Goal: Answer question/provide support: Share knowledge or assist other users

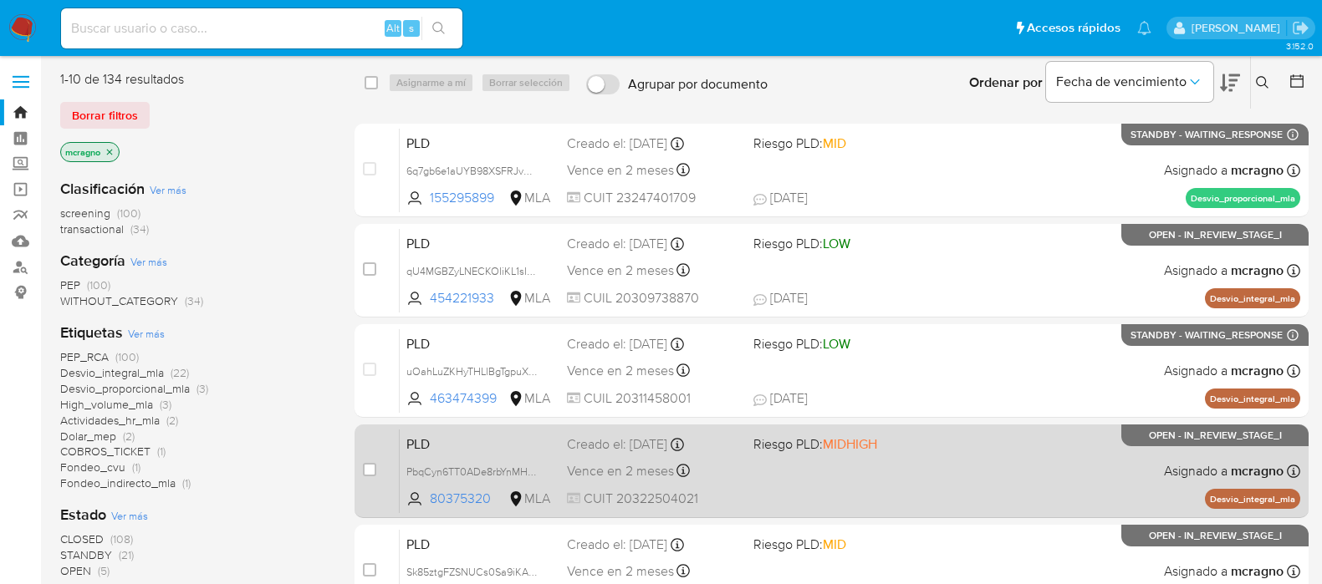
scroll to position [208, 0]
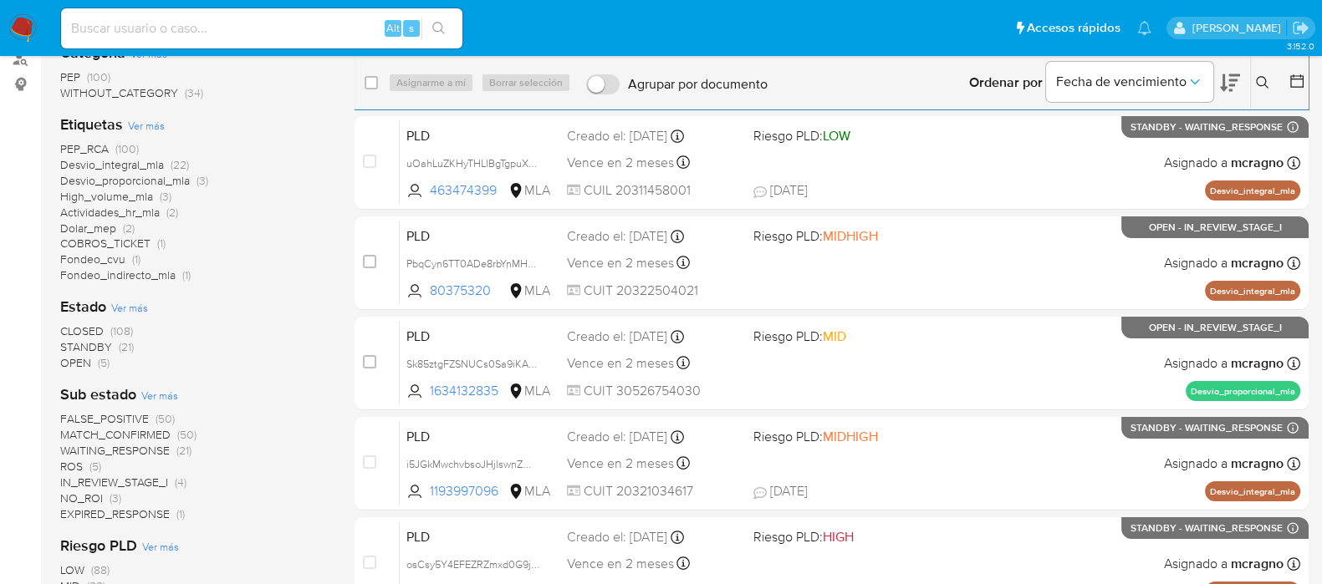
click at [1259, 79] on icon at bounding box center [1262, 82] width 13 height 13
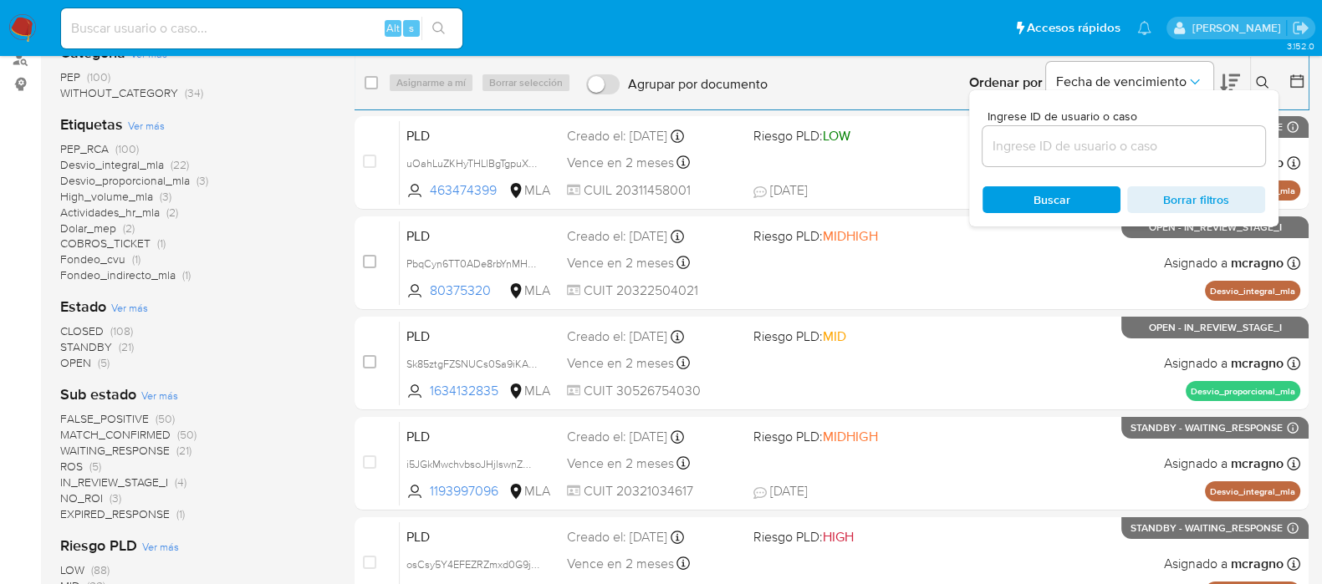
click at [1074, 145] on input at bounding box center [1123, 146] width 283 height 22
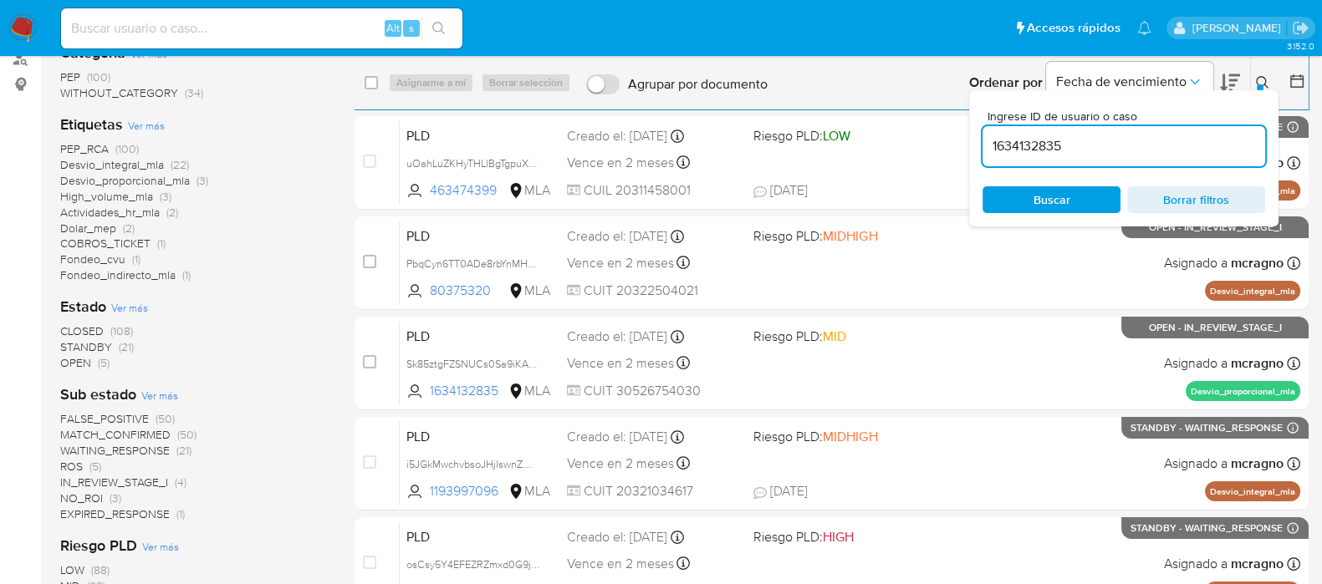
type input "1634132835"
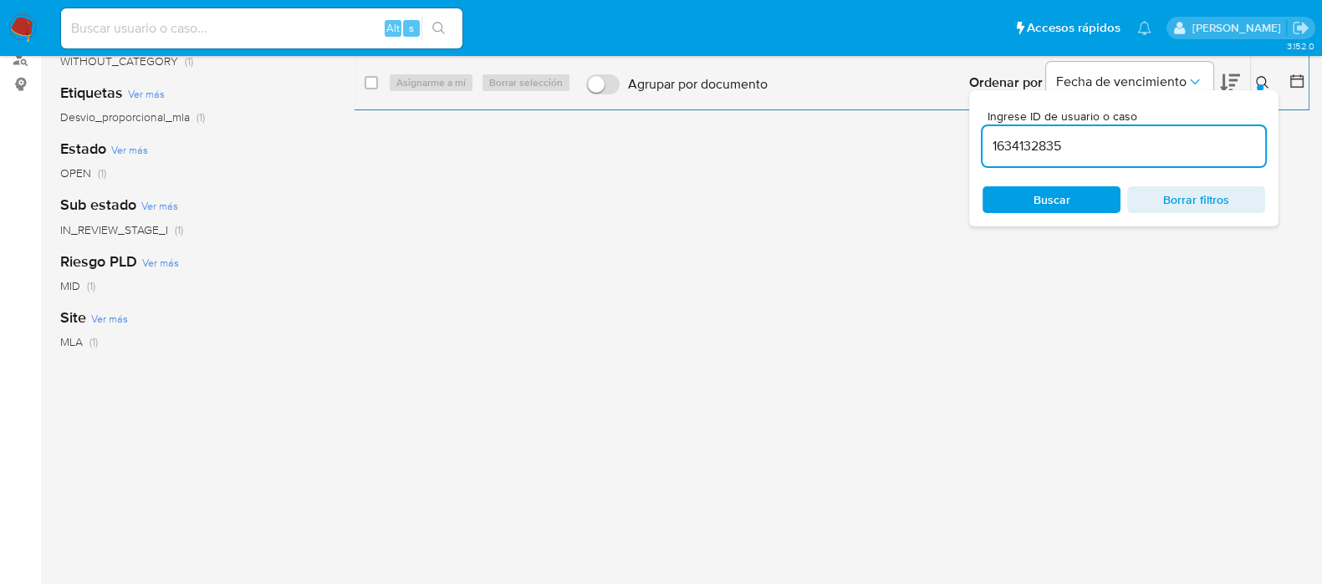
click at [1262, 79] on icon at bounding box center [1262, 82] width 13 height 13
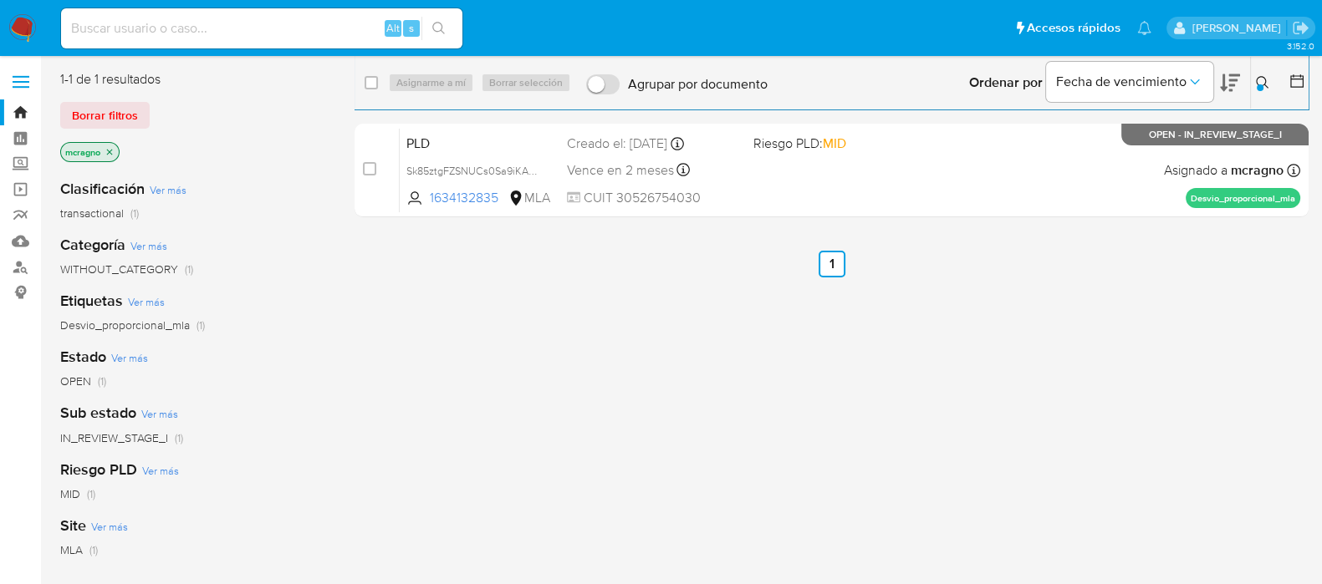
click at [110, 151] on icon "close-filter" at bounding box center [110, 152] width 6 height 6
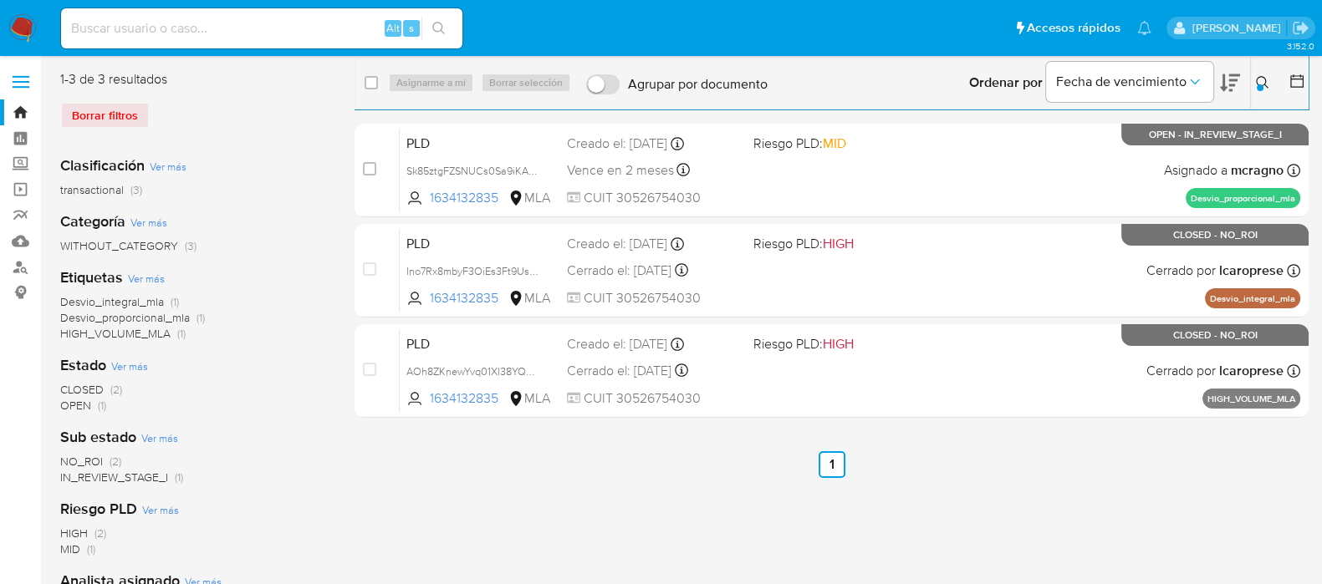
drag, startPoint x: 1258, startPoint y: 81, endPoint x: 1203, endPoint y: 103, distance: 59.3
click at [1258, 82] on icon at bounding box center [1262, 82] width 13 height 13
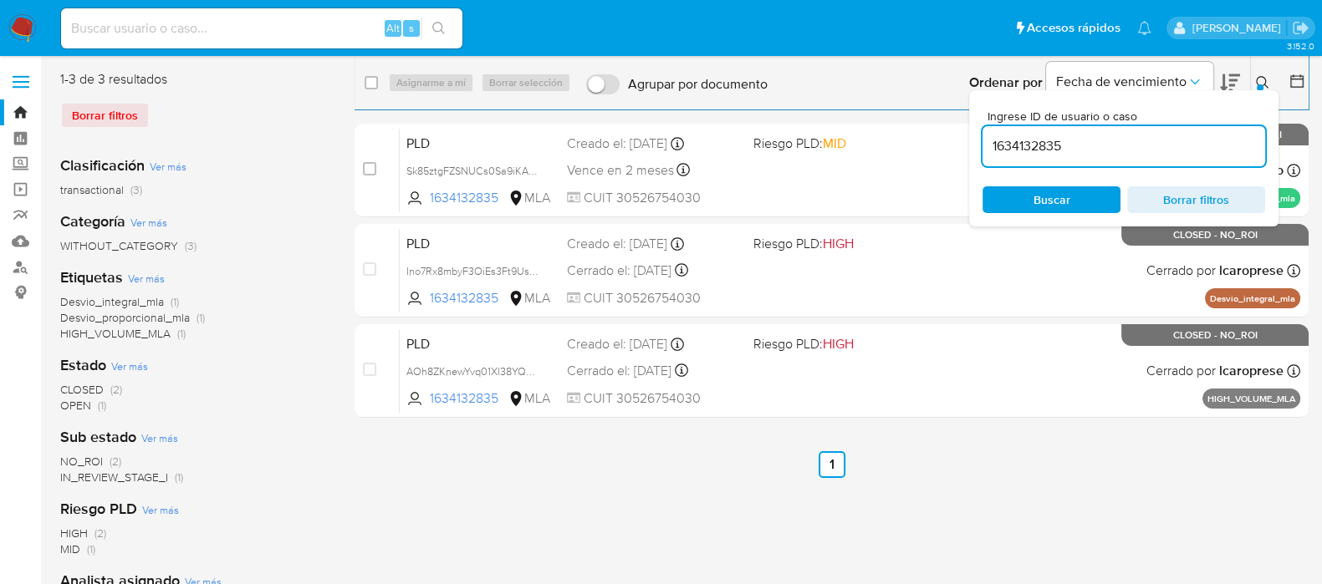
click at [1028, 142] on input "1634132835" at bounding box center [1123, 146] width 283 height 22
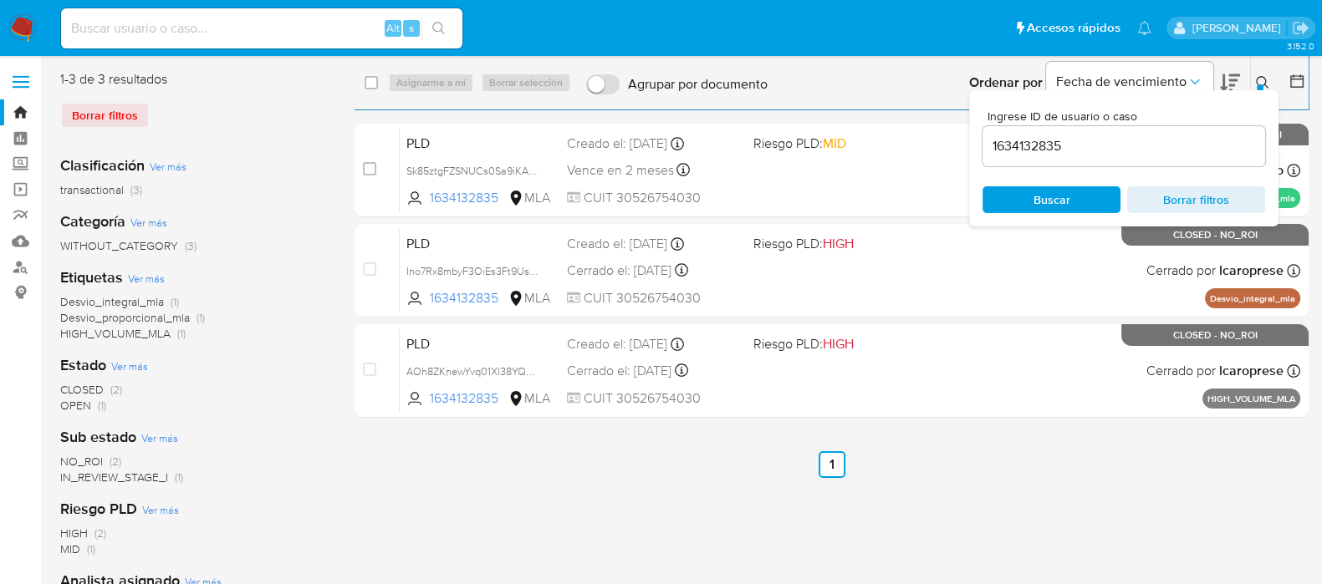
click at [1258, 76] on icon at bounding box center [1262, 82] width 13 height 13
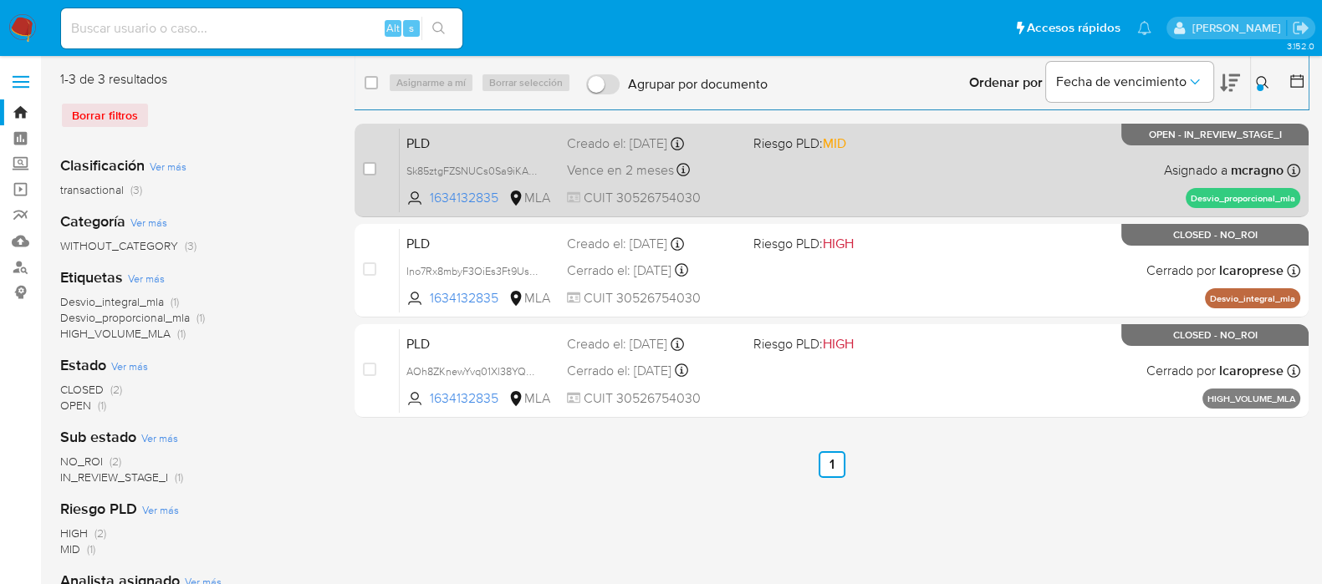
click at [723, 182] on div "PLD Sk85ztgFZSNUCs0Sa9iKAZGu 1634132835 MLA Riesgo PLD: MID Creado el: 12/07/20…" at bounding box center [850, 170] width 901 height 84
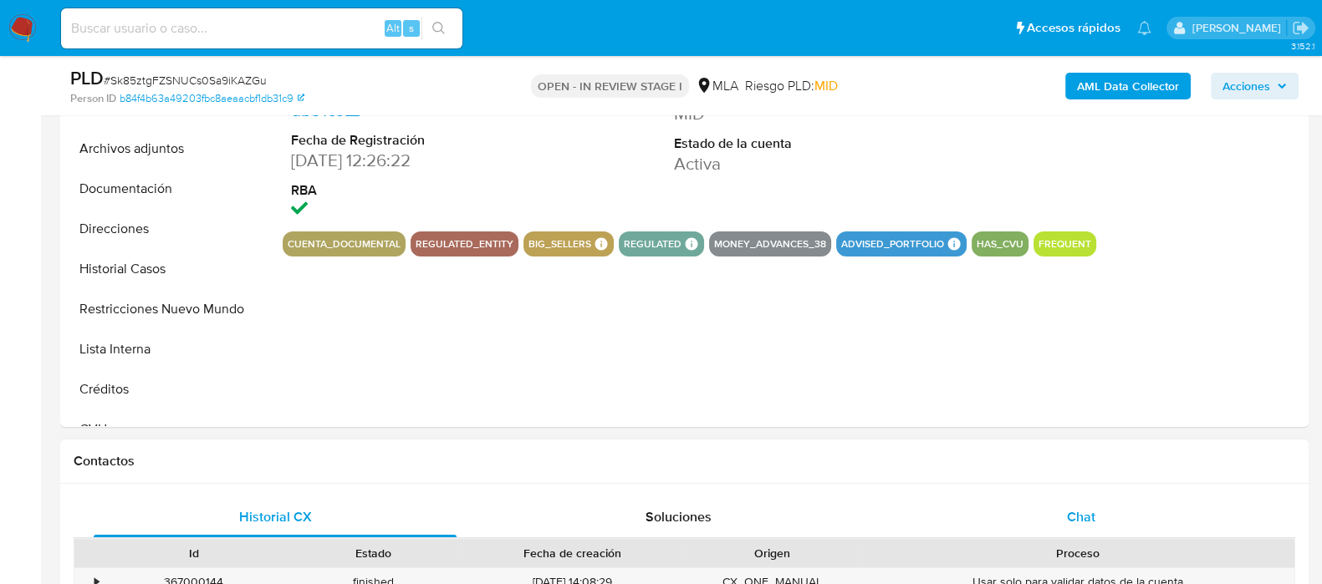
scroll to position [523, 0]
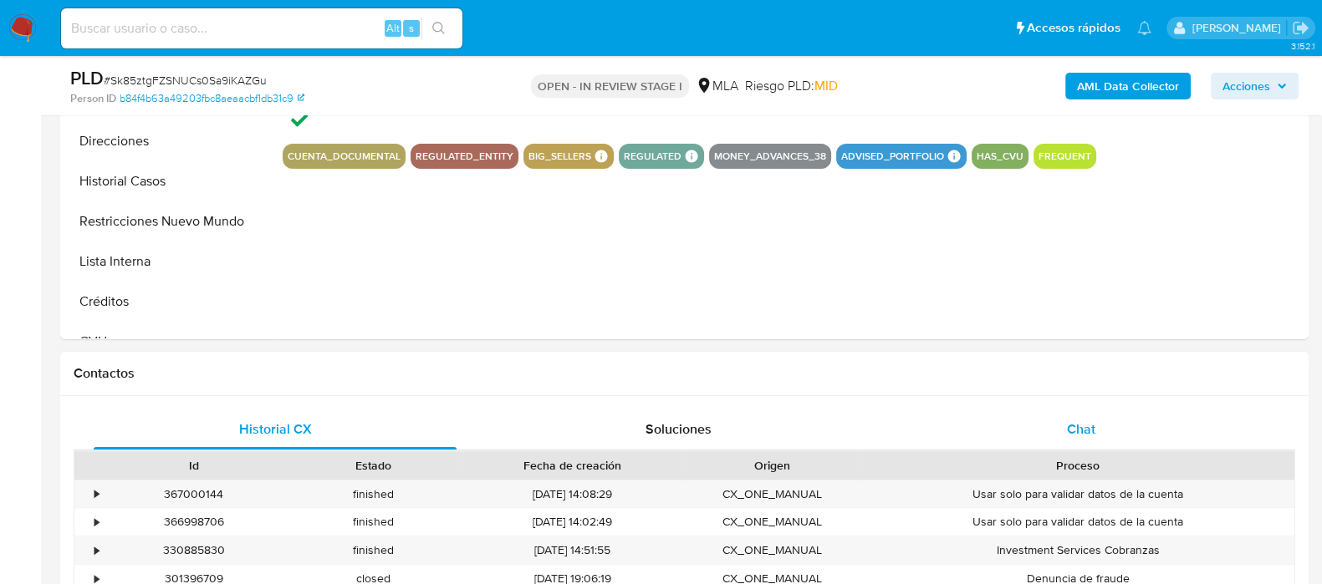
click at [1088, 441] on div "Chat" at bounding box center [1081, 430] width 363 height 40
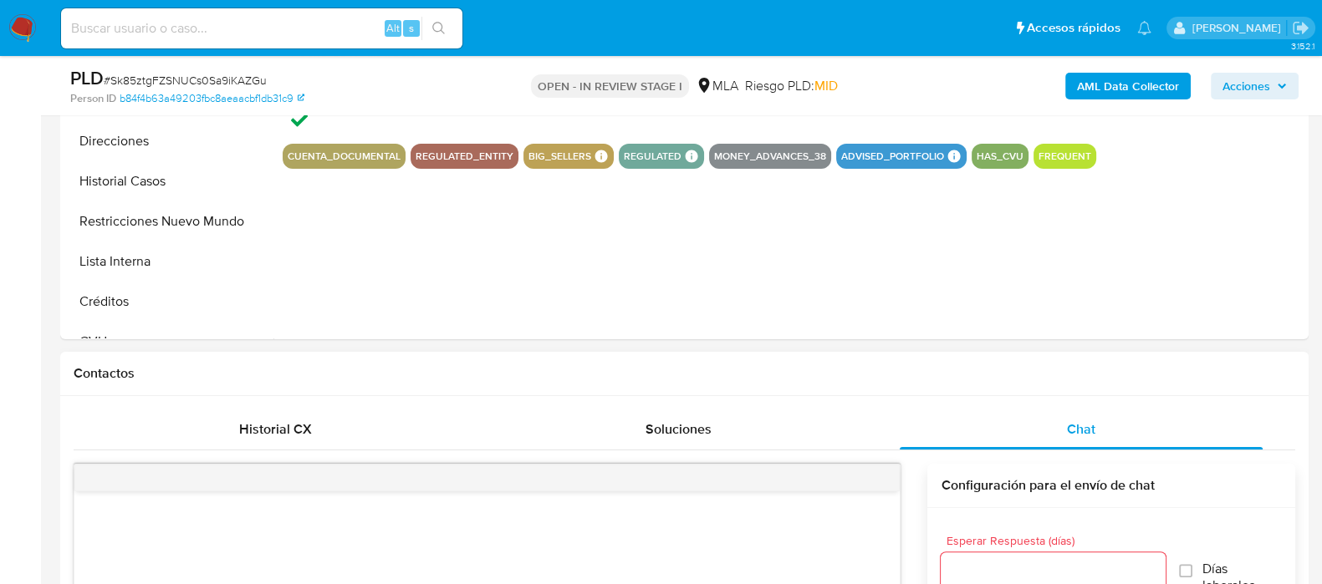
select select "10"
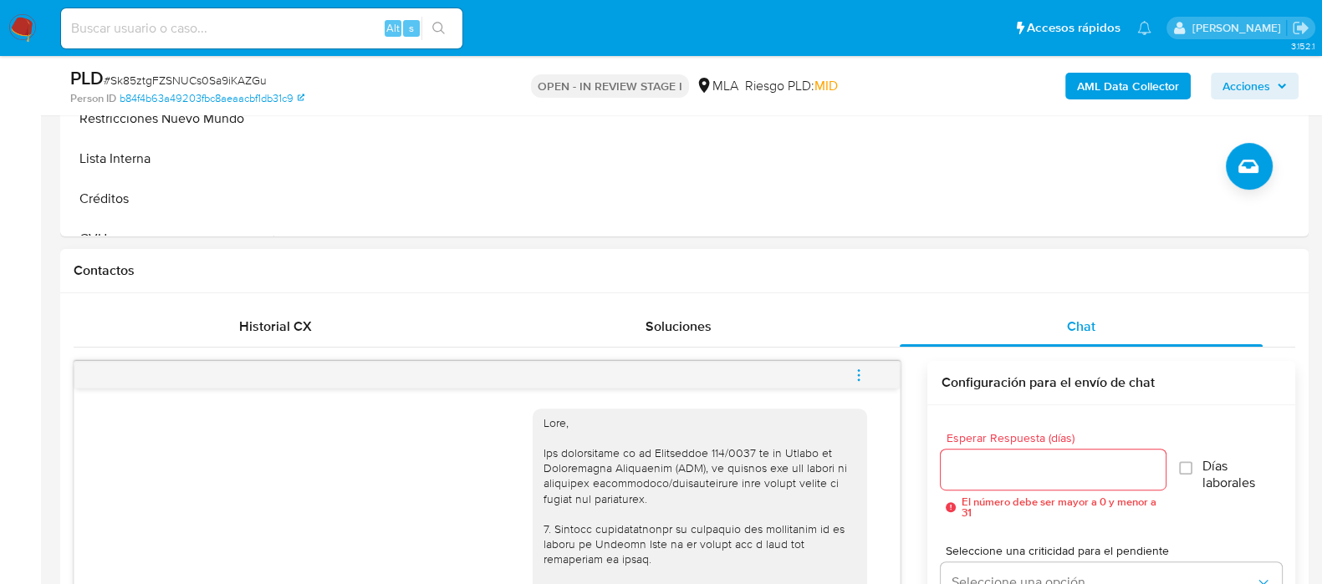
scroll to position [973, 0]
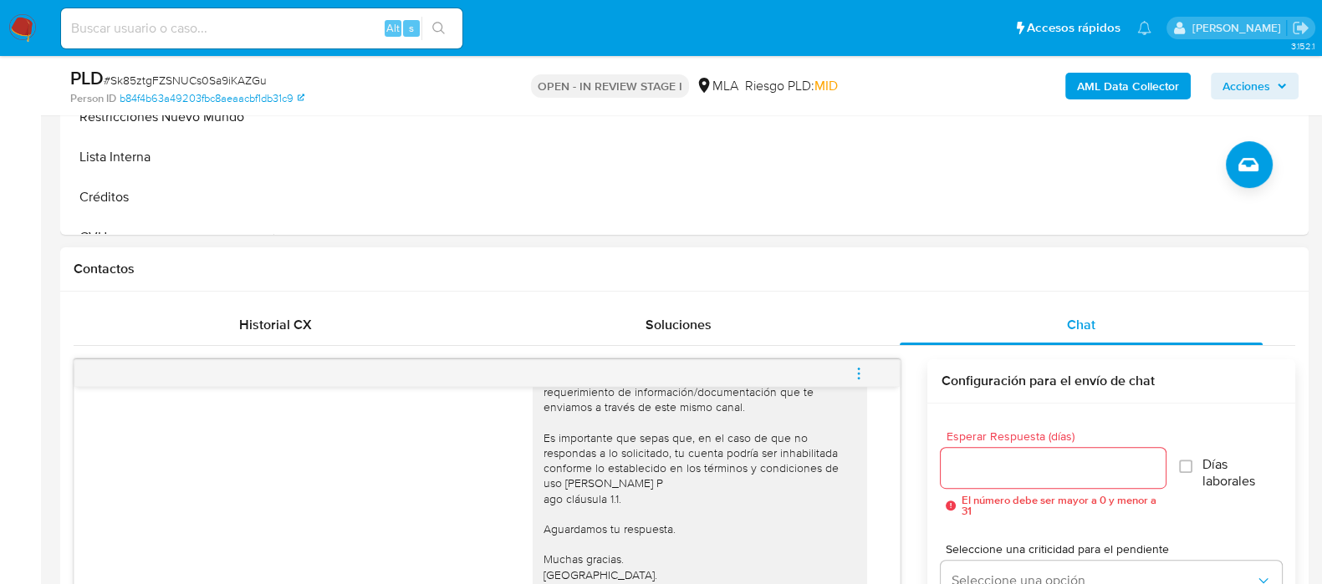
click at [861, 374] on icon "menu-action" at bounding box center [858, 373] width 15 height 15
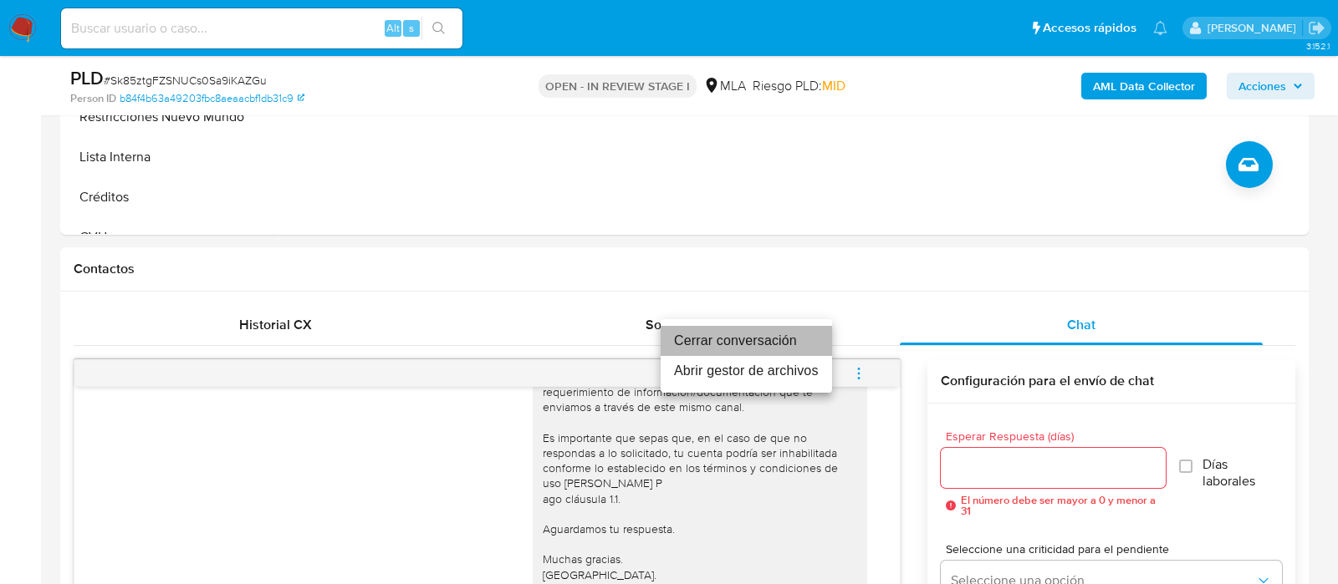
click at [732, 350] on li "Cerrar conversación" at bounding box center [746, 341] width 171 height 30
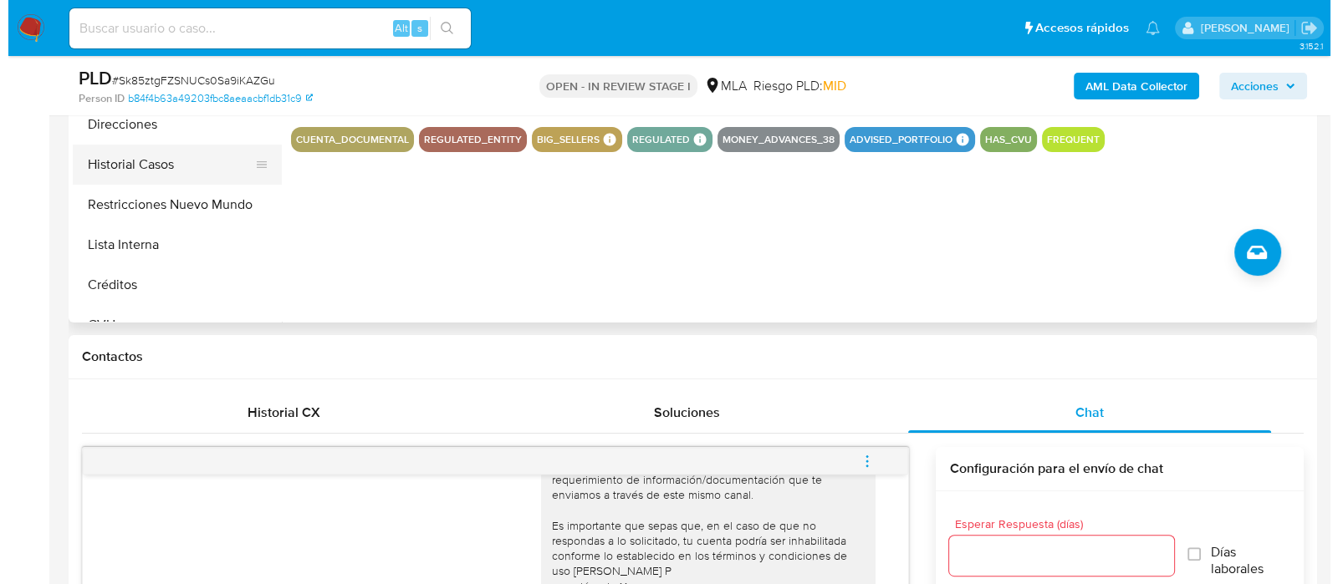
scroll to position [417, 0]
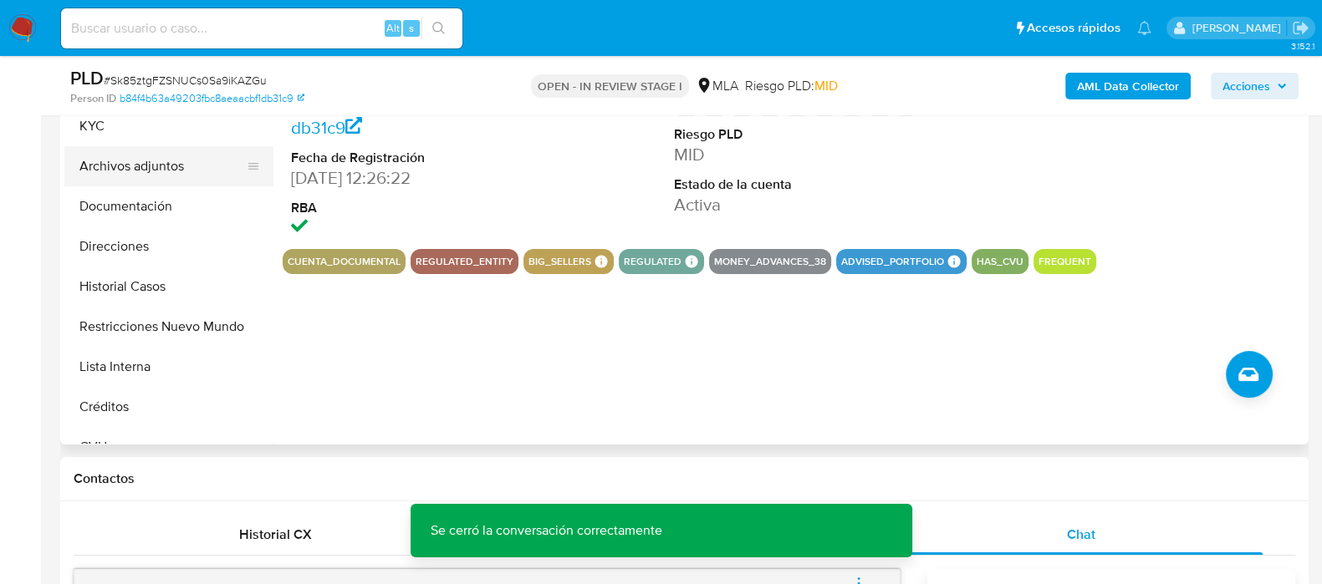
click at [175, 161] on button "Archivos adjuntos" at bounding box center [162, 166] width 196 height 40
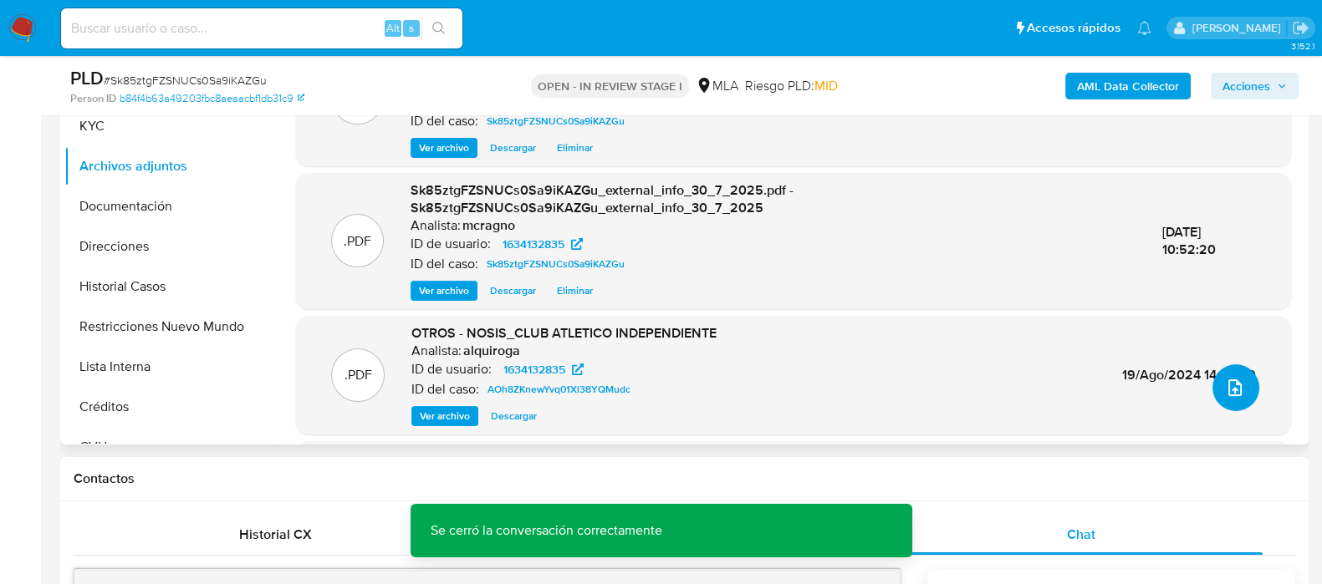
click at [1212, 382] on button "upload-file" at bounding box center [1235, 388] width 47 height 47
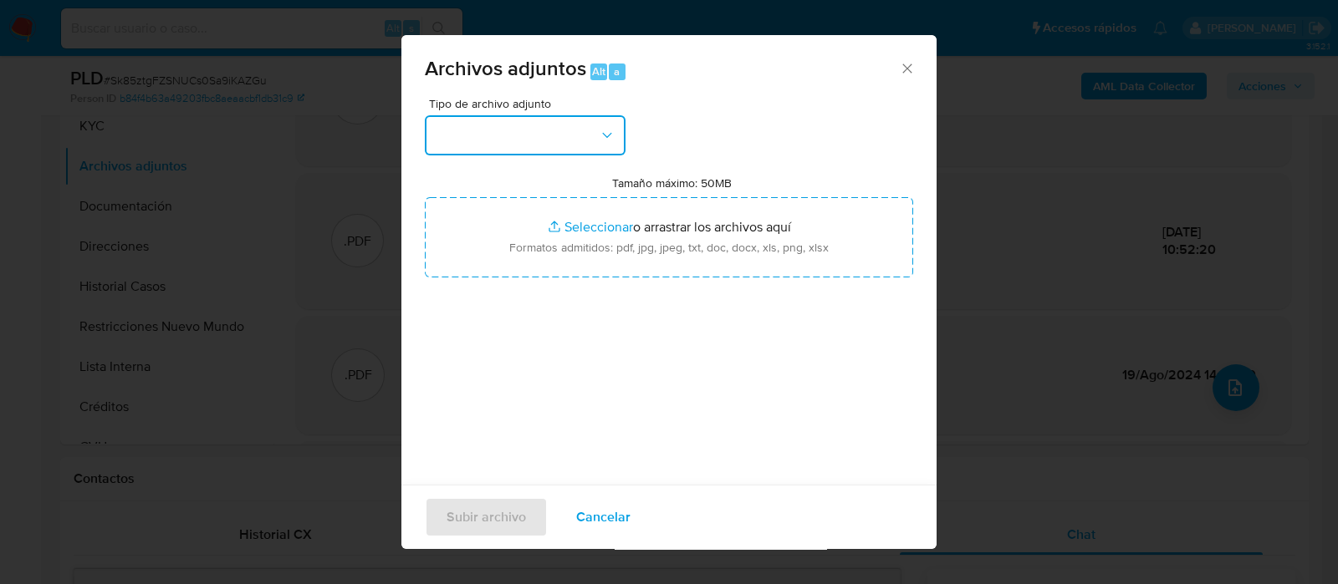
click at [581, 115] on button "button" at bounding box center [525, 135] width 201 height 40
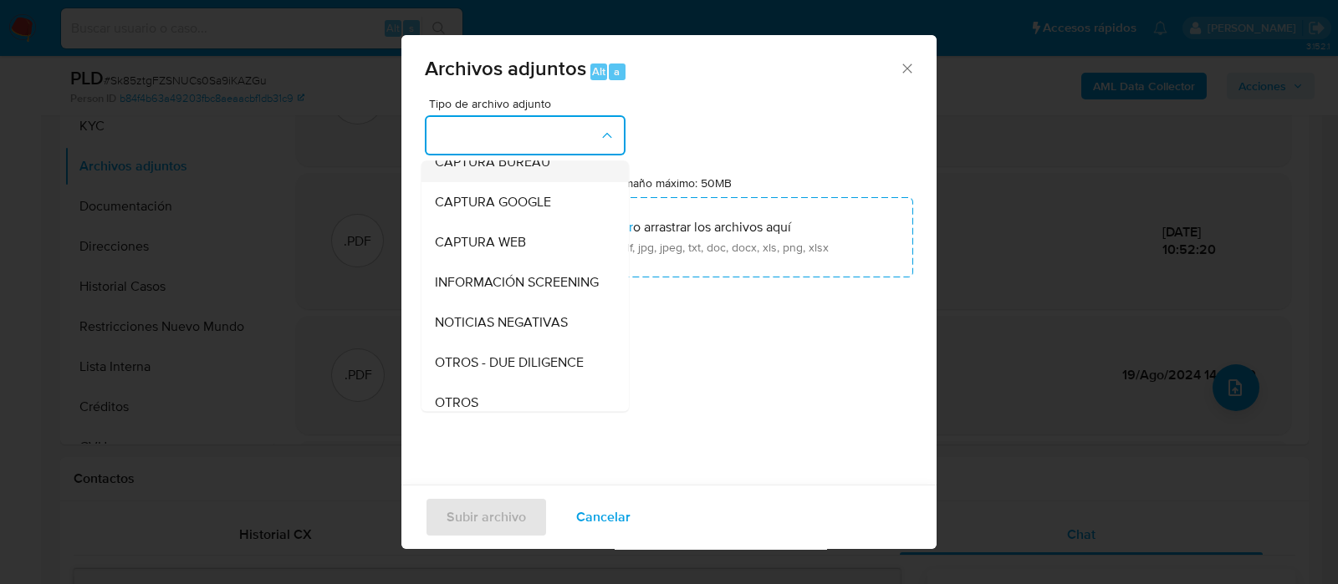
scroll to position [208, 0]
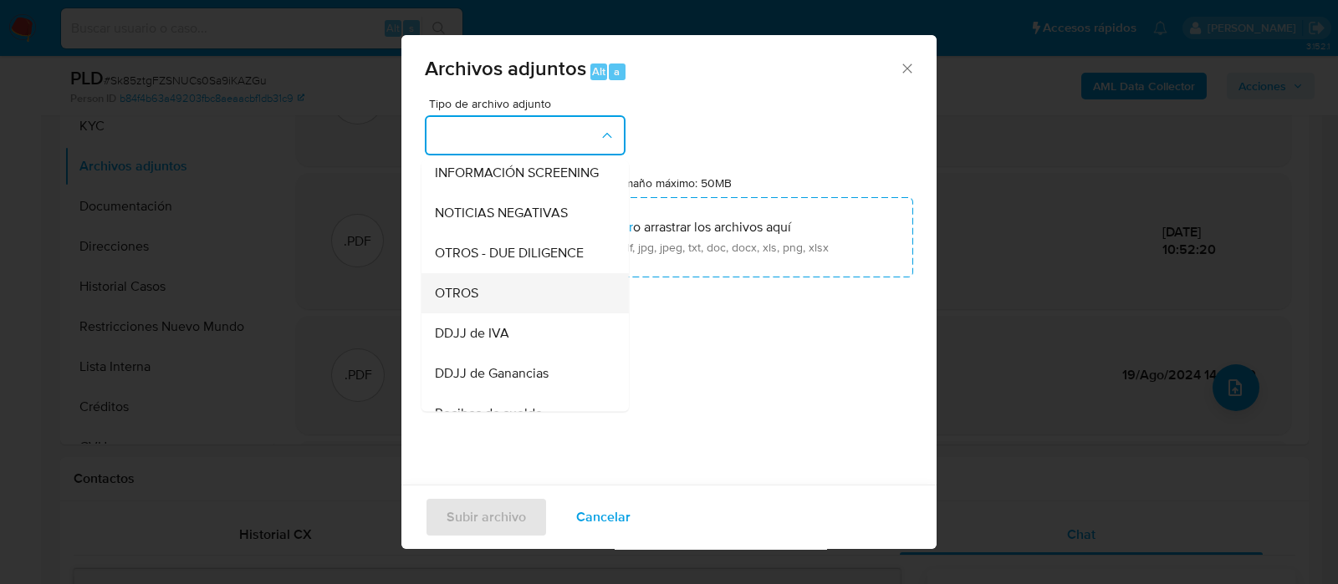
click at [481, 310] on div "OTROS" at bounding box center [520, 293] width 171 height 40
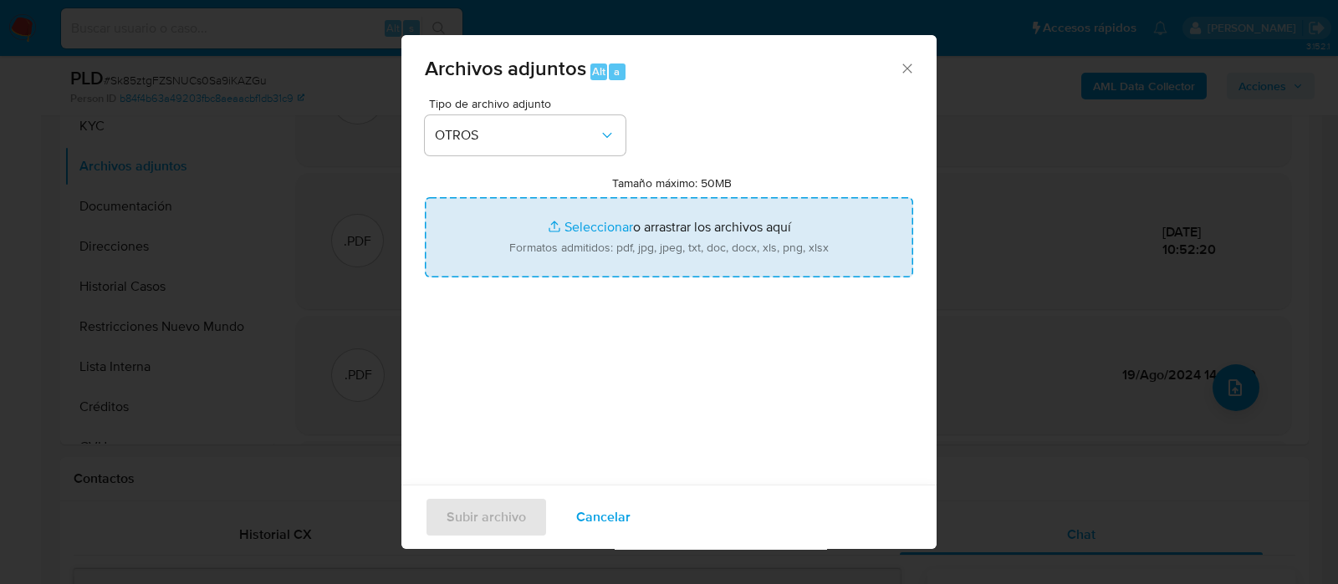
click at [611, 268] on input "Tamaño máximo: 50MB Seleccionar archivos" at bounding box center [669, 237] width 488 height 80
type input "C:\fakepath\1634132835 - Balance 2024.pdf"
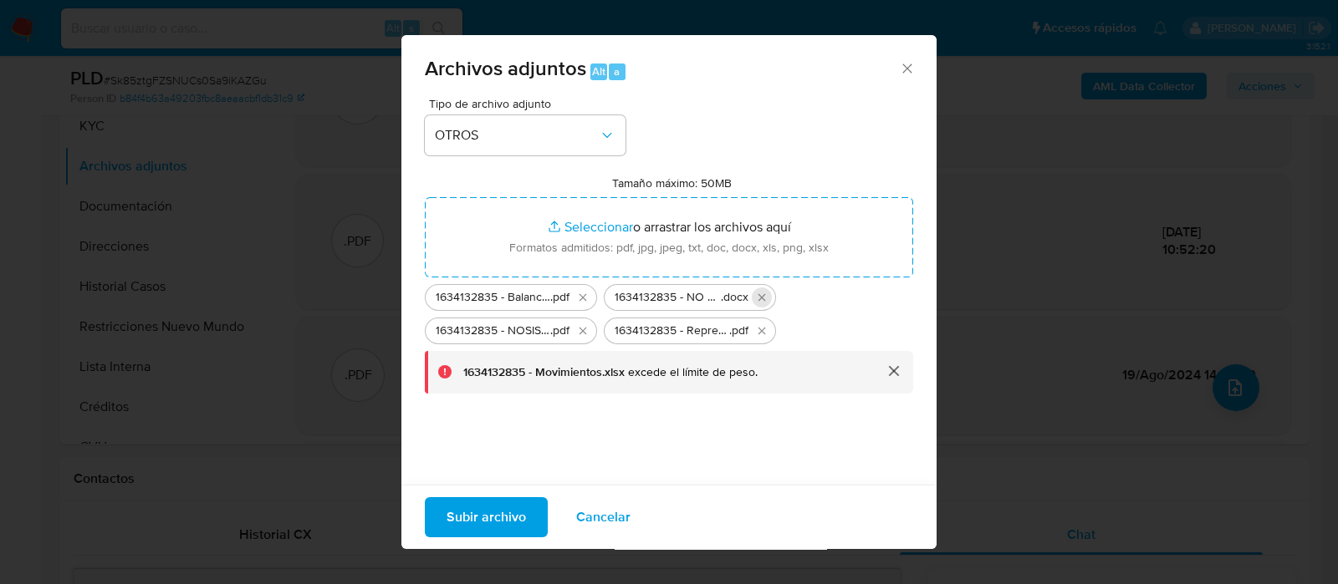
click at [763, 295] on icon "Eliminar 1634132835 - NO ROI Sk85ztgFZSNUCs0Sa9iKAZGu_2025_07_17_17_08_22.docx" at bounding box center [761, 297] width 13 height 13
click at [581, 294] on icon "Eliminar 1634132835 - Balance 2024.pdf" at bounding box center [582, 297] width 13 height 13
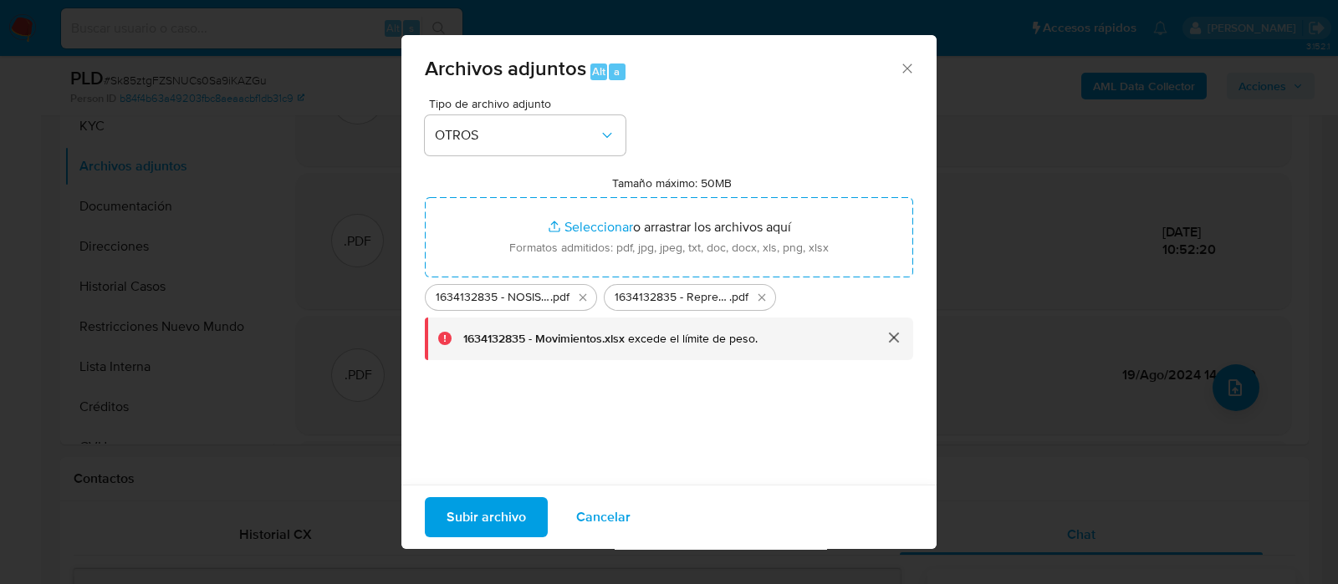
click at [878, 339] on button "cerrar" at bounding box center [893, 338] width 40 height 40
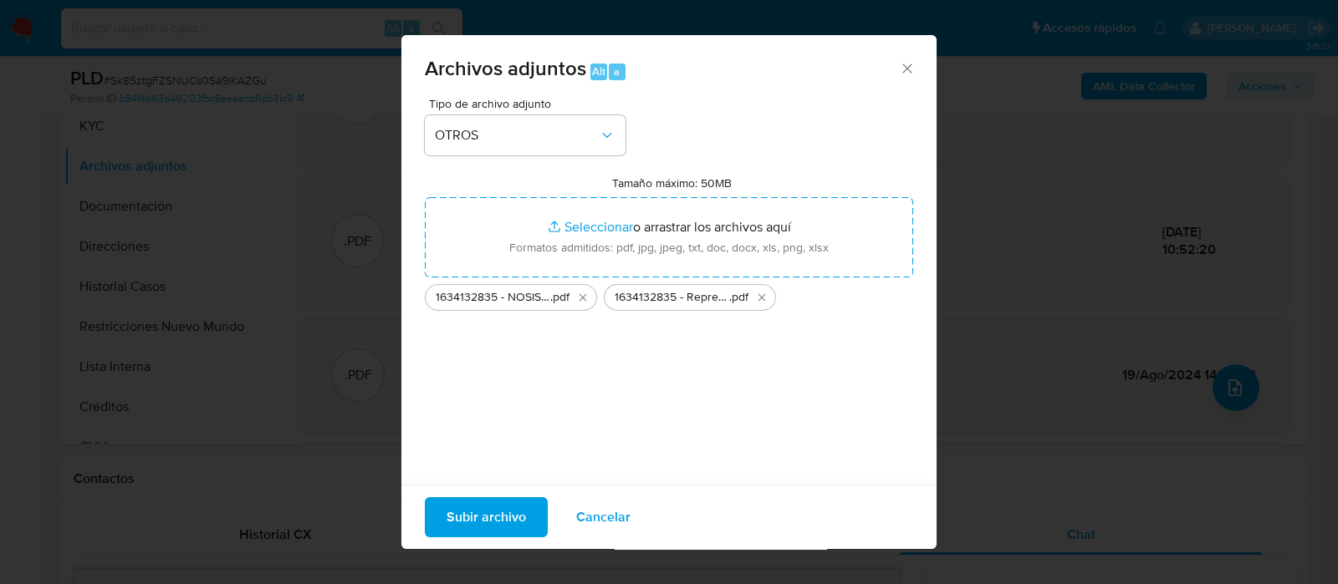
click at [490, 512] on span "Subir archivo" at bounding box center [485, 517] width 79 height 37
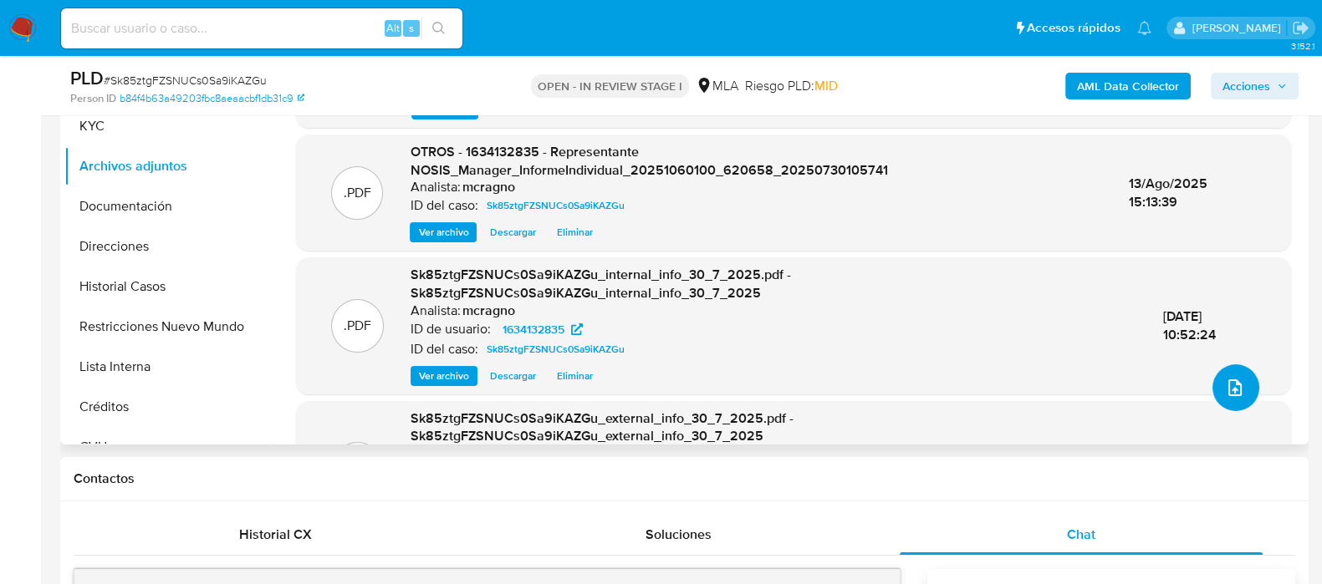
click at [1225, 382] on icon "upload-file" at bounding box center [1235, 388] width 20 height 20
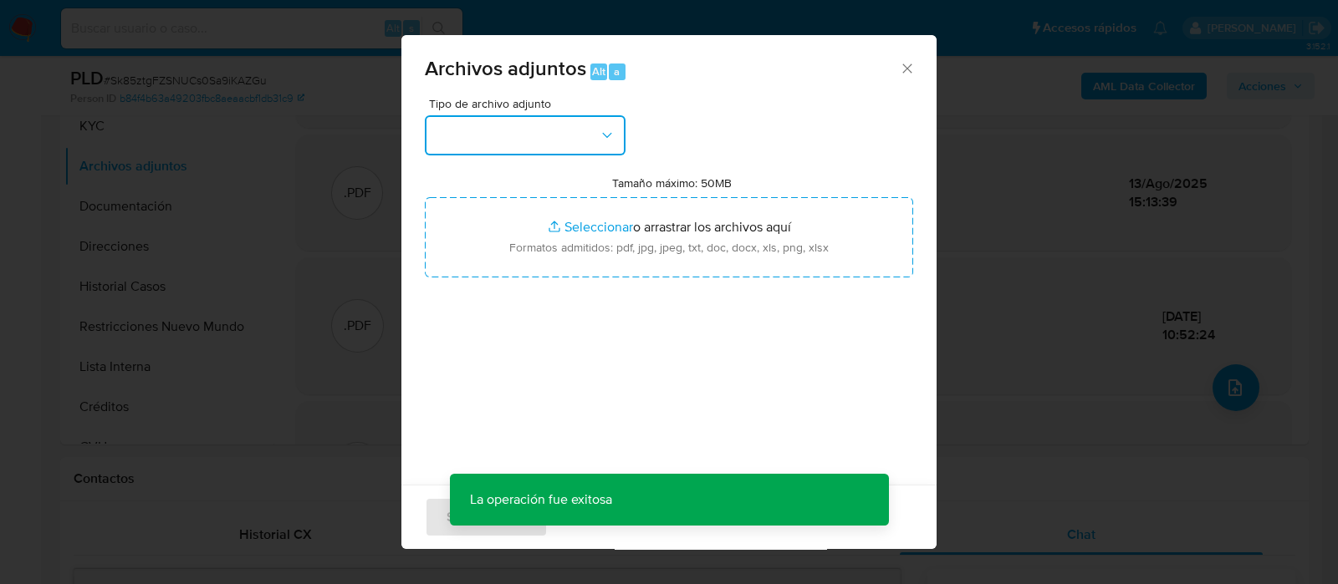
click at [511, 143] on button "button" at bounding box center [525, 135] width 201 height 40
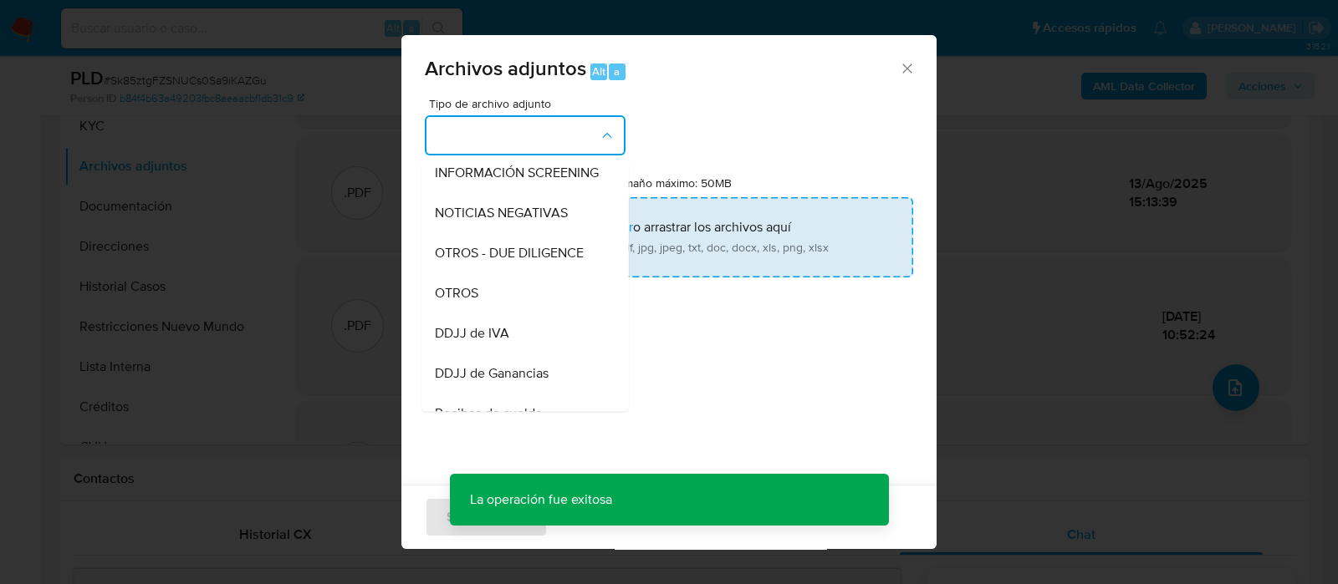
drag, startPoint x: 472, startPoint y: 304, endPoint x: 638, endPoint y: 238, distance: 178.2
click at [472, 302] on span "OTROS" at bounding box center [456, 293] width 43 height 17
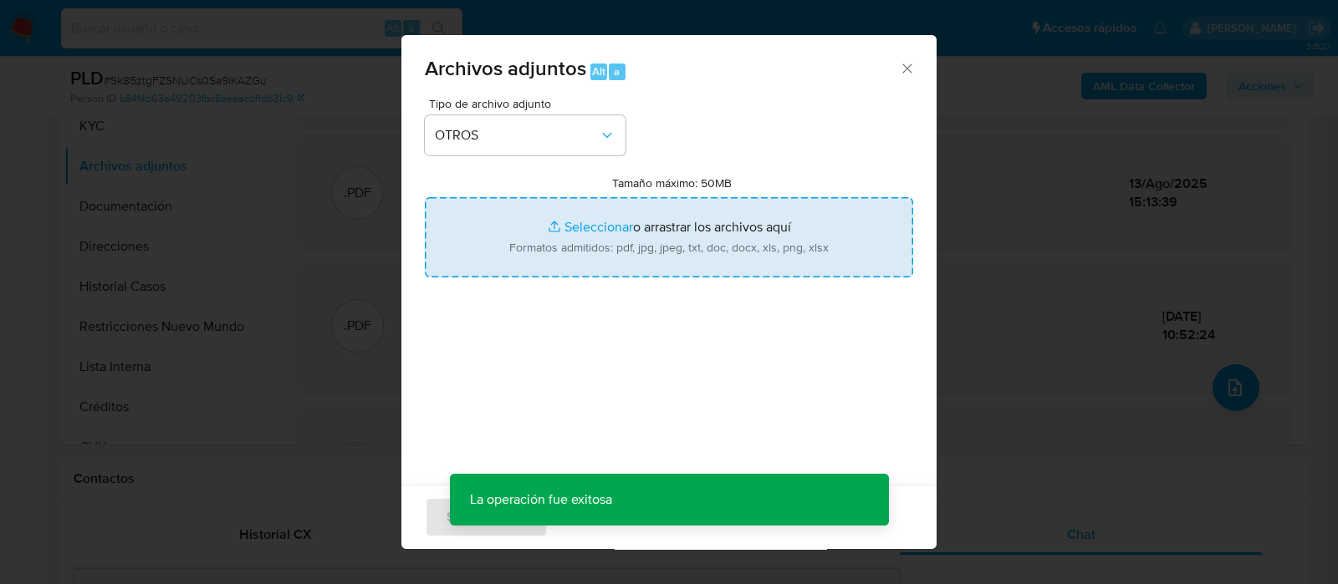
click at [639, 238] on input "Tamaño máximo: 50MB Seleccionar archivos" at bounding box center [669, 237] width 488 height 80
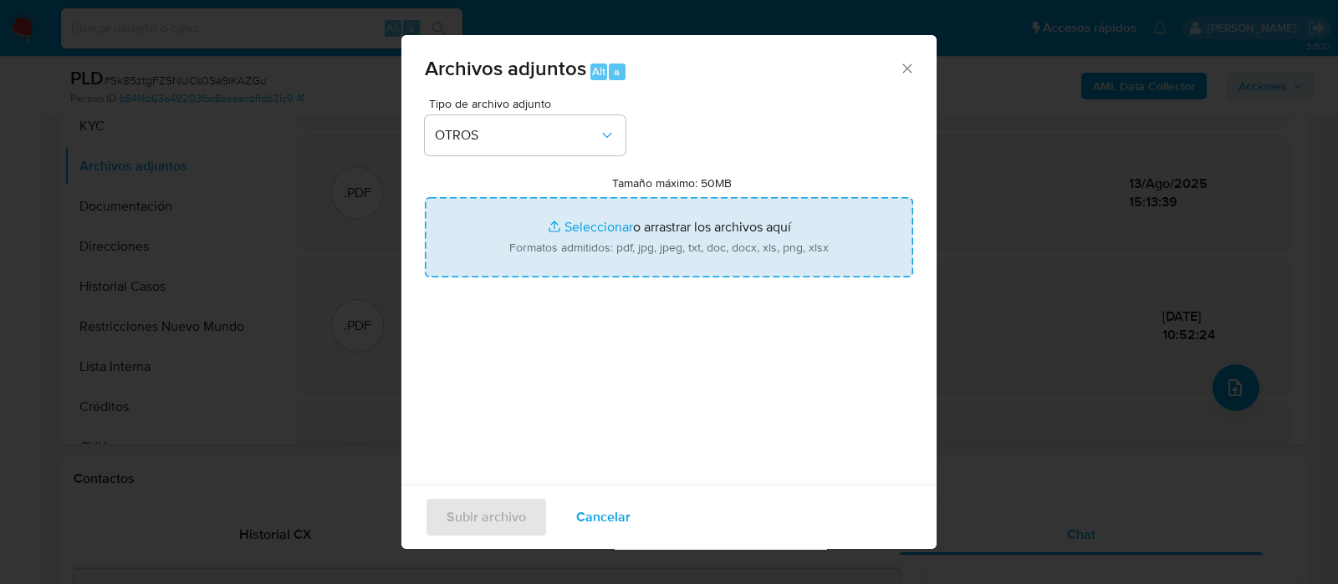
type input "C:\fakepath\1634132835 - NO ROI Sk85ztgFZSNUCs0Sa9iKAZGu_2025_07_17_17_08_22.do…"
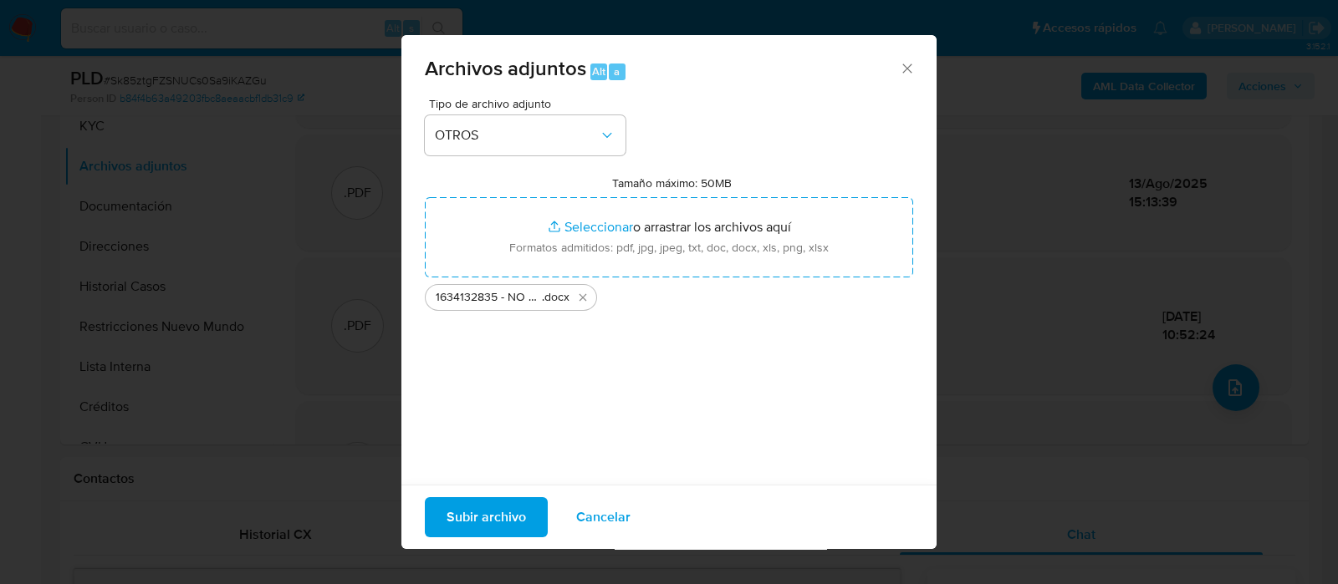
click at [520, 520] on span "Subir archivo" at bounding box center [485, 517] width 79 height 37
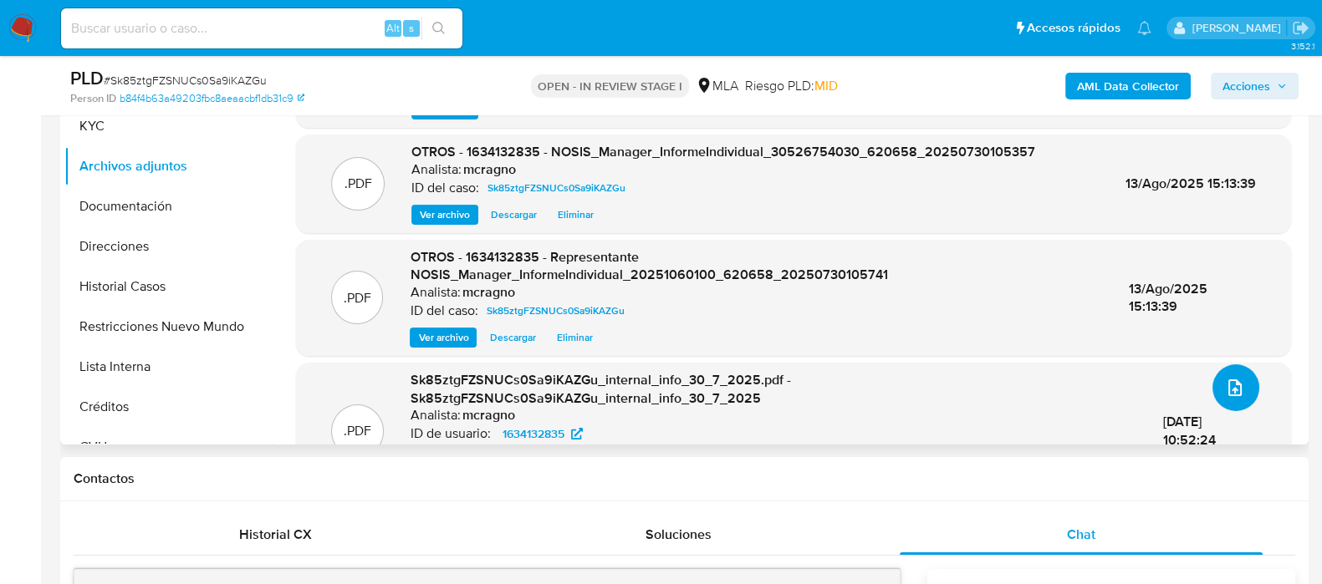
click at [1223, 375] on button "upload-file" at bounding box center [1235, 388] width 47 height 47
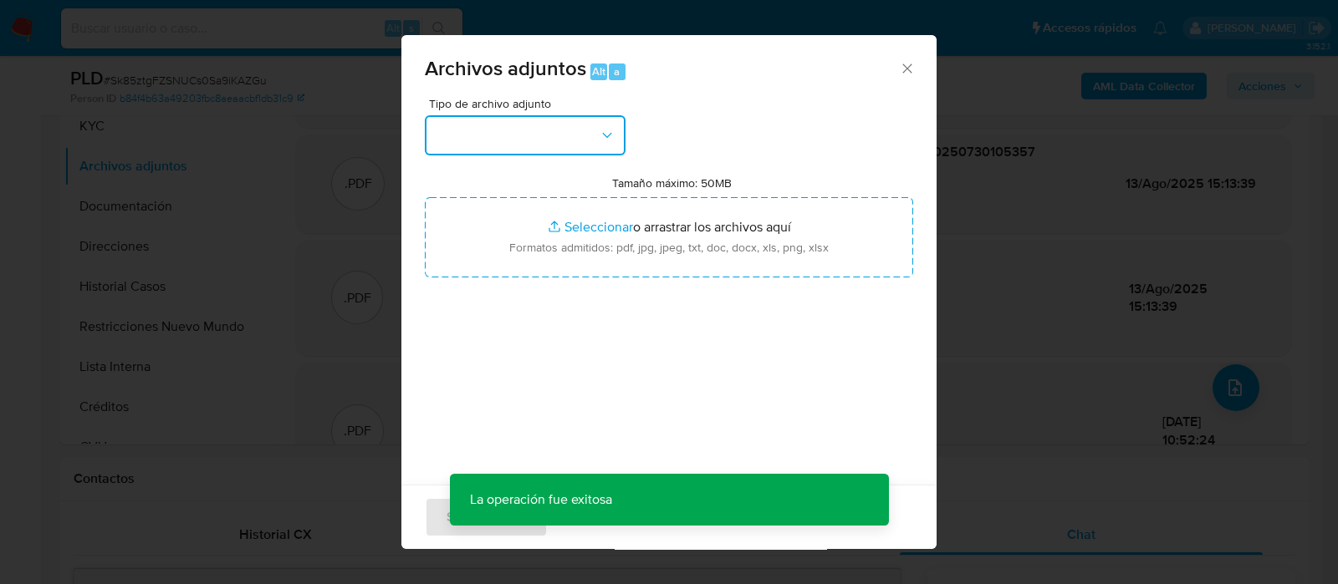
click at [546, 140] on button "button" at bounding box center [525, 135] width 201 height 40
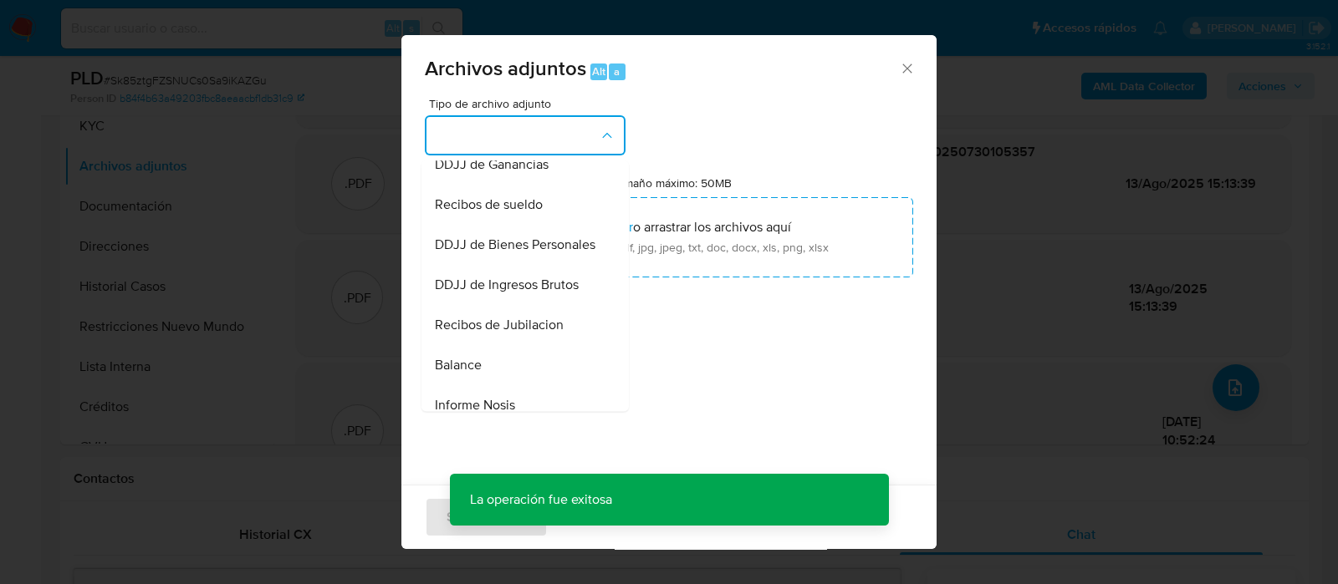
scroll to position [523, 0]
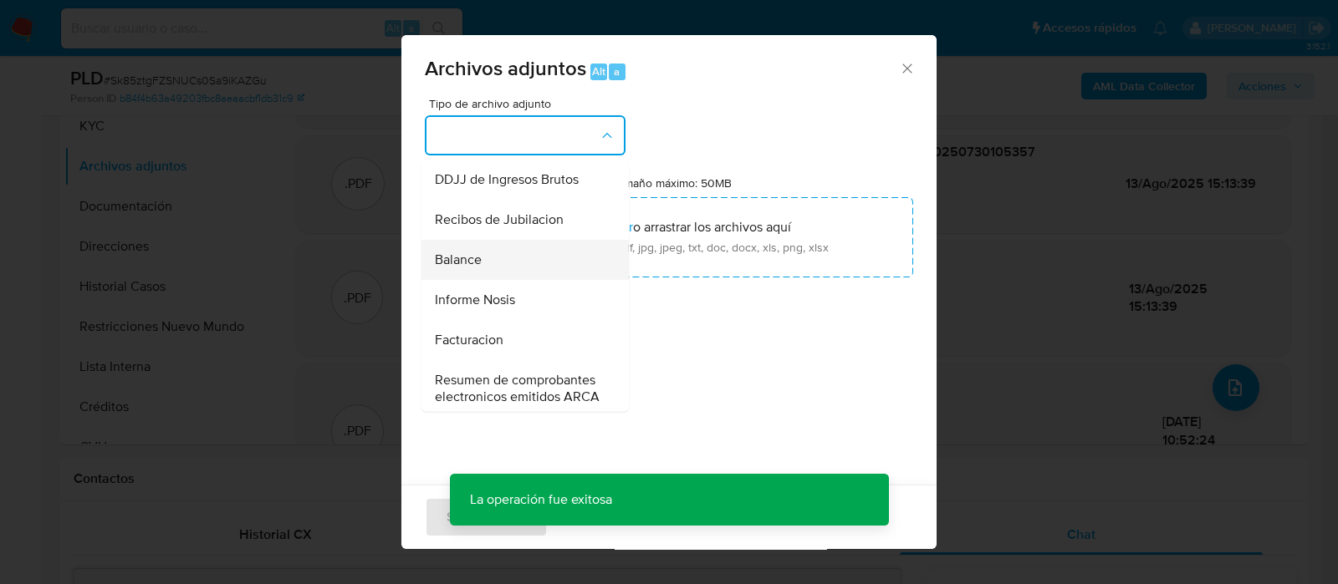
click at [531, 280] on div "Balance" at bounding box center [520, 260] width 171 height 40
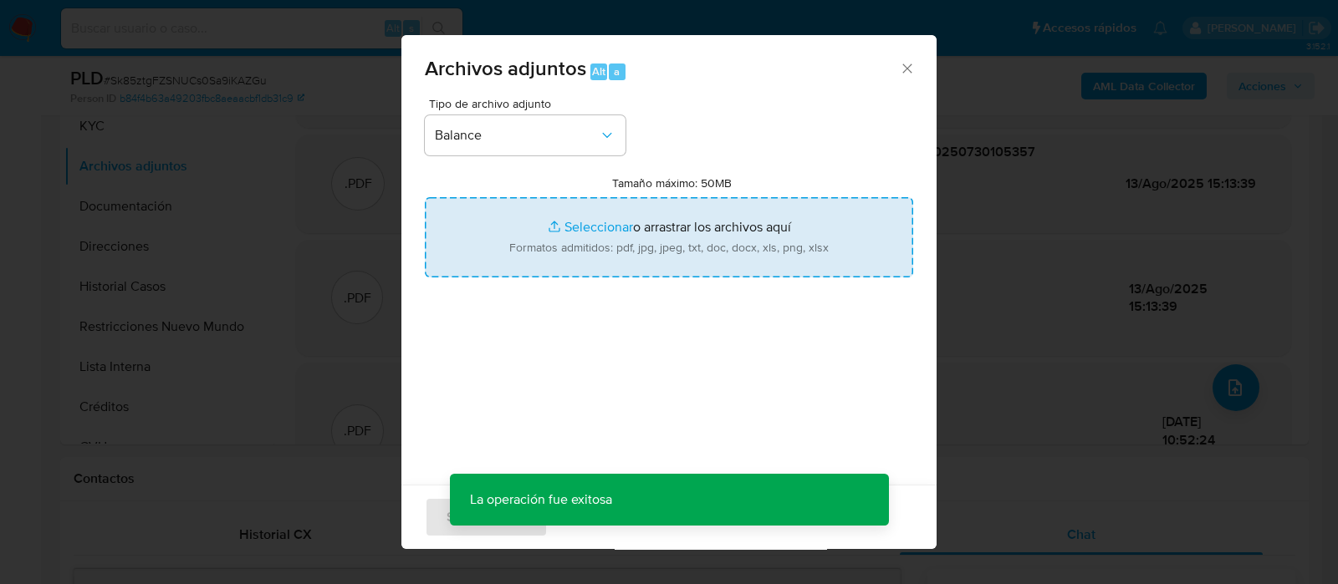
click at [639, 235] on input "Tamaño máximo: 50MB Seleccionar archivos" at bounding box center [669, 237] width 488 height 80
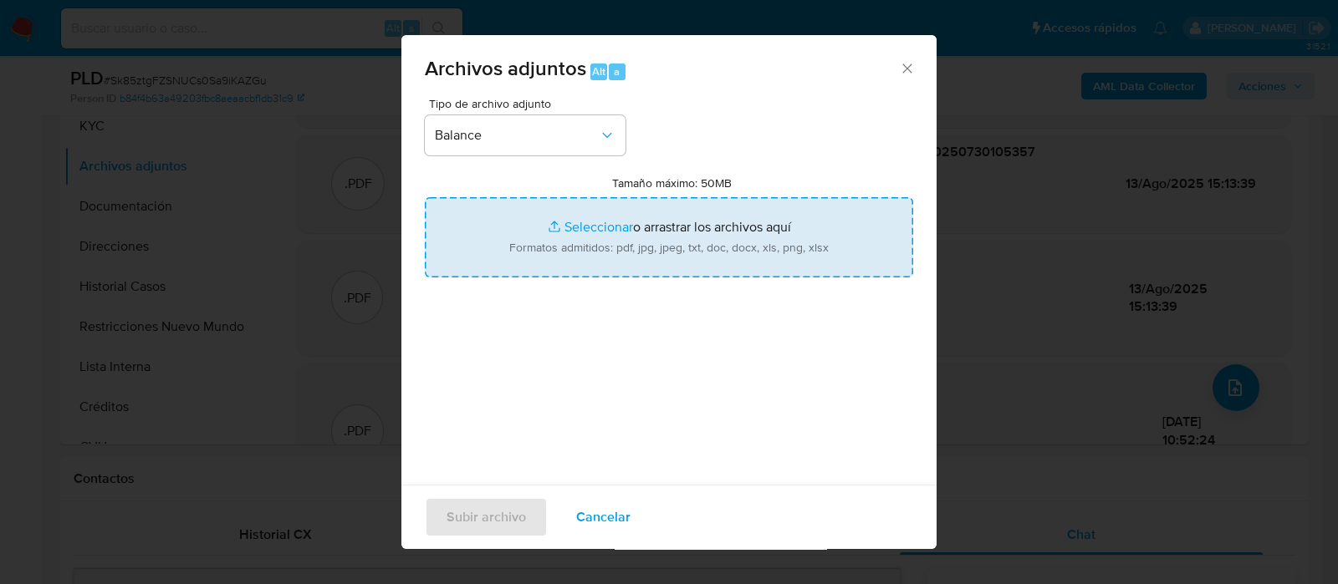
type input "C:\fakepath\1634132835 - Balance 2024.pdf"
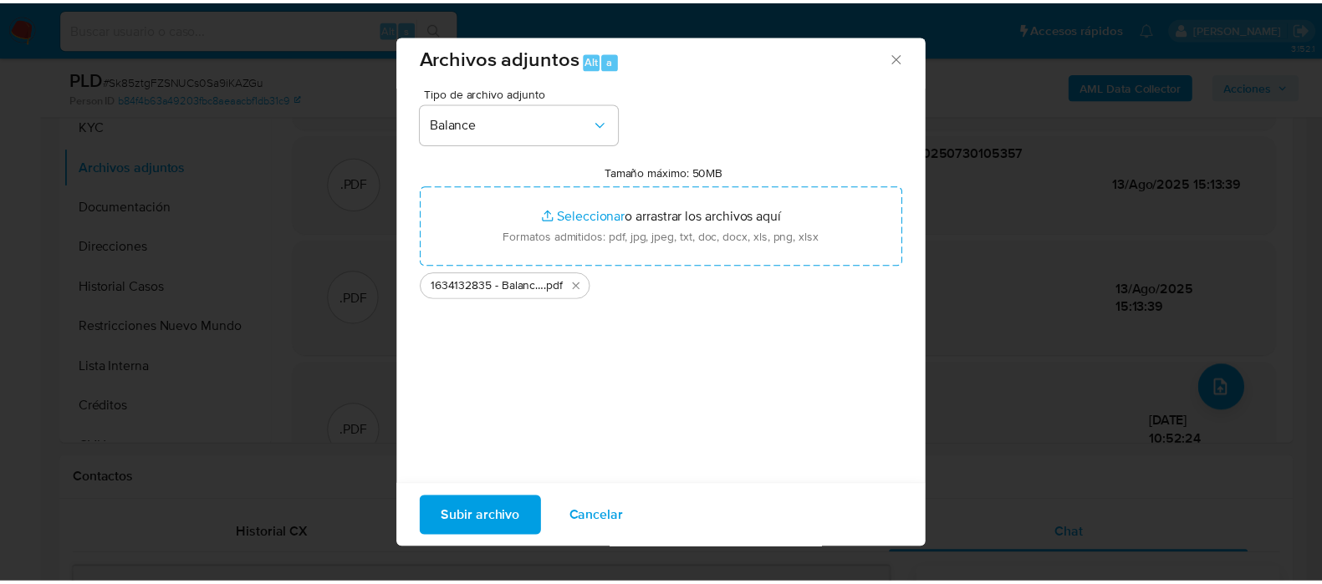
scroll to position [17, 0]
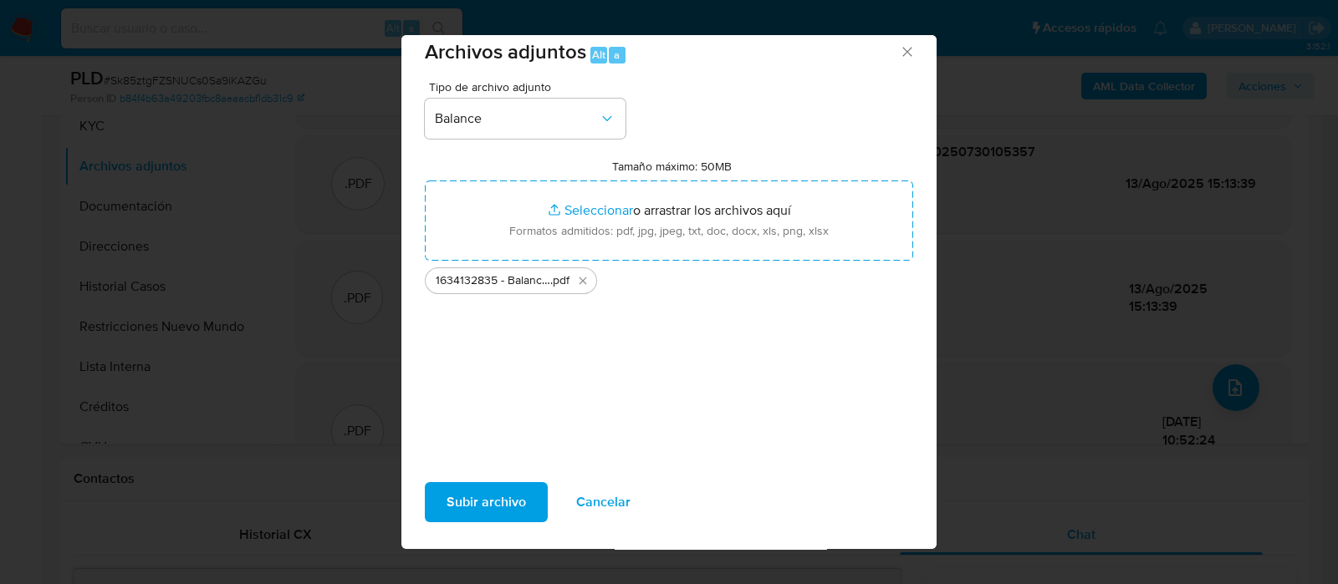
click at [510, 499] on span "Subir archivo" at bounding box center [485, 502] width 79 height 37
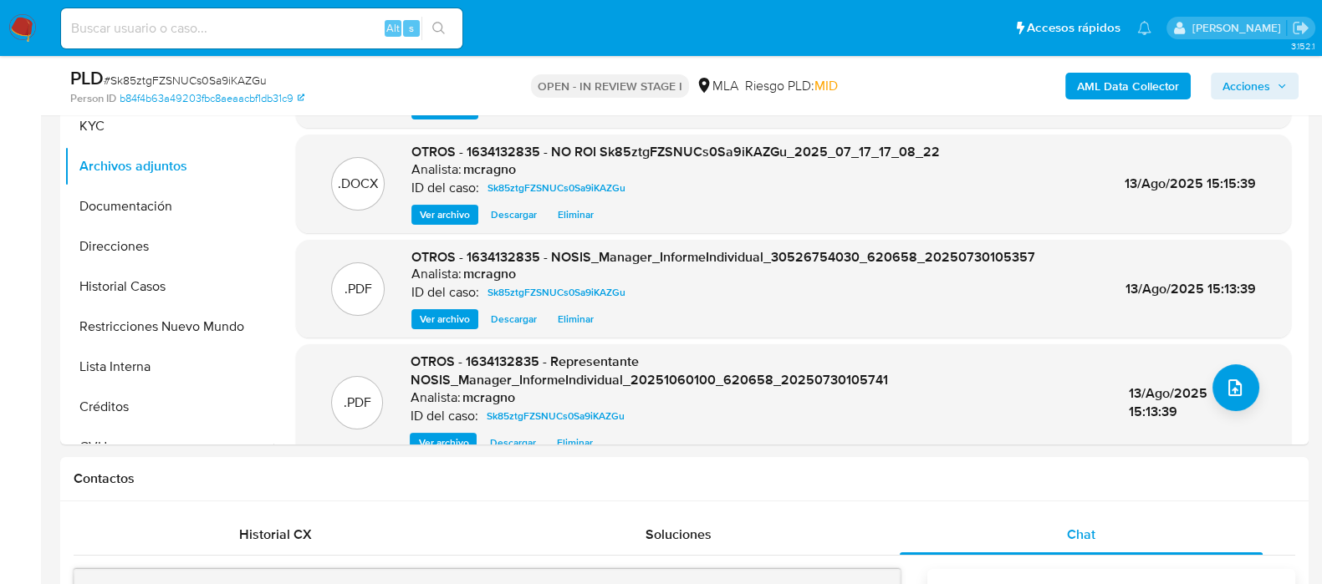
click at [1263, 84] on span "Acciones" at bounding box center [1246, 86] width 48 height 27
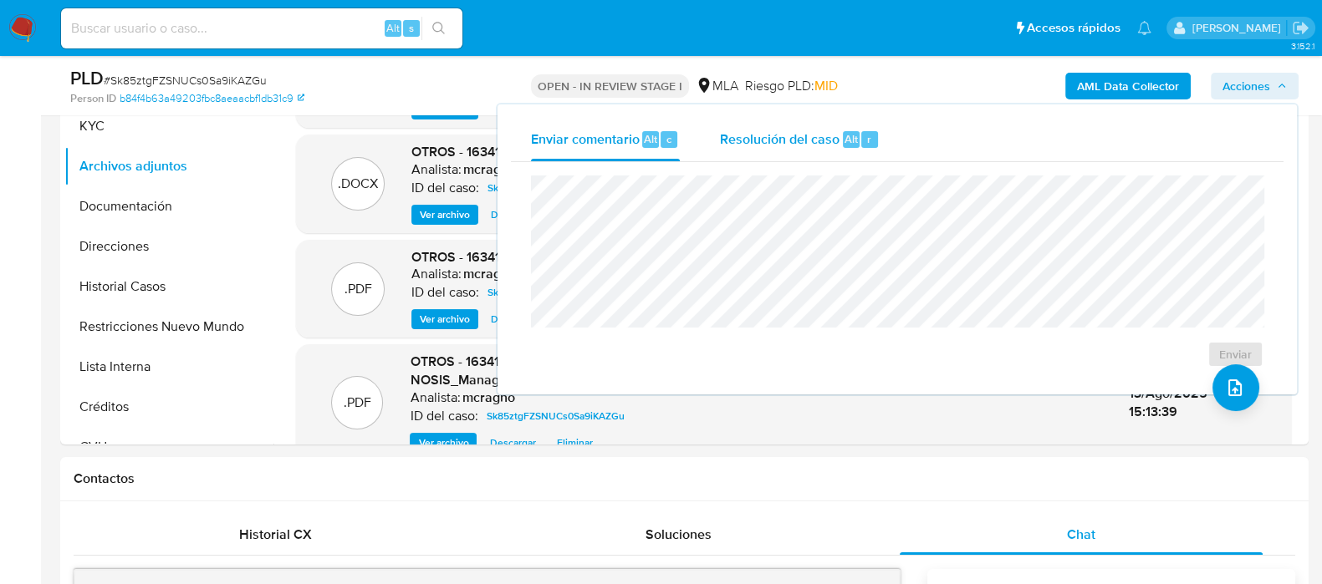
click at [813, 146] on span "Resolución del caso" at bounding box center [780, 138] width 120 height 19
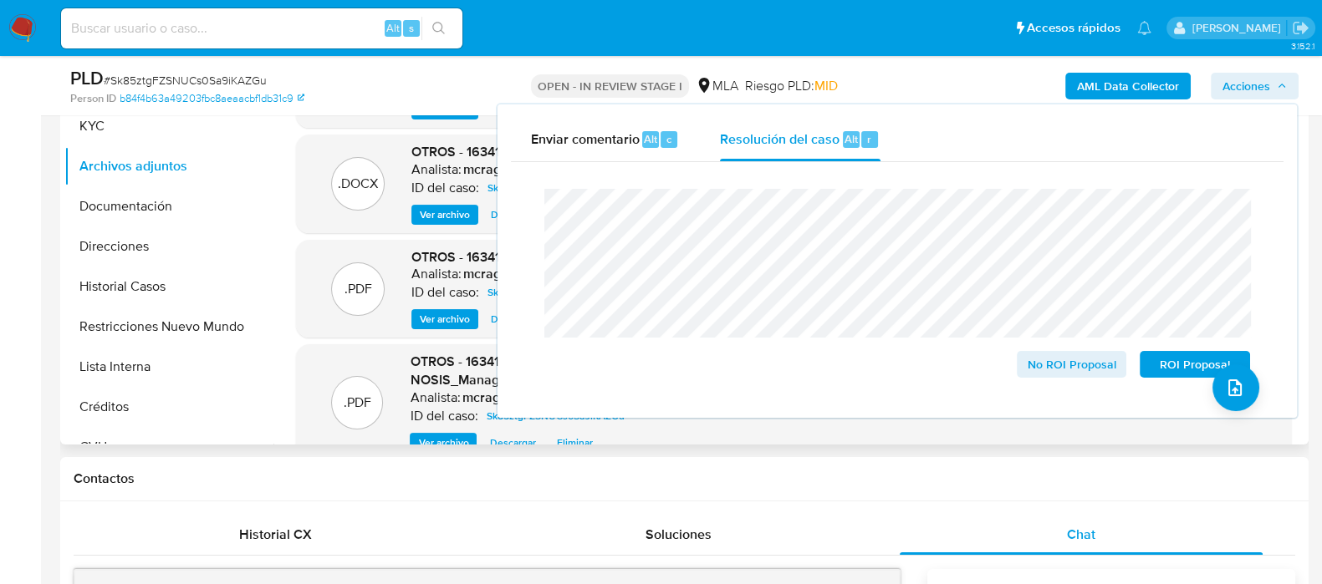
click at [280, 367] on div ".PDF Balance - 1634132835 - Balance 2024 Analista: mcragno ID del caso: Sk85ztg…" at bounding box center [788, 231] width 1031 height 428
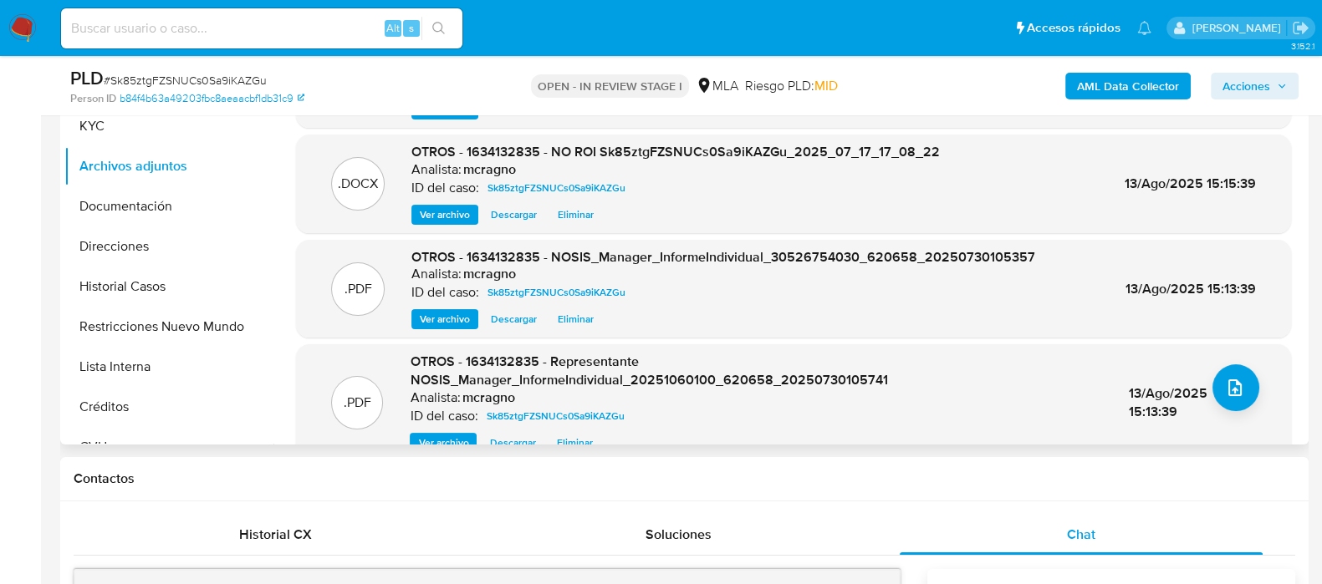
scroll to position [314, 0]
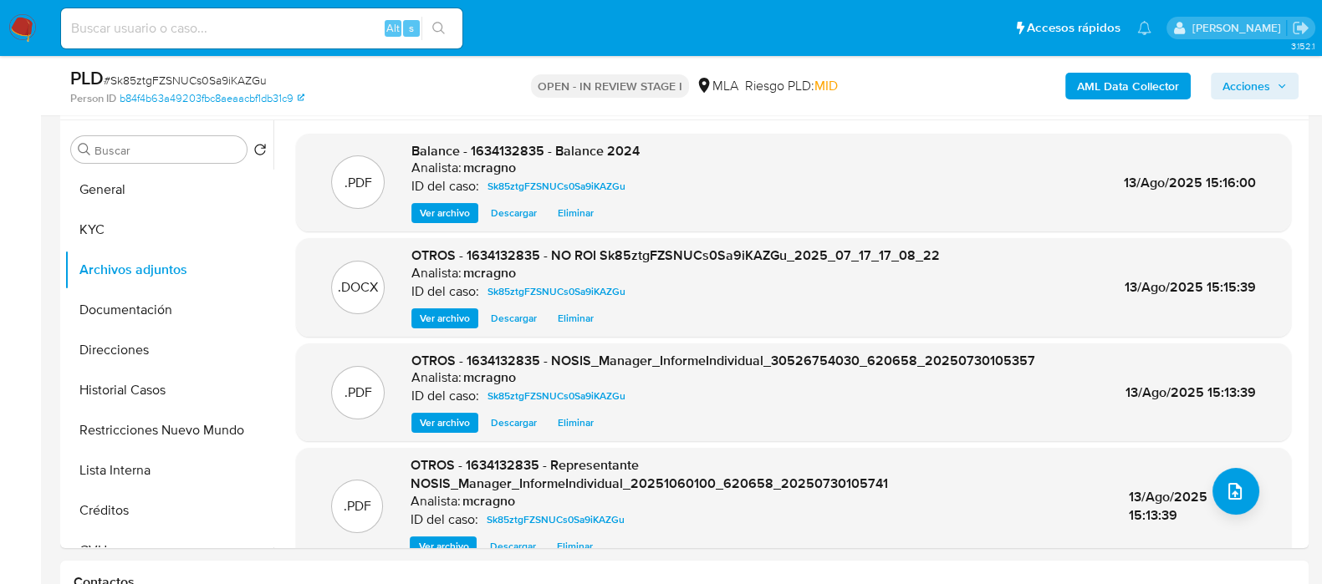
click at [1278, 94] on span "Acciones" at bounding box center [1254, 85] width 64 height 23
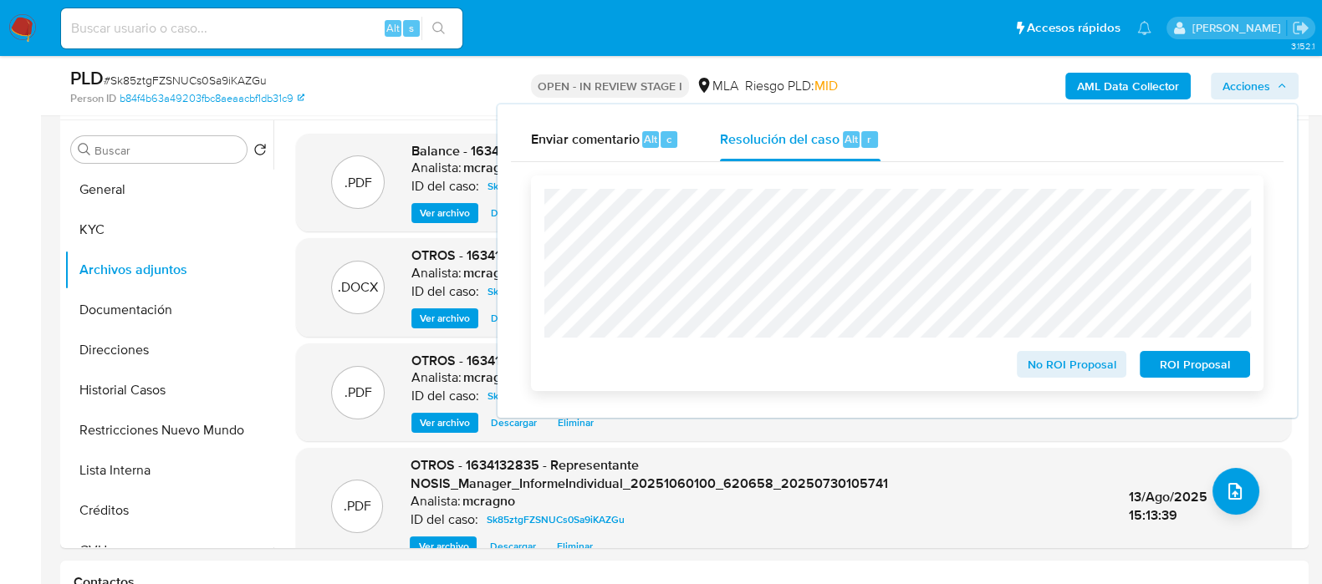
click at [1100, 365] on span "No ROI Proposal" at bounding box center [1071, 364] width 87 height 23
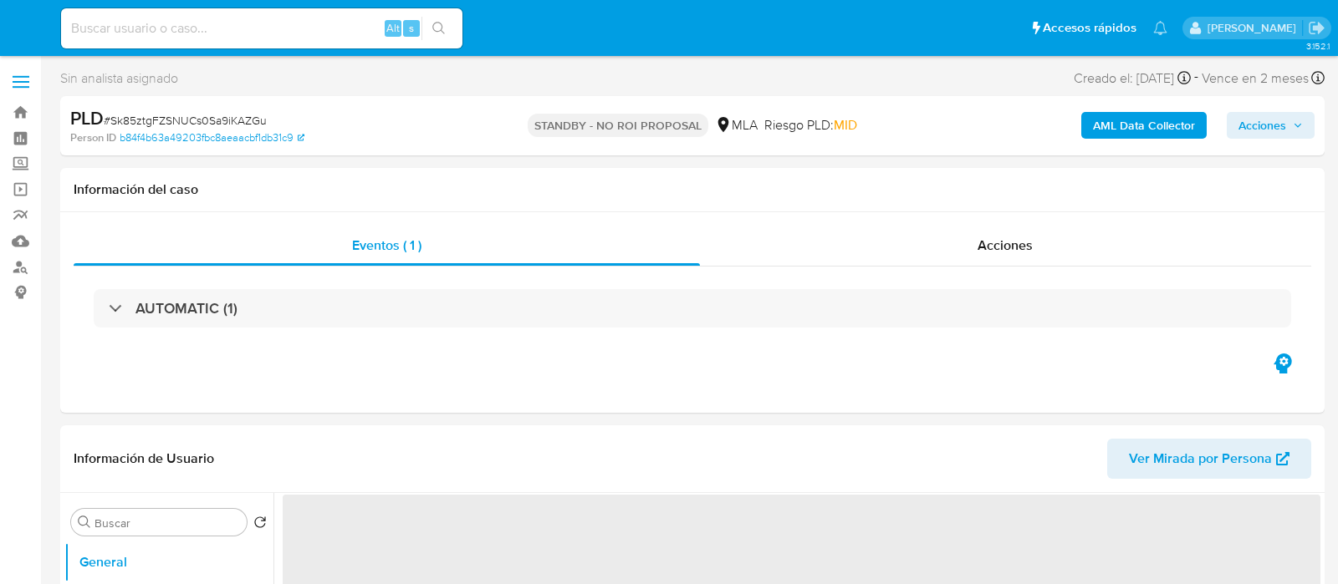
select select "10"
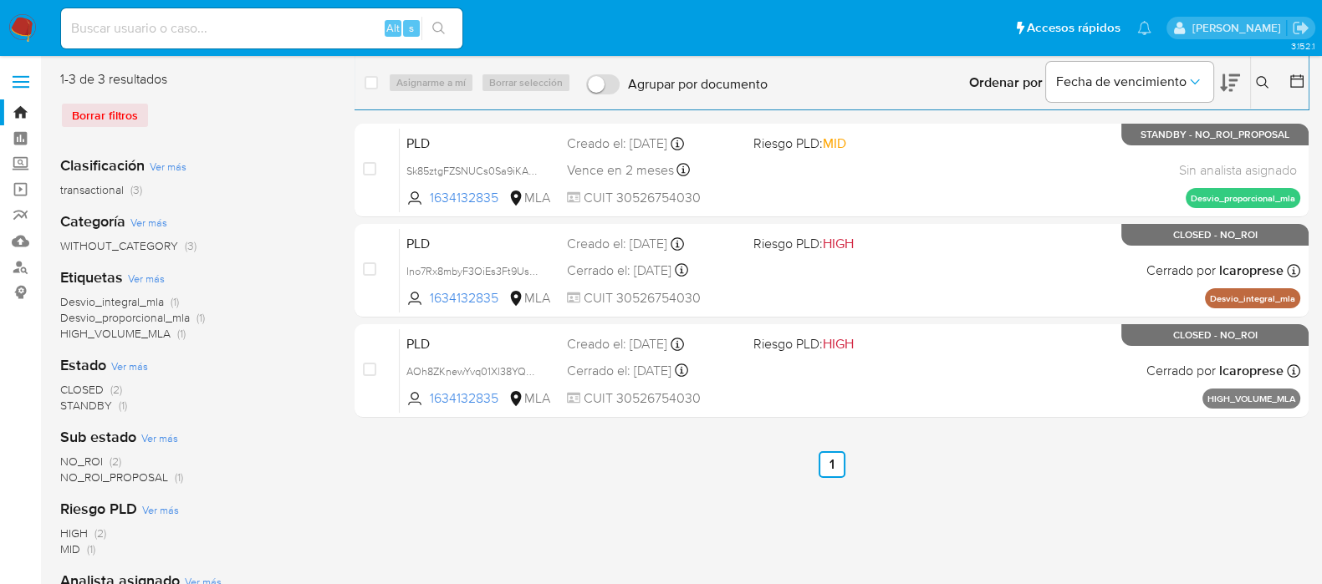
click at [23, 29] on img at bounding box center [22, 28] width 28 height 28
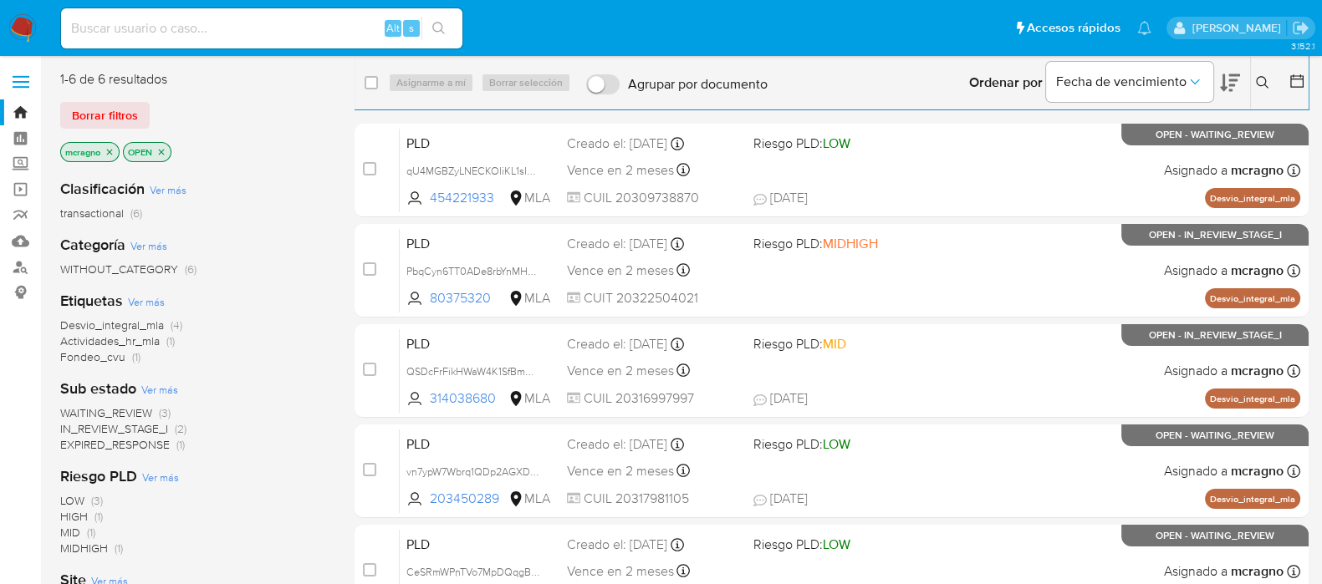
click at [160, 153] on icon "close-filter" at bounding box center [162, 152] width 6 height 6
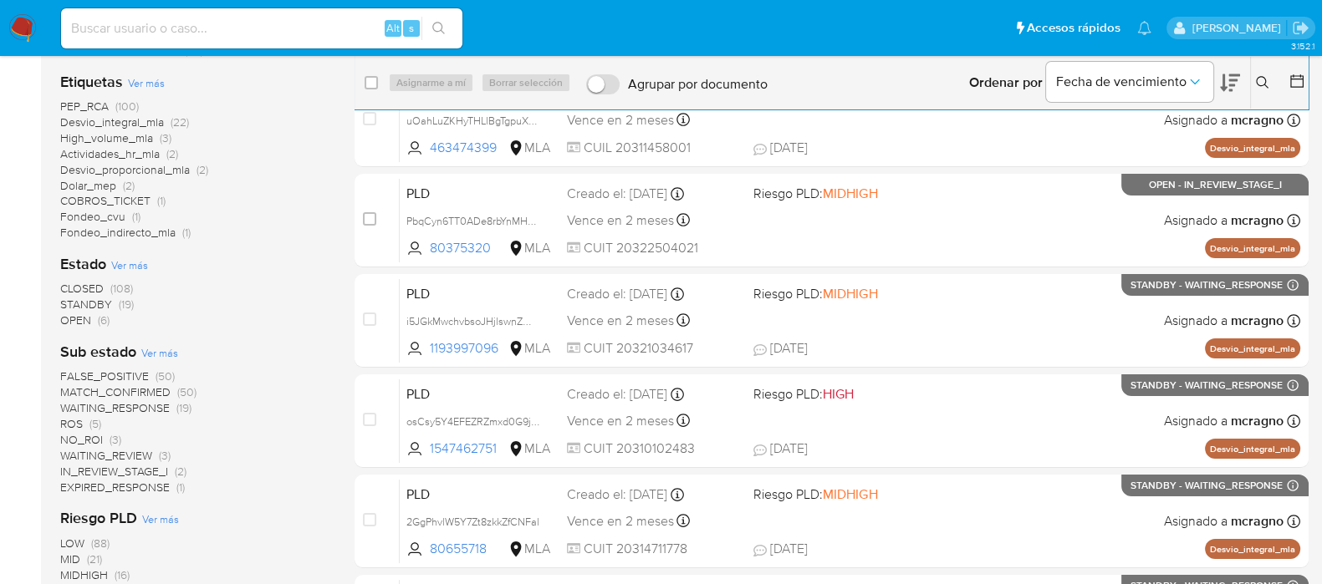
scroll to position [208, 0]
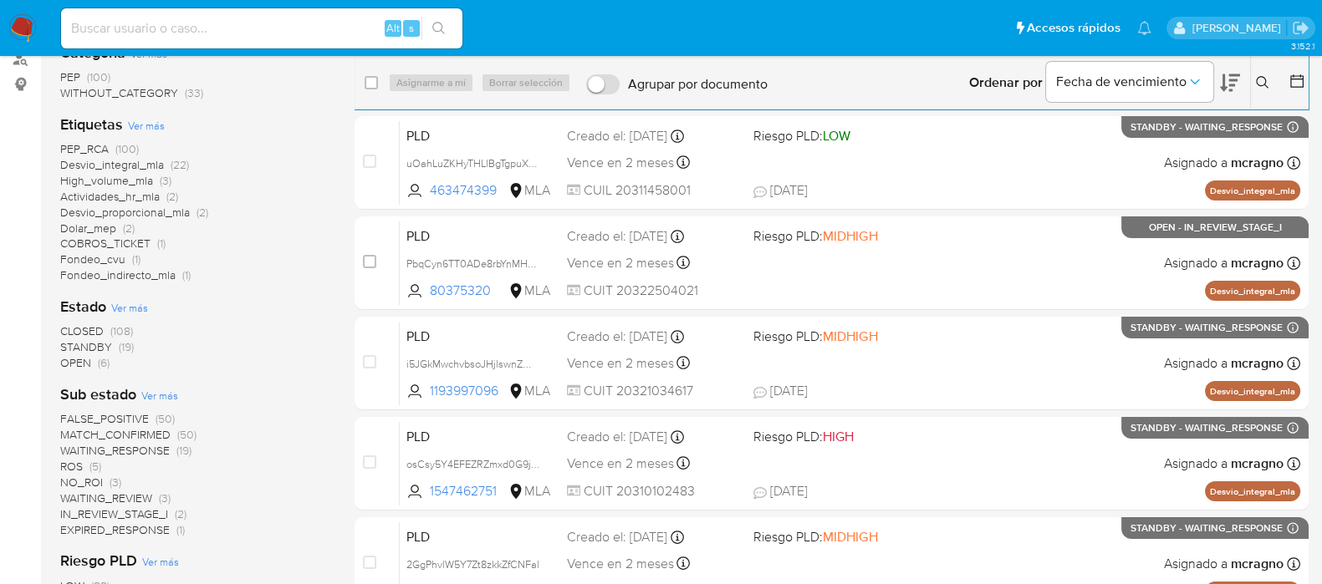
click at [131, 495] on span "WAITING_REVIEW" at bounding box center [106, 498] width 92 height 17
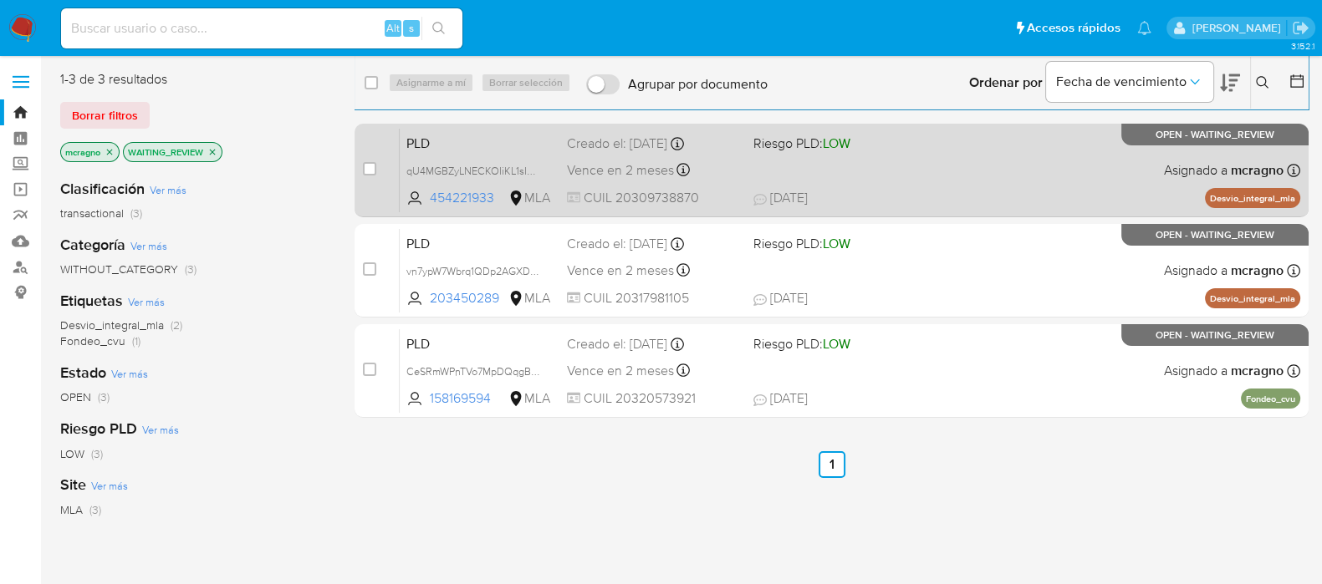
click at [1058, 161] on div "PLD qU4MGBZyLNECKOIiKL1sIwwQ 454221933 MLA Riesgo PLD: LOW Creado el: 12/07/202…" at bounding box center [850, 170] width 901 height 84
click at [372, 167] on input "checkbox" at bounding box center [369, 168] width 13 height 13
checkbox input "true"
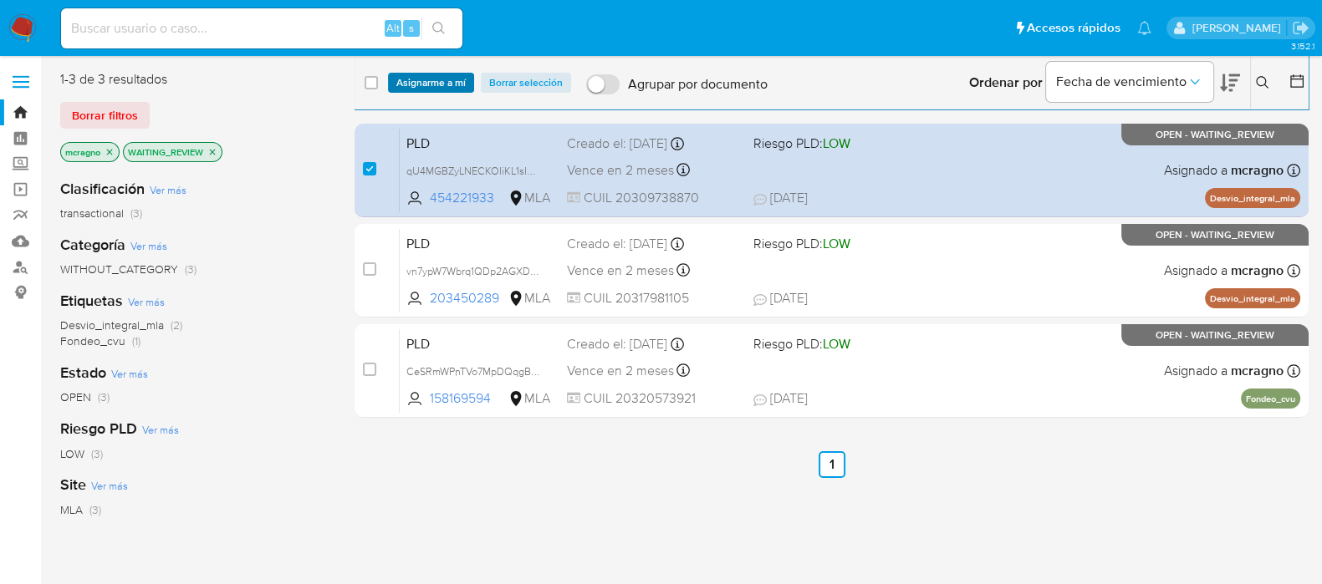
click at [445, 84] on span "Asignarme a mí" at bounding box center [430, 82] width 69 height 17
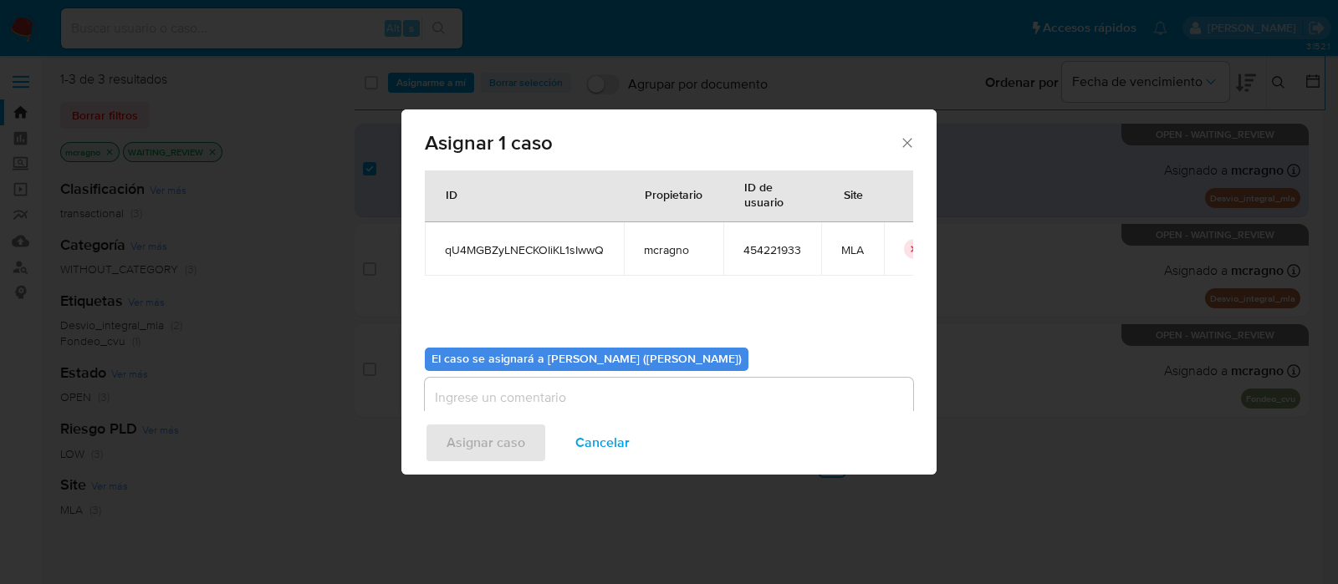
scroll to position [86, 0]
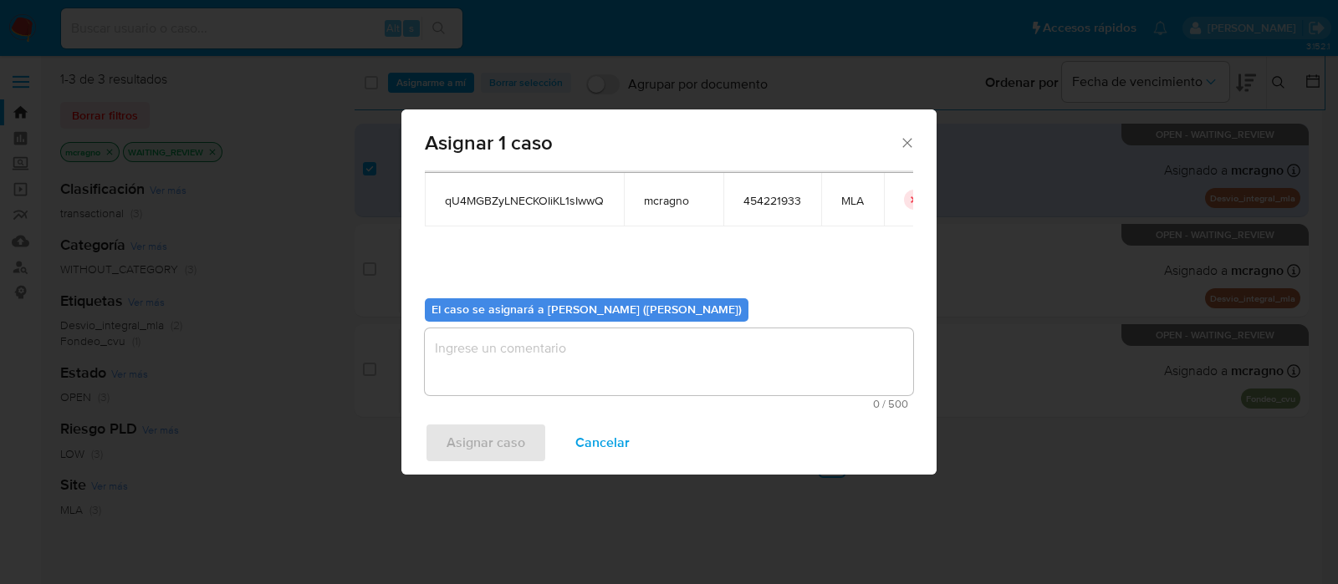
click at [541, 384] on textarea "assign-modal" at bounding box center [669, 362] width 488 height 67
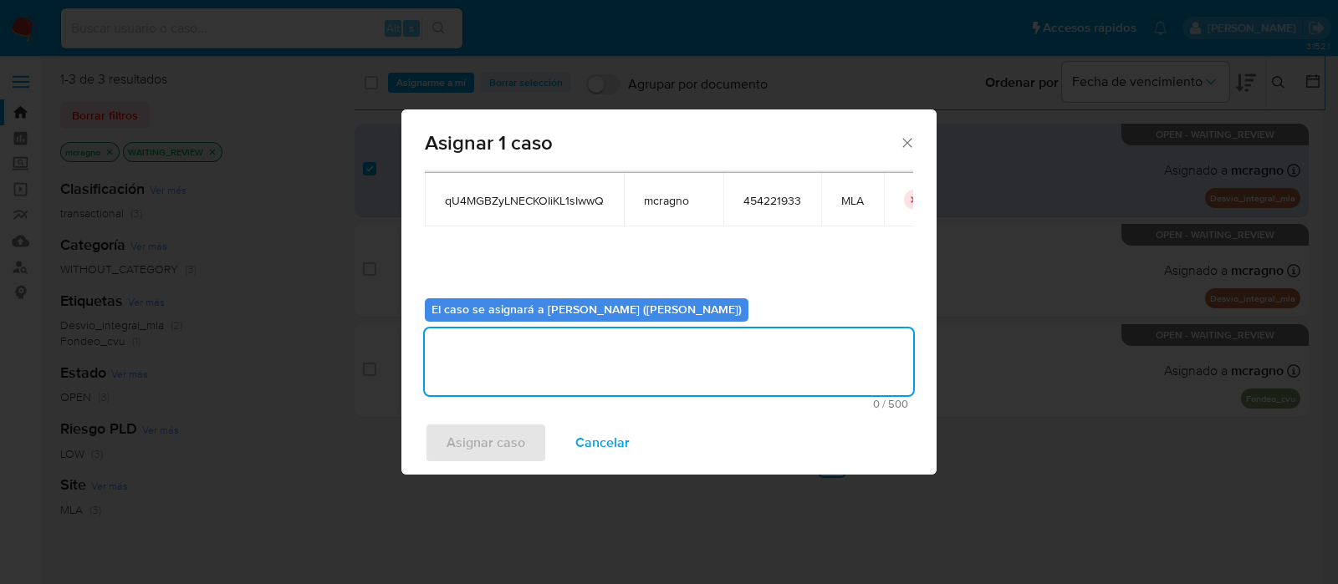
click at [482, 446] on span "Asignar caso" at bounding box center [485, 443] width 79 height 37
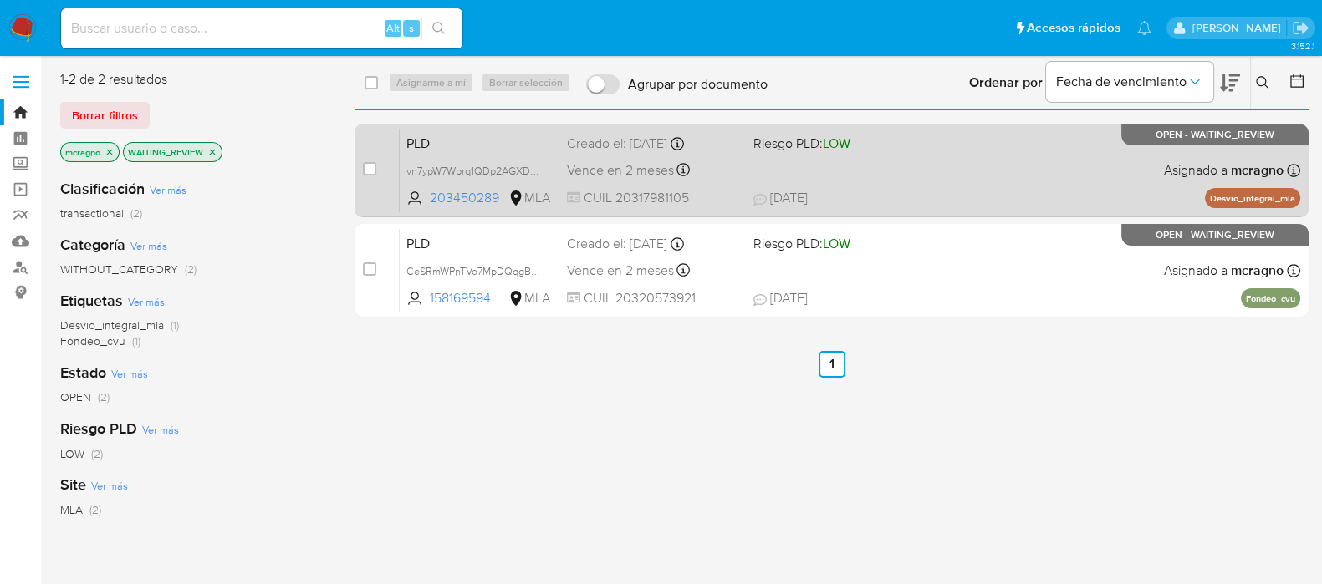
click at [1023, 176] on div "PLD vn7ypW7Wbrq1QDp2AGXDRjGk 203450289 MLA Riesgo PLD: LOW Creado el: 12/07/202…" at bounding box center [850, 170] width 901 height 84
click at [363, 174] on input "checkbox" at bounding box center [369, 168] width 13 height 13
checkbox input "true"
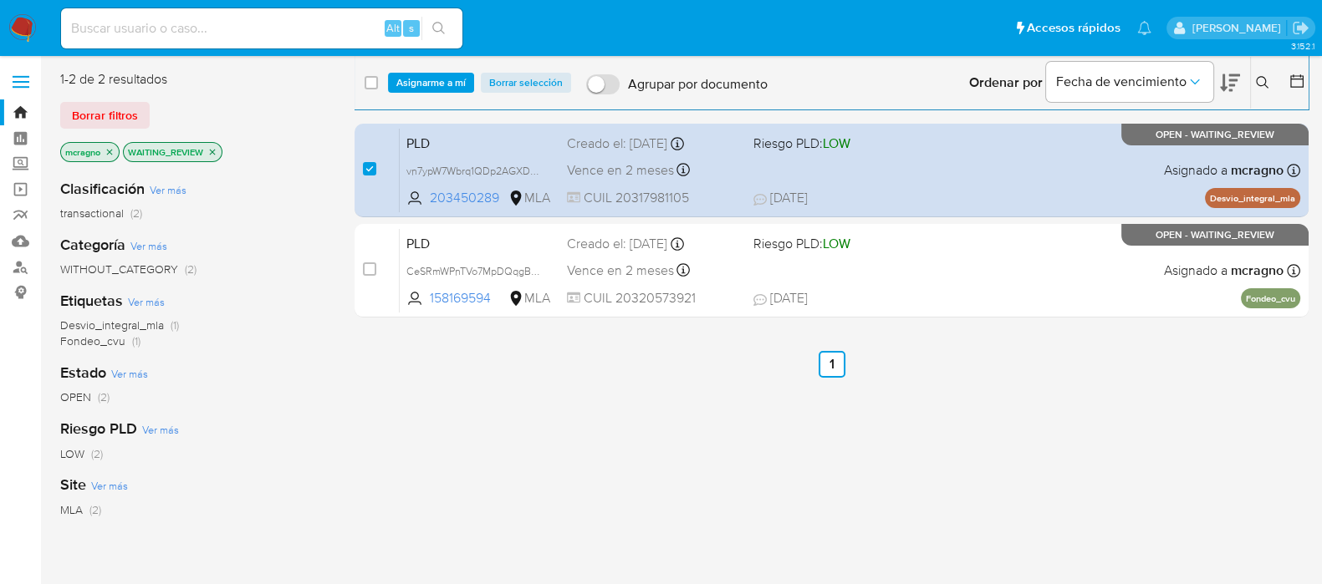
click at [445, 71] on div "select-all-cases-checkbox Asignarme a mí Borrar selección Agrupar por documento…" at bounding box center [832, 83] width 954 height 52
click at [445, 85] on span "Asignarme a mí" at bounding box center [430, 82] width 69 height 17
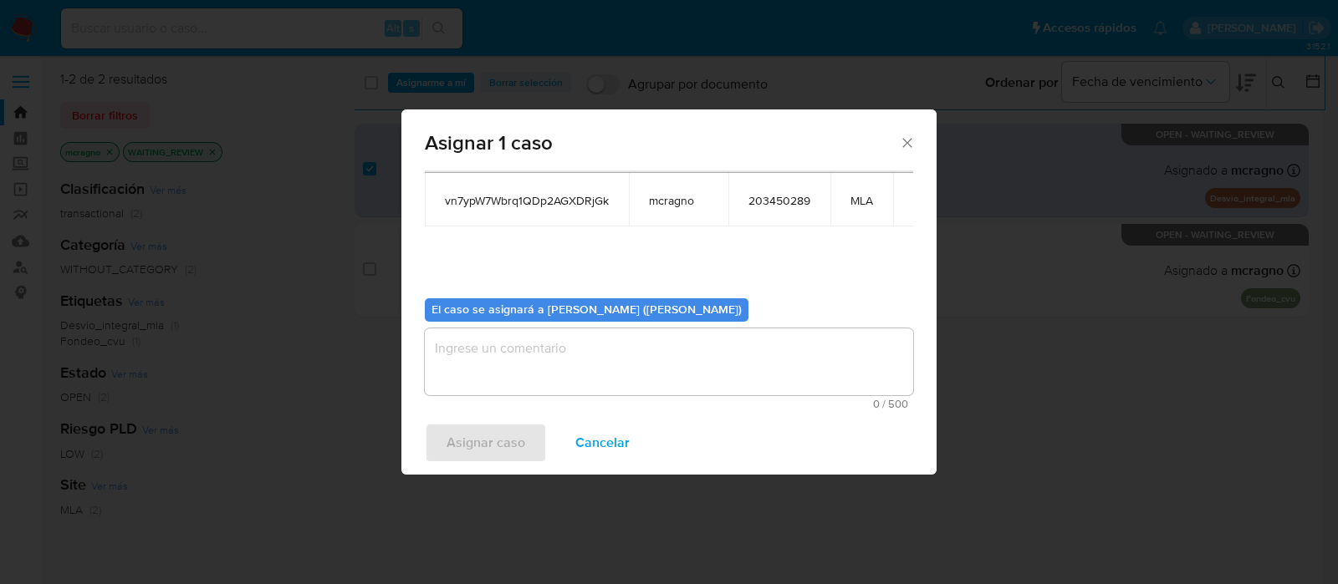
click at [497, 386] on textarea "assign-modal" at bounding box center [669, 362] width 488 height 67
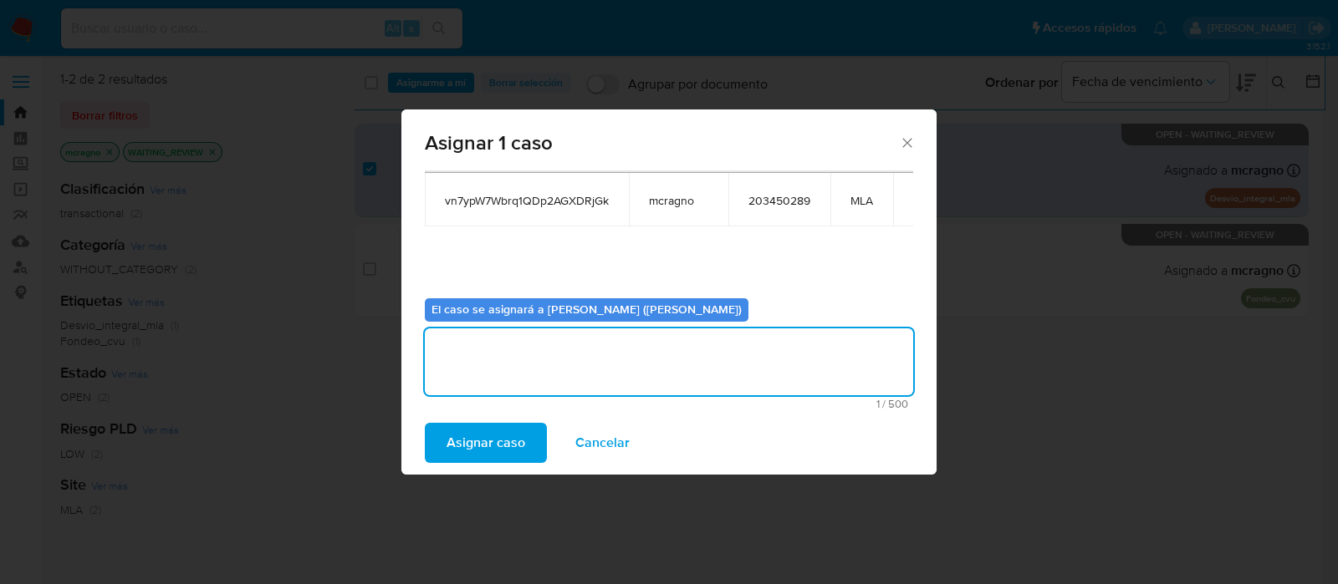
click at [482, 448] on span "Asignar caso" at bounding box center [485, 443] width 79 height 37
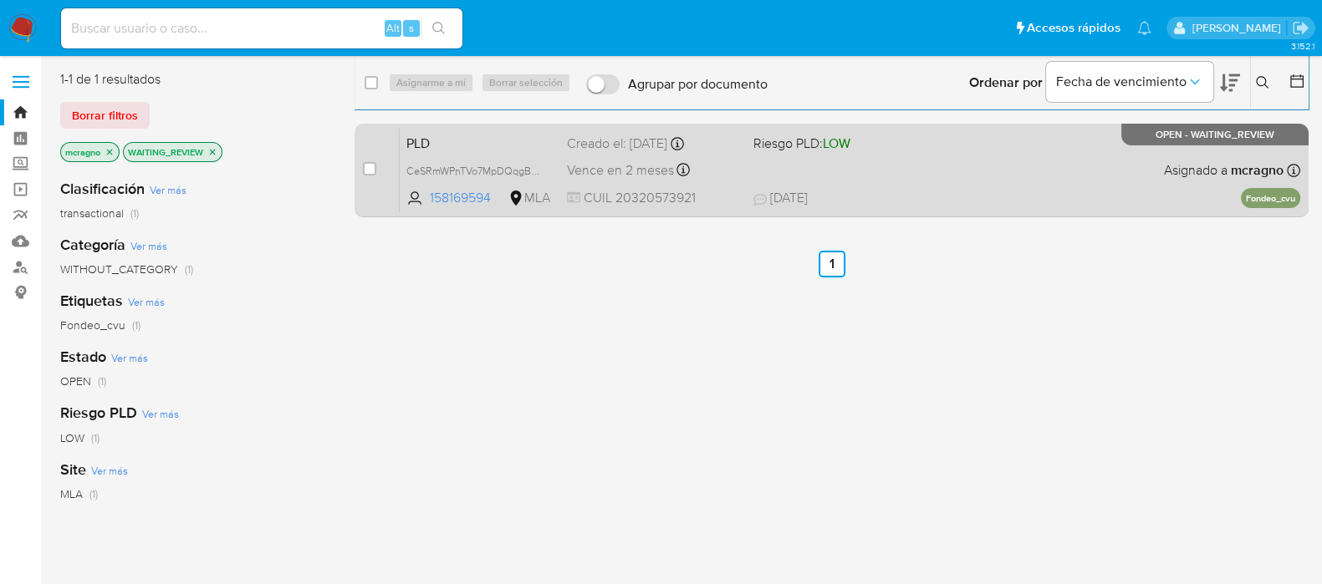
click at [1062, 151] on div "PLD CeSRmWPnTVo7MpDQqgBXAm8d 158169594 MLA Riesgo PLD: LOW Creado el: 12/07/202…" at bounding box center [850, 170] width 901 height 84
click at [371, 171] on input "checkbox" at bounding box center [369, 168] width 13 height 13
checkbox input "true"
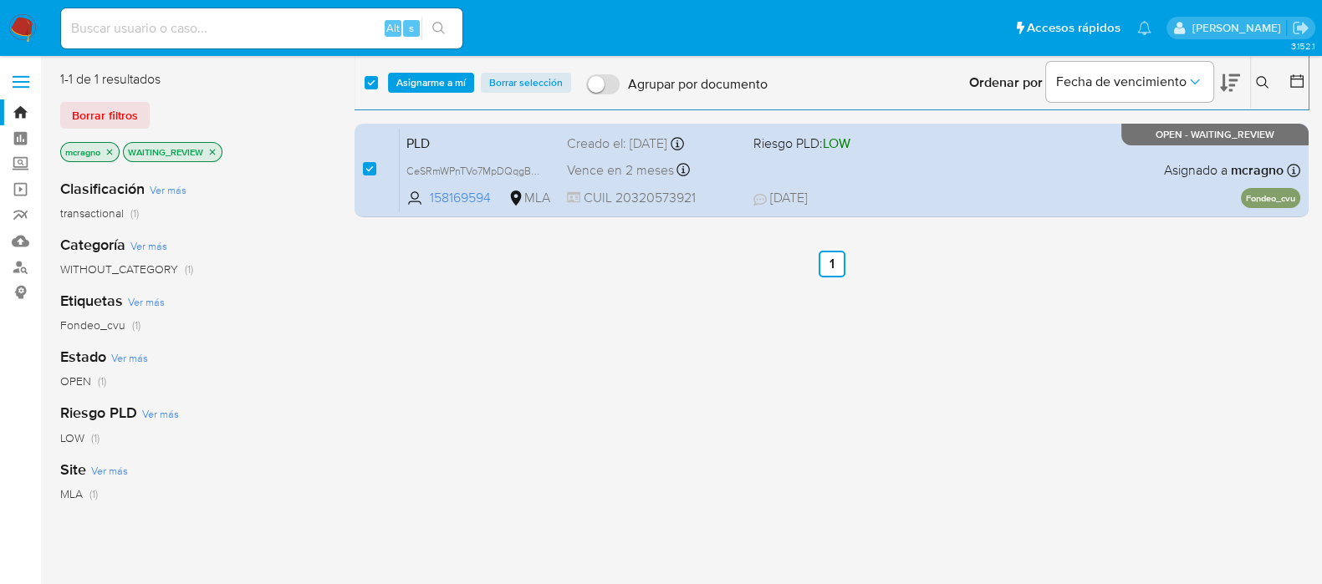
click at [411, 102] on div "select-all-cases-checkbox Asignarme a mí Borrar selección Agrupar por documento…" at bounding box center [832, 83] width 954 height 52
click at [428, 74] on span "Asignarme a mí" at bounding box center [430, 82] width 69 height 17
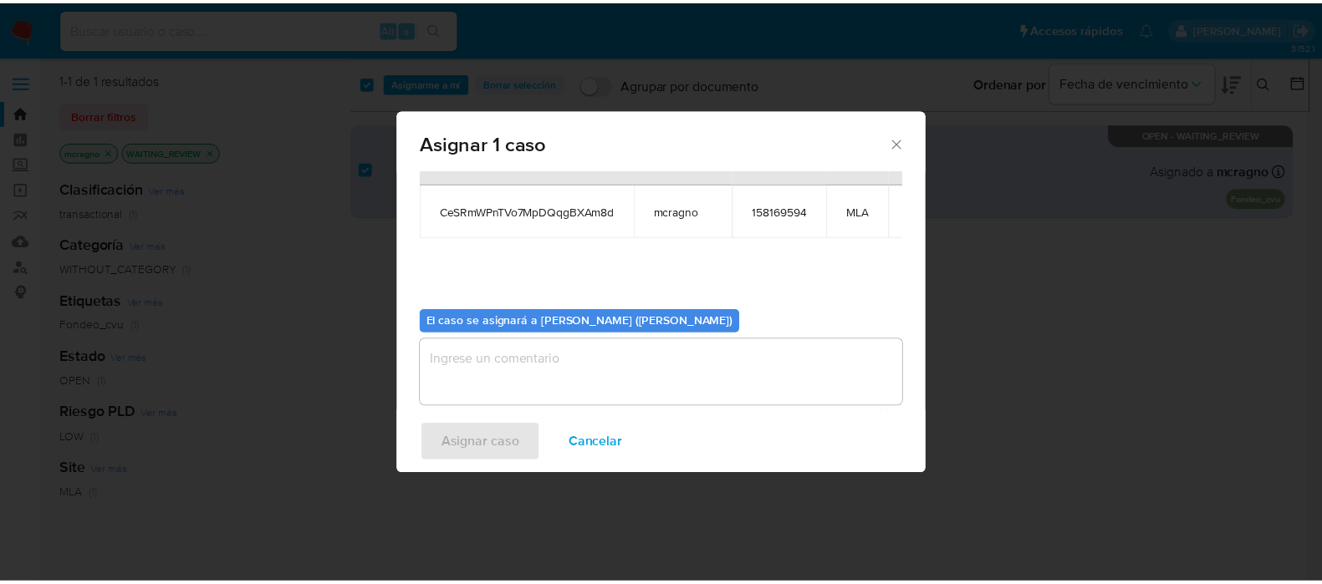
scroll to position [102, 0]
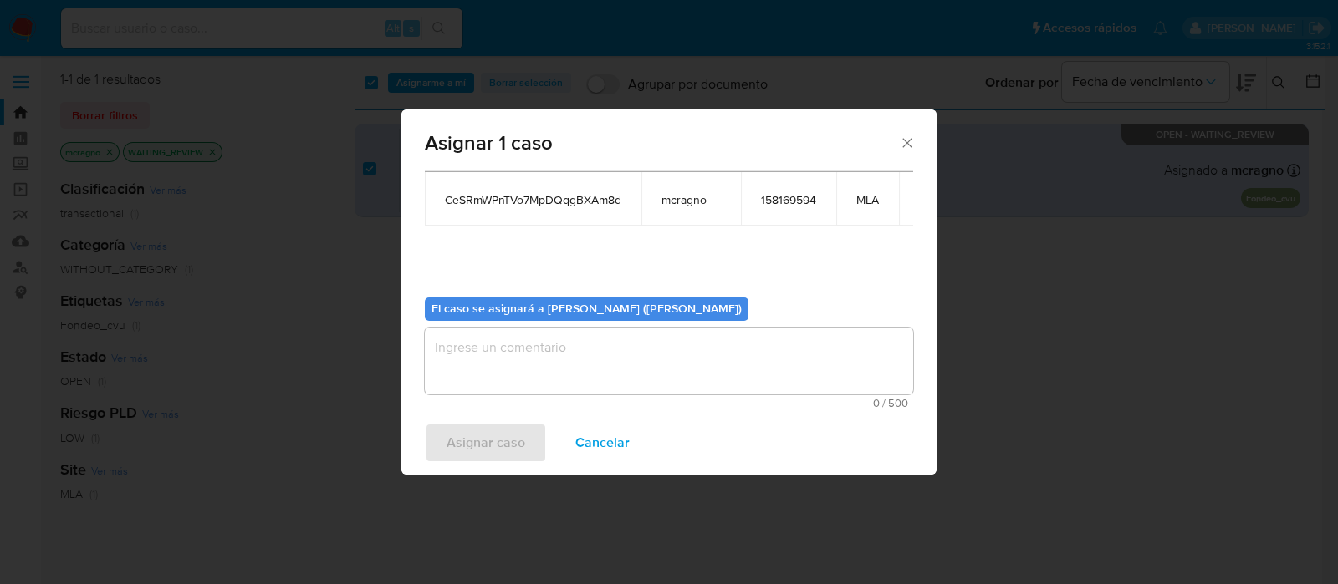
click at [505, 370] on textarea "assign-modal" at bounding box center [669, 361] width 488 height 67
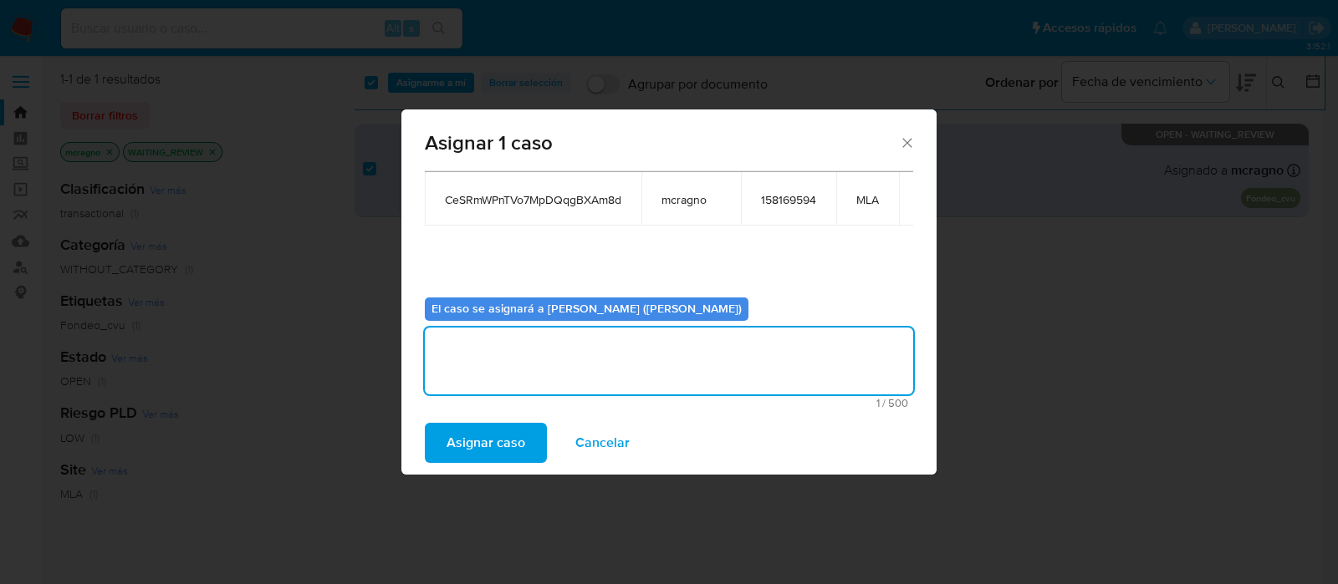
drag, startPoint x: 503, startPoint y: 438, endPoint x: 473, endPoint y: 28, distance: 411.6
click at [503, 439] on span "Asignar caso" at bounding box center [485, 443] width 79 height 37
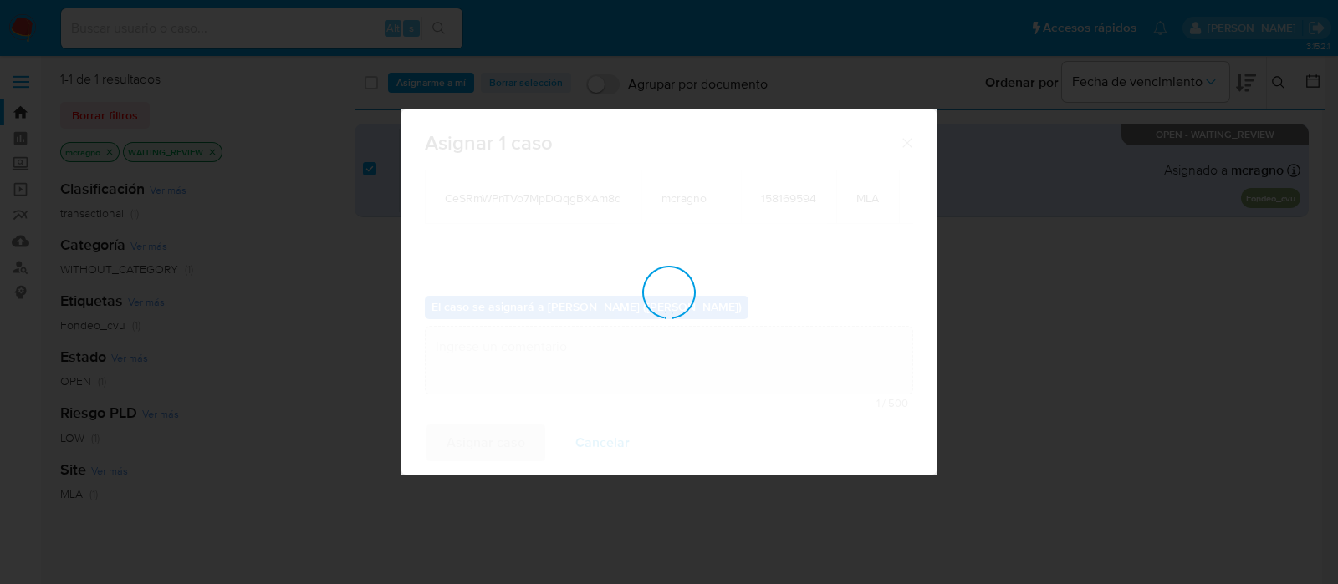
checkbox input "false"
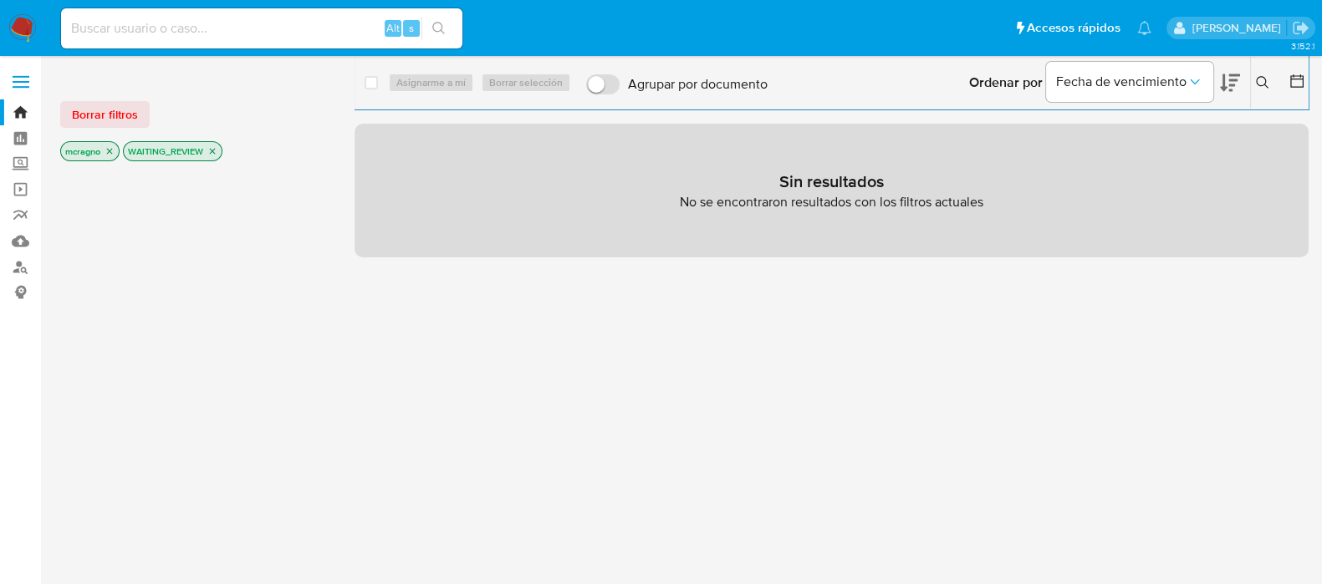
click at [214, 152] on icon "close-filter" at bounding box center [212, 151] width 10 height 10
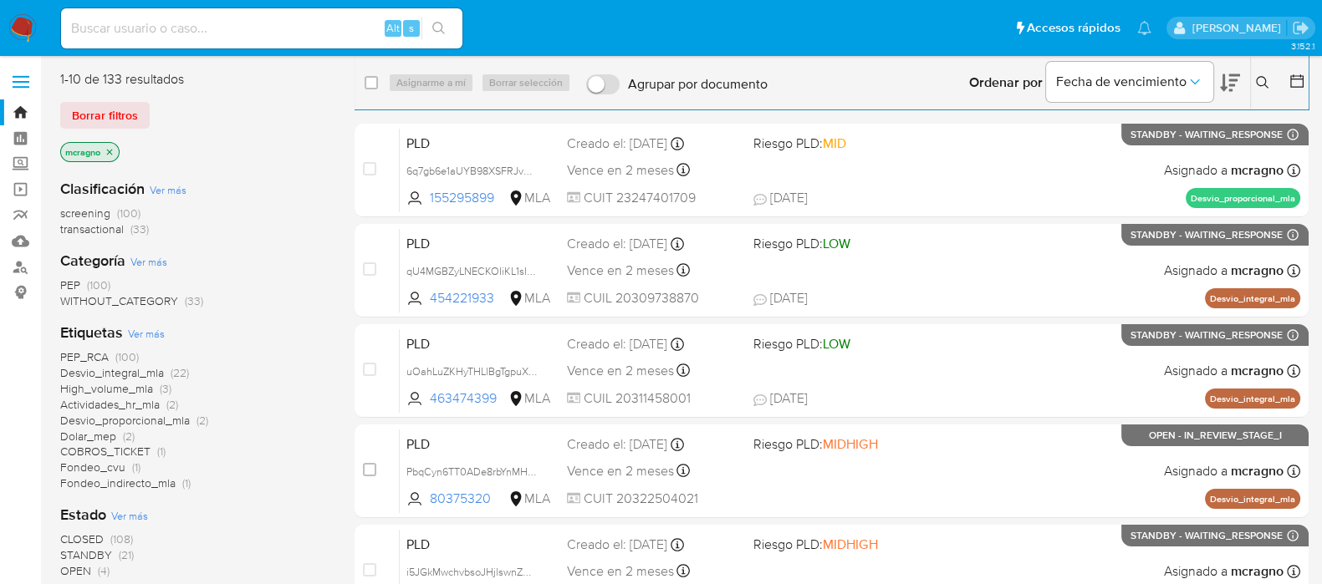
click at [110, 151] on icon "close-filter" at bounding box center [110, 152] width 6 height 6
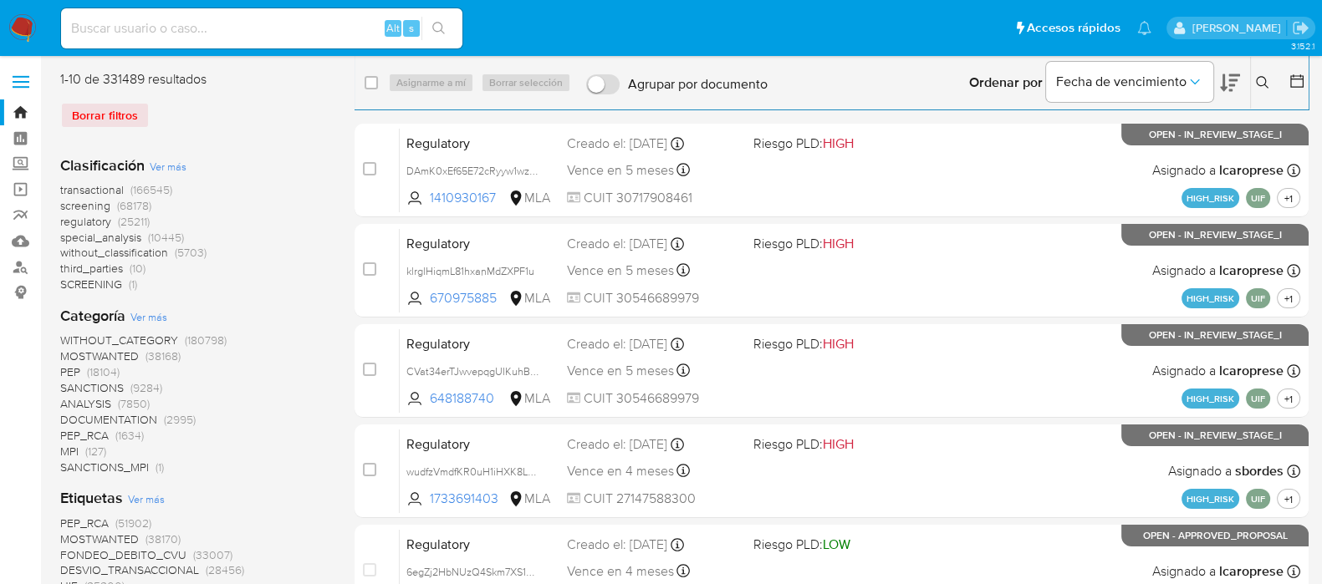
click at [1258, 77] on icon at bounding box center [1262, 82] width 13 height 13
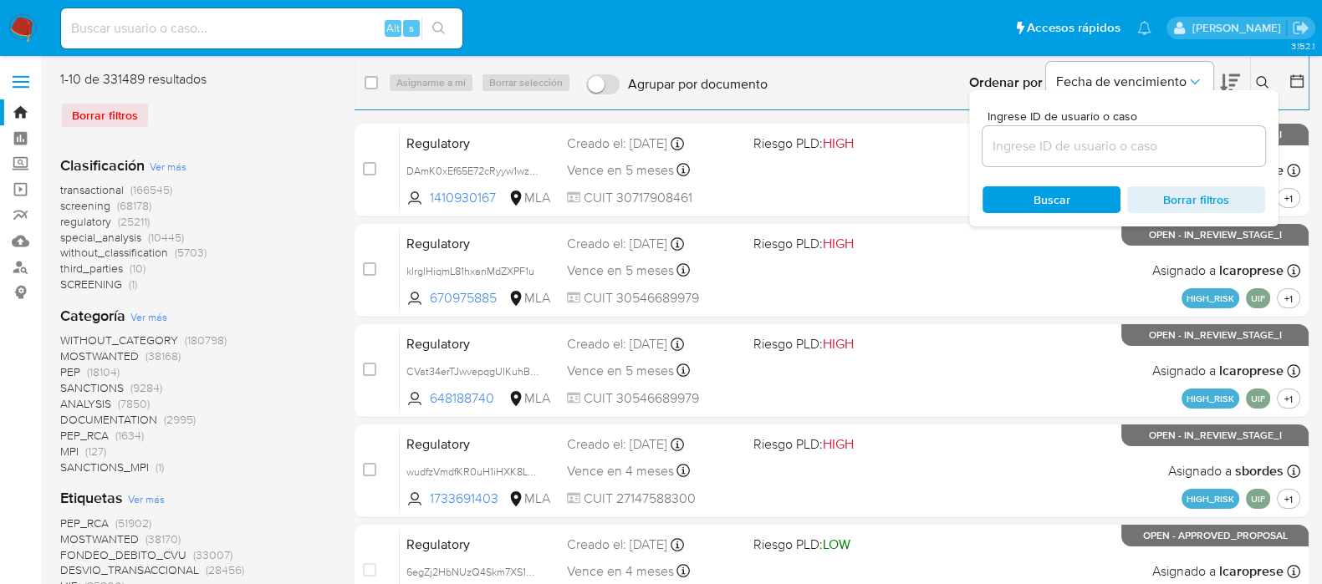
click at [1168, 159] on div at bounding box center [1123, 146] width 283 height 40
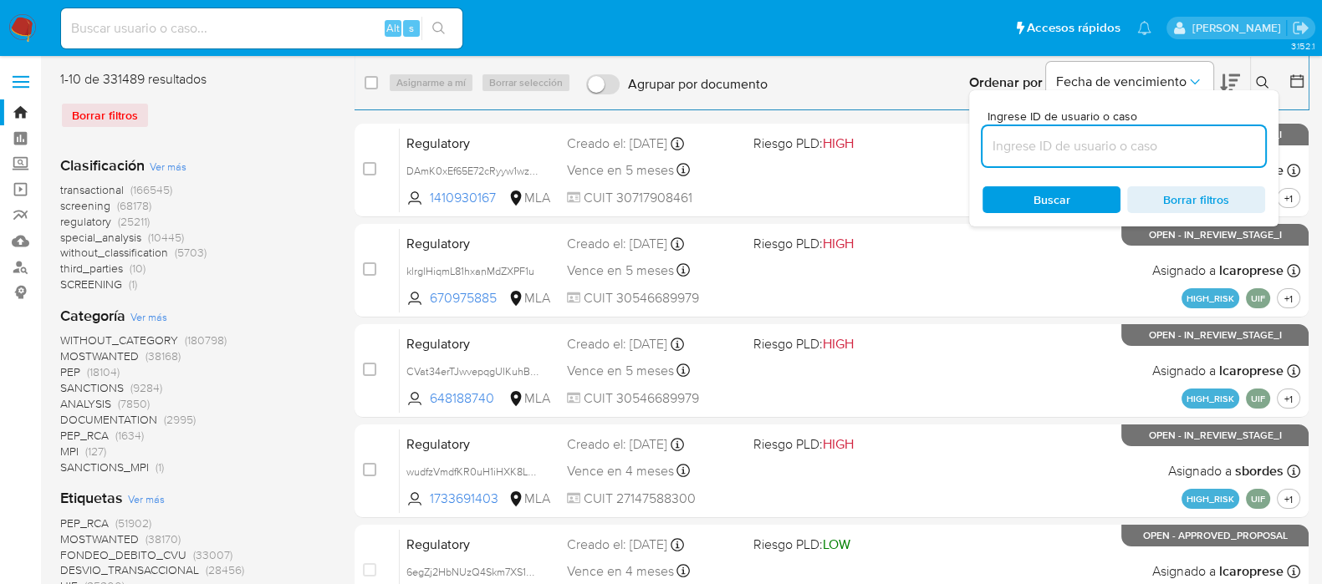
drag, startPoint x: 1171, startPoint y: 154, endPoint x: 1177, endPoint y: 146, distance: 10.1
click at [1171, 153] on input at bounding box center [1123, 146] width 283 height 22
paste input "454221933"
type input "454221933"
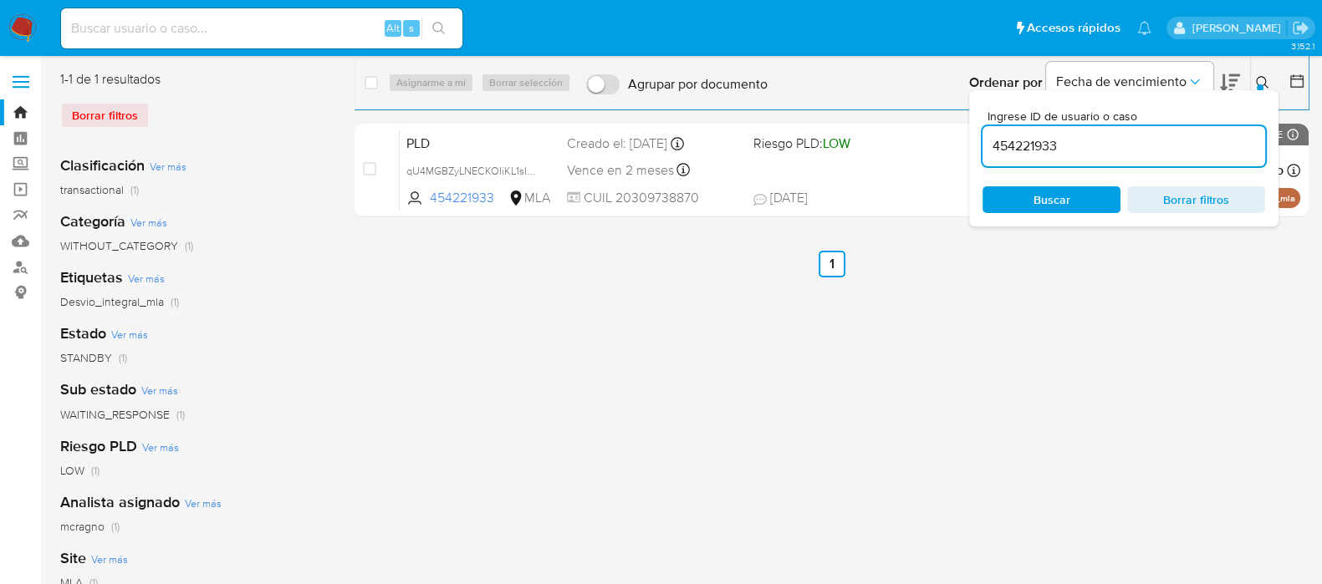
click at [1262, 78] on icon at bounding box center [1262, 82] width 13 height 13
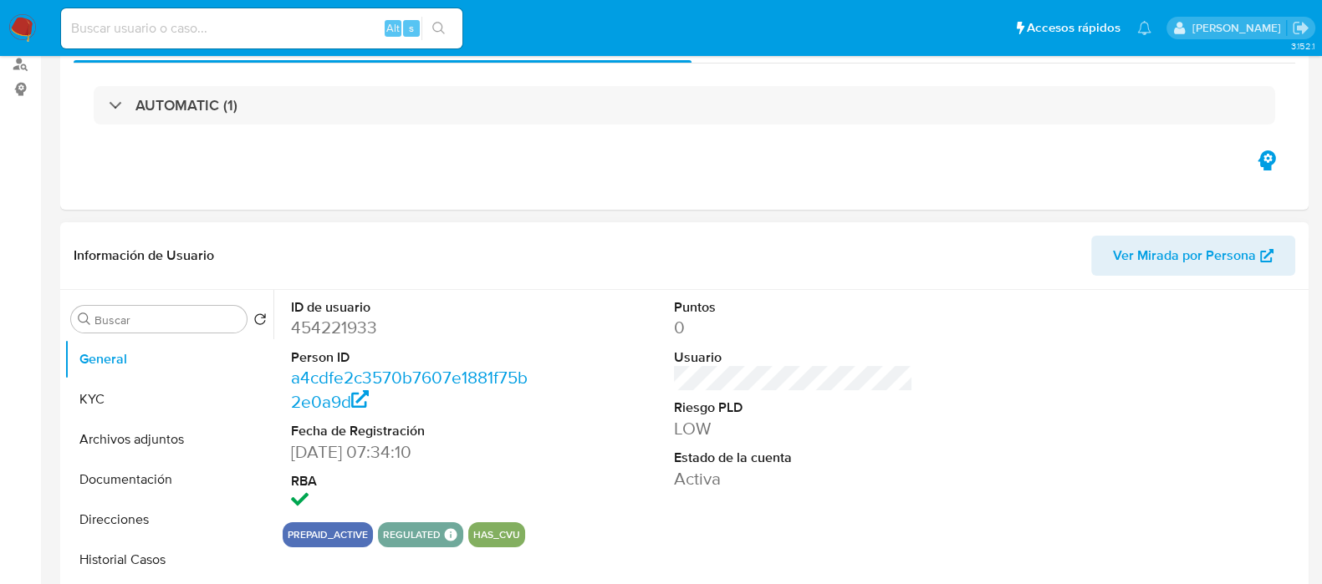
select select "10"
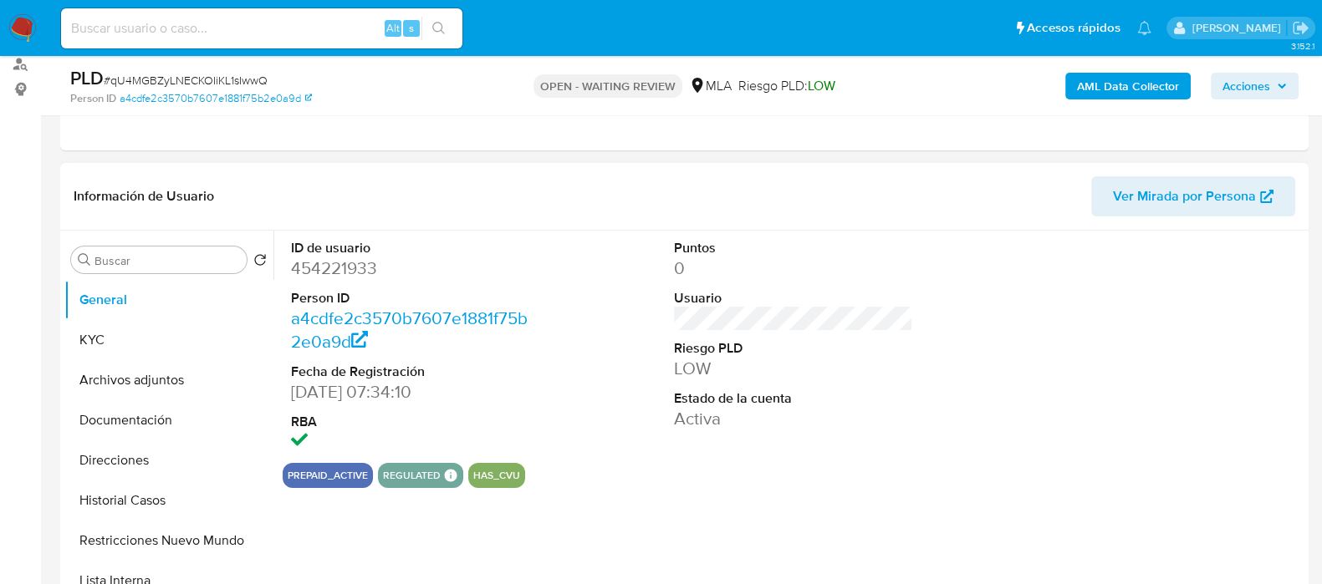
scroll to position [208, 0]
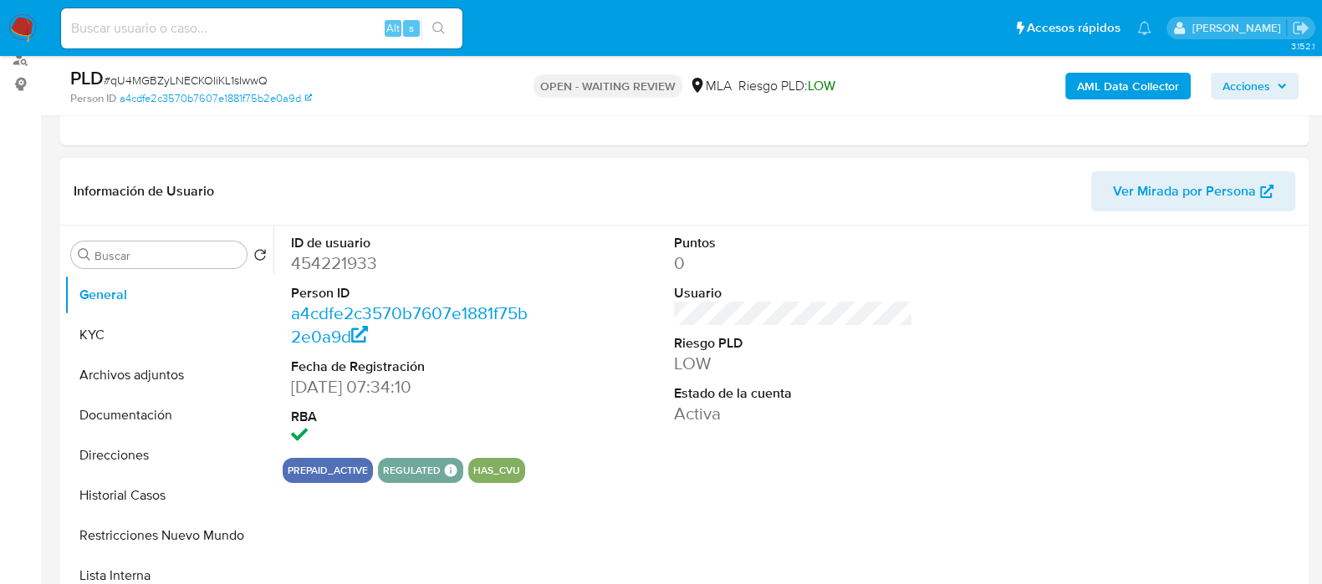
click at [351, 252] on dd "454221933" at bounding box center [410, 263] width 239 height 23
copy dd "454221933"
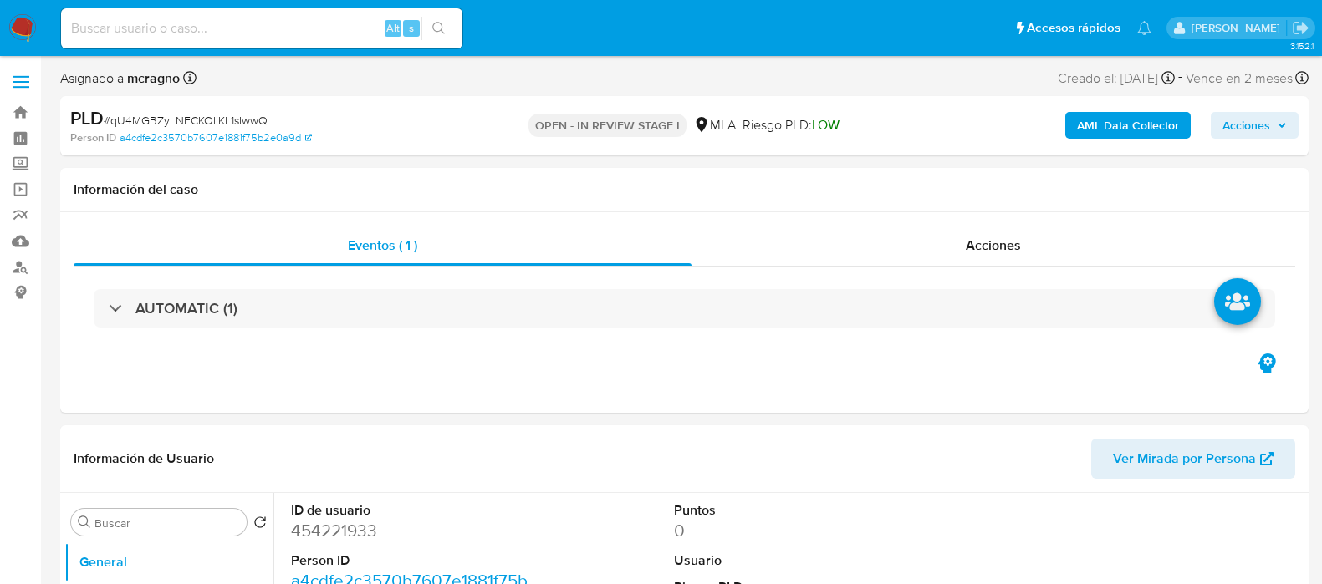
select select "10"
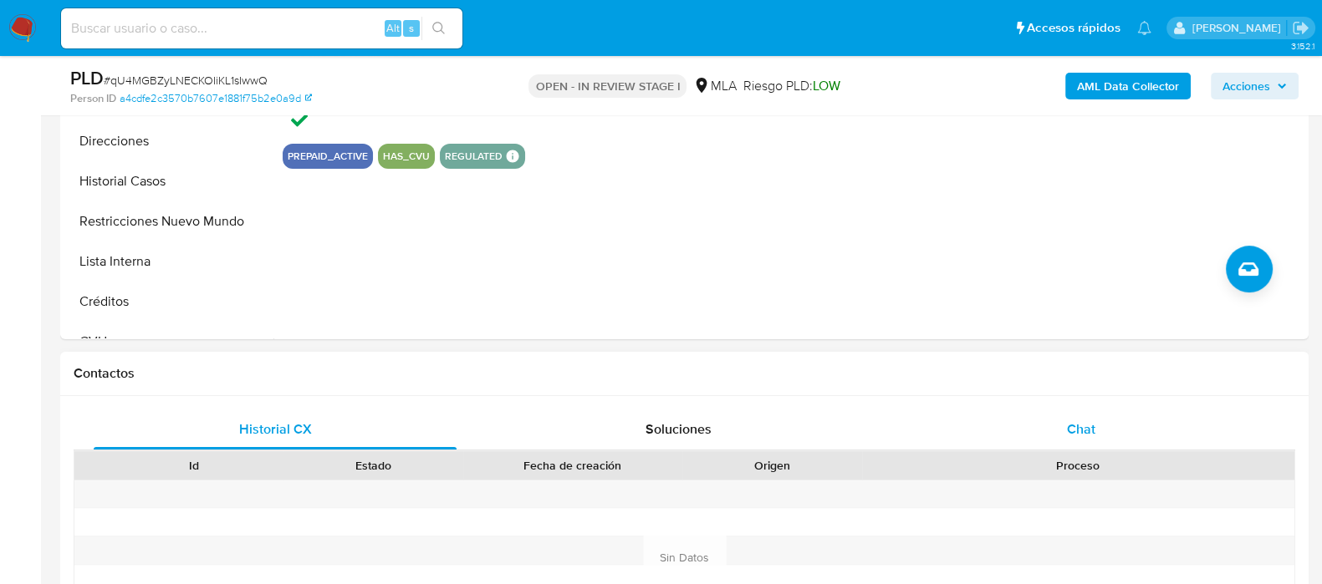
click at [1109, 429] on div "Chat" at bounding box center [1081, 430] width 363 height 40
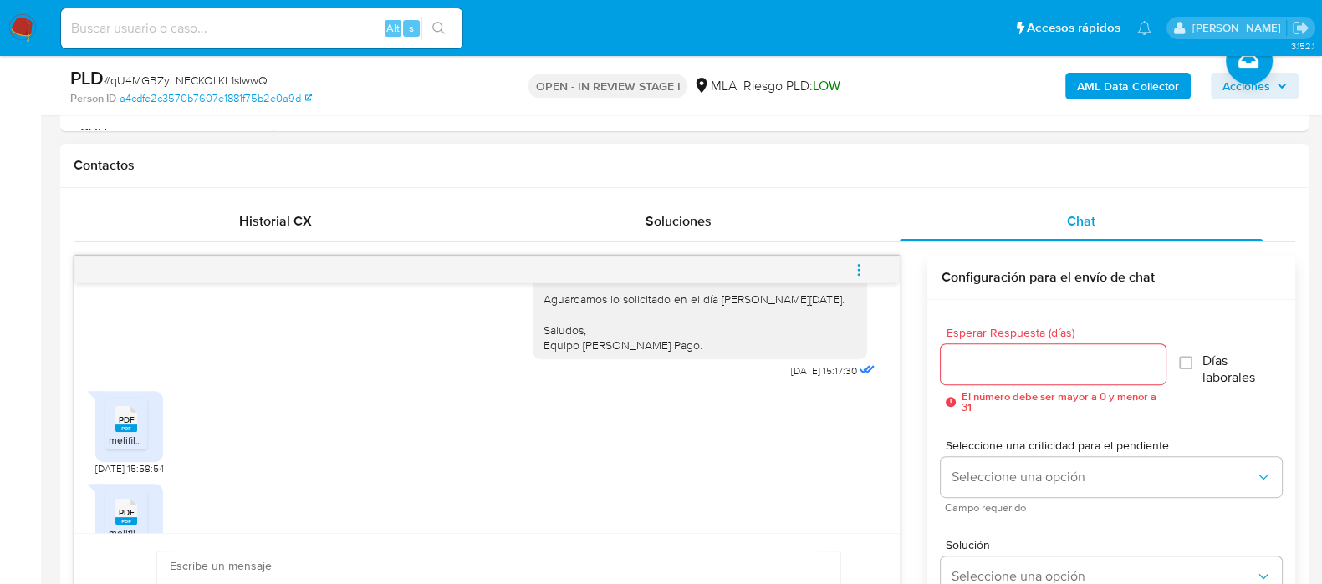
scroll to position [762, 0]
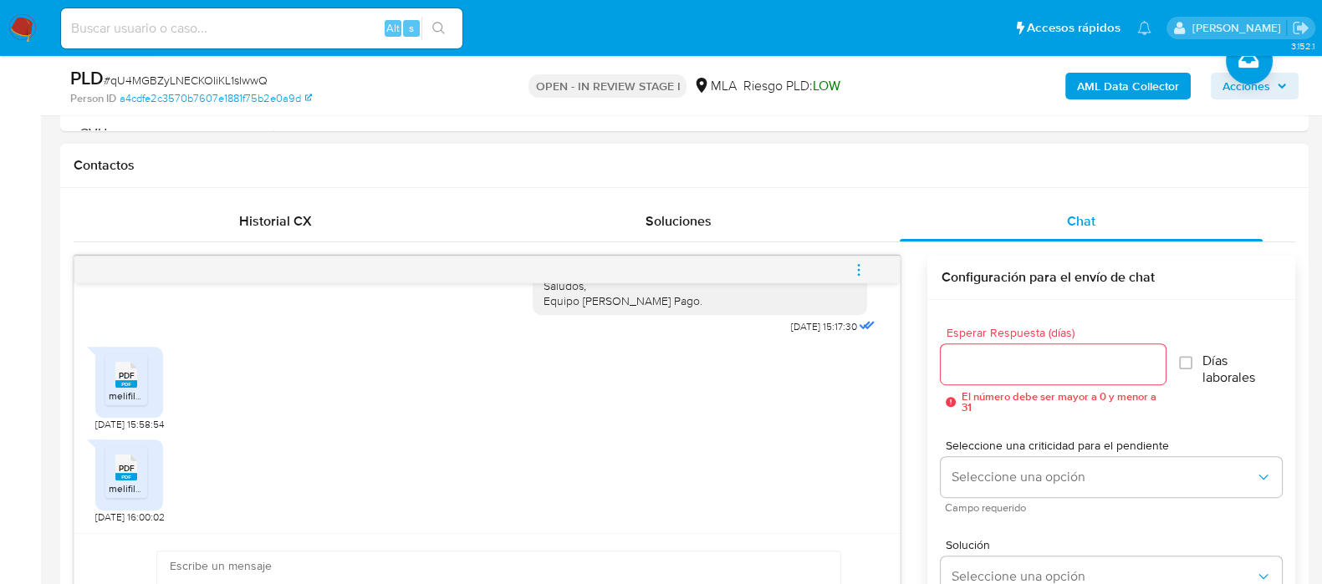
click at [120, 380] on rect at bounding box center [126, 384] width 22 height 8
click at [151, 472] on ul "PDF PDF melifile3753775660669777778.pdf" at bounding box center [129, 475] width 48 height 58
click at [132, 470] on span "PDF" at bounding box center [127, 468] width 16 height 11
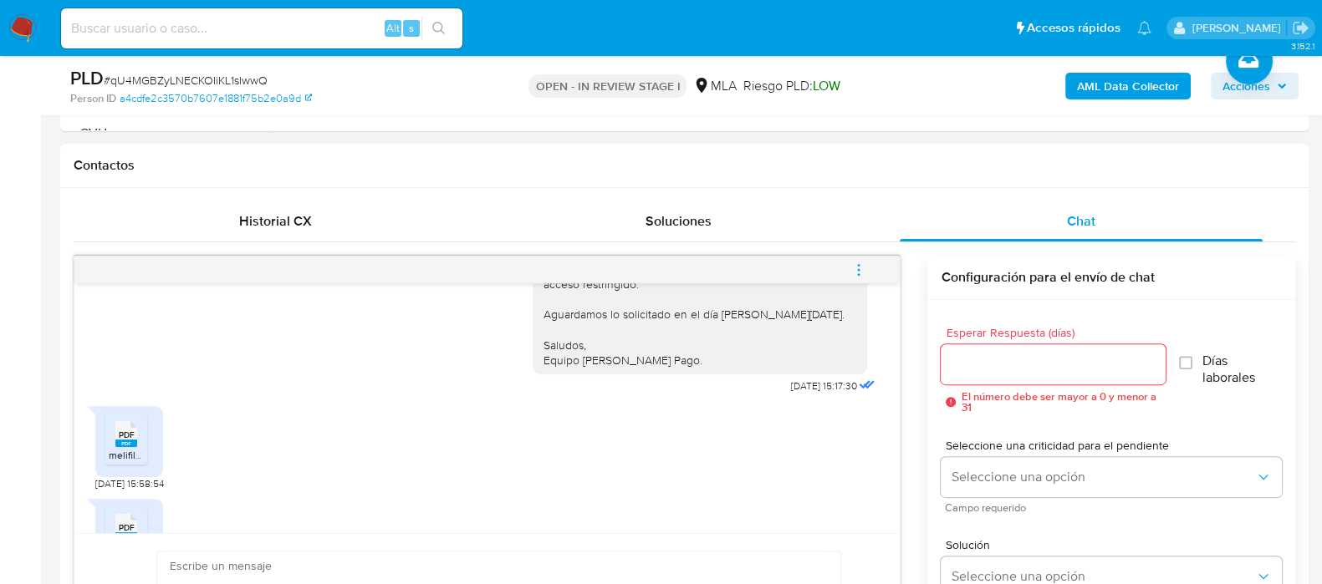
scroll to position [553, 0]
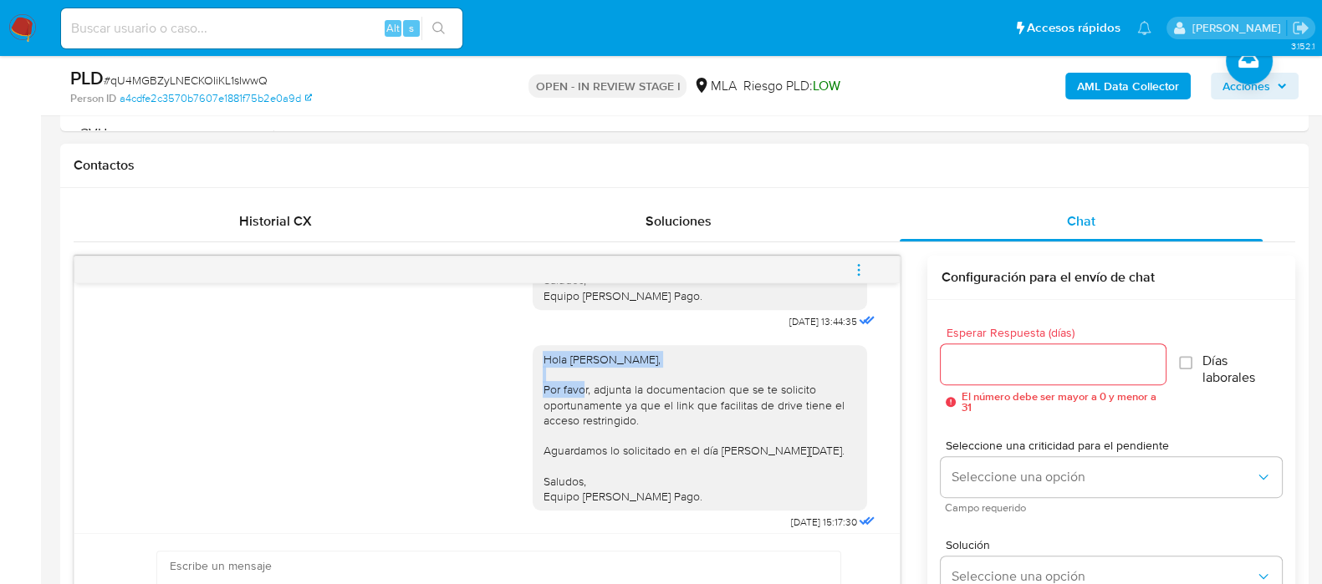
drag, startPoint x: 615, startPoint y: 368, endPoint x: 709, endPoint y: 376, distance: 94.9
click at [715, 378] on div "Hola [PERSON_NAME], Por favor, adjunta la documentacion que se te solicito opor…" at bounding box center [700, 428] width 334 height 166
copy div "Hola [PERSON_NAME],"
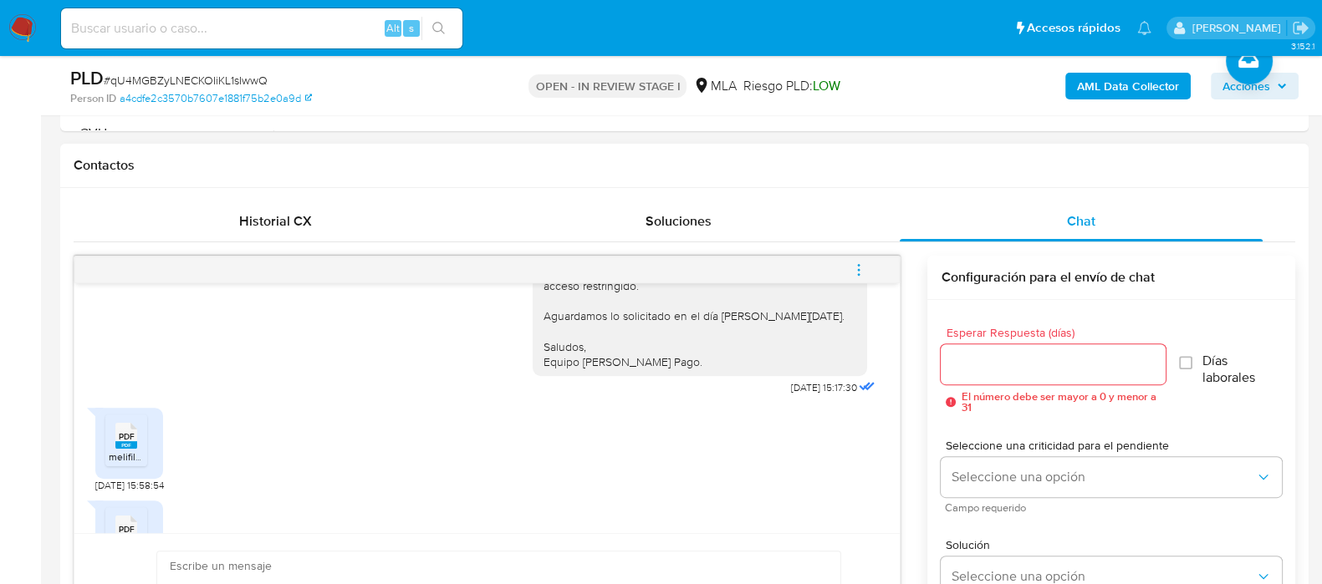
scroll to position [762, 0]
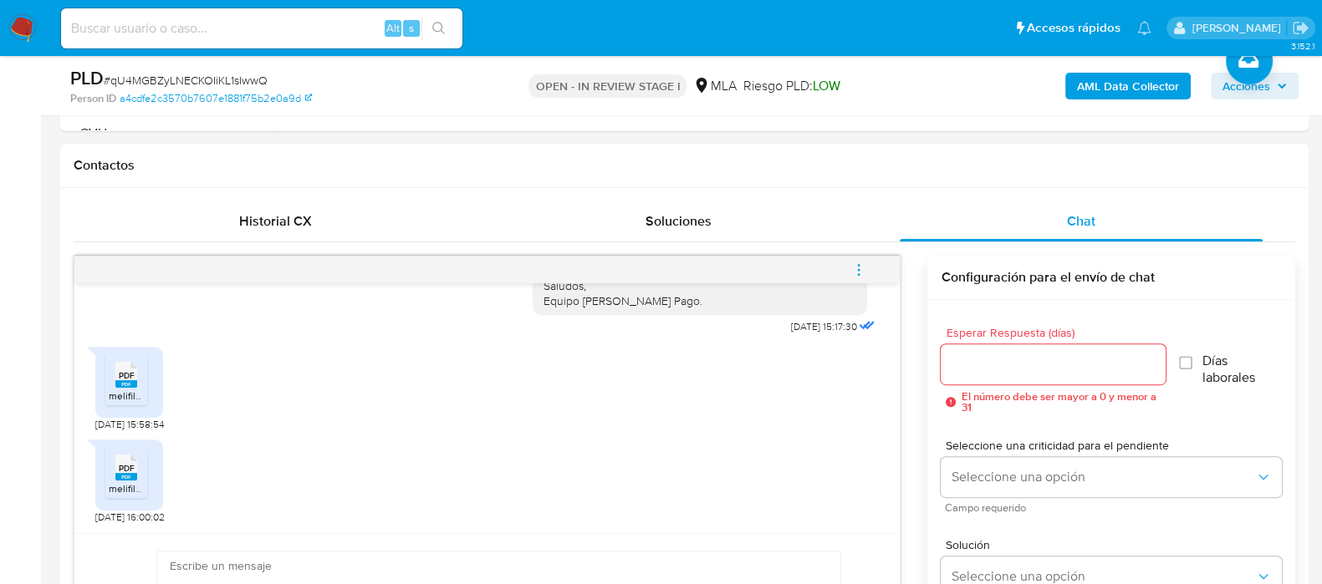
paste textarea "Hola [PERSON_NAME],"
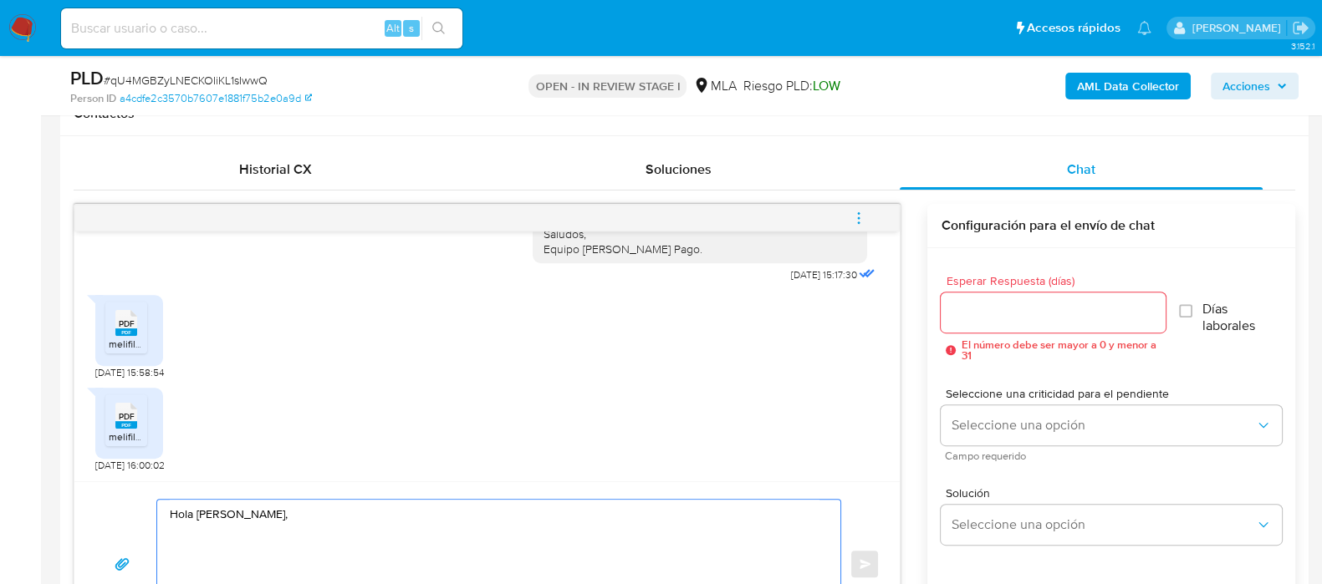
scroll to position [857, 0]
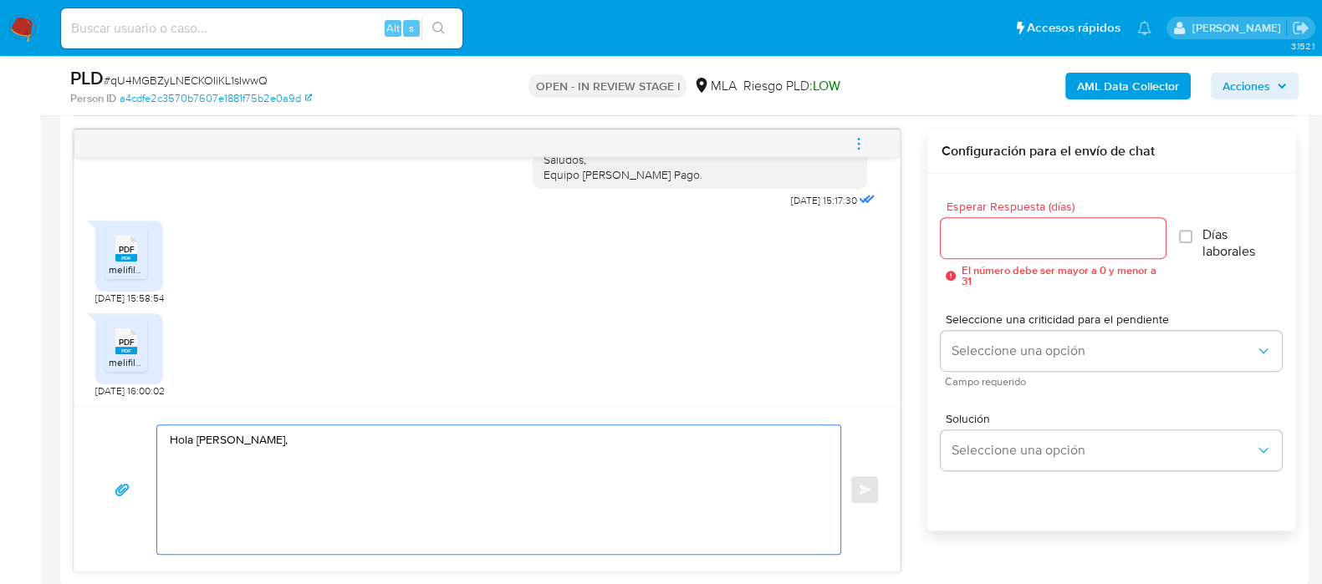
paste textarea "¡Muchas gracias por tu respuesta! Confirmamos la recepción de la documentación.…"
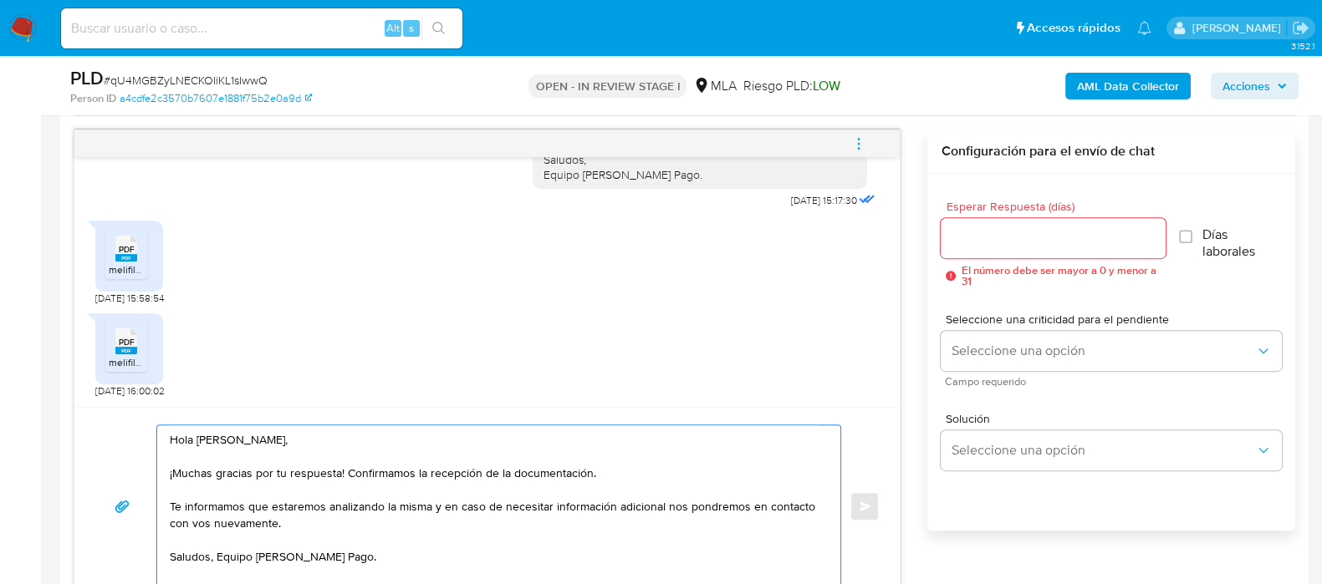
click at [243, 514] on textarea "Hola [PERSON_NAME], ¡Muchas gracias por tu respuesta! Confirmamos la recepción …" at bounding box center [495, 507] width 650 height 162
drag, startPoint x: 314, startPoint y: 524, endPoint x: 171, endPoint y: 504, distance: 143.6
click at [171, 504] on textarea "Hola [PERSON_NAME], ¡Muchas gracias por tu respuesta! Confirmamos la recepción …" at bounding box center [495, 507] width 650 height 162
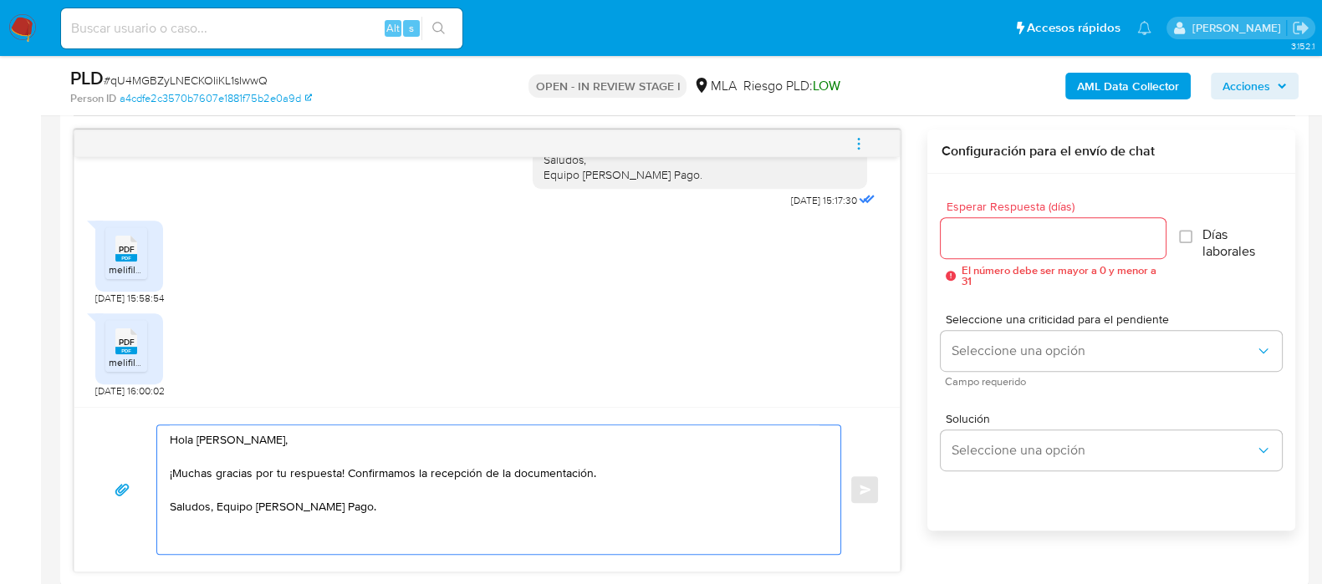
type textarea "Hola [PERSON_NAME], ¡Muchas gracias por tu respuesta! Confirmamos la recepción …"
click at [1030, 237] on input "Esperar Respuesta (días)" at bounding box center [1053, 238] width 224 height 22
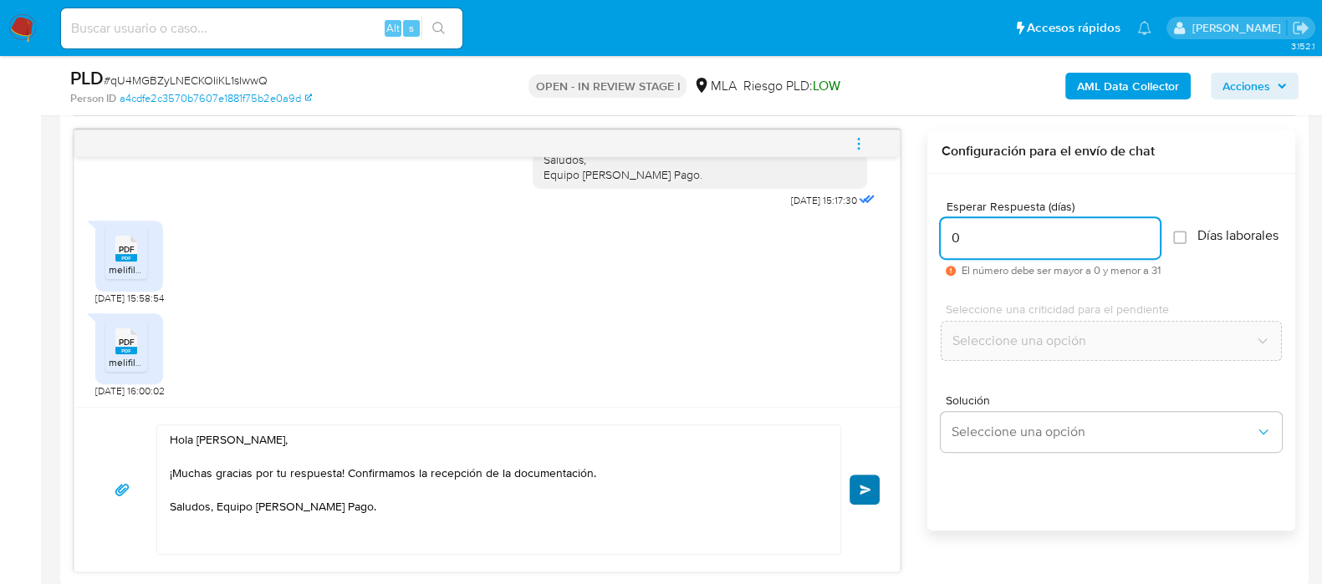
type input "0"
click at [870, 496] on button "Enviar" at bounding box center [865, 490] width 30 height 30
click at [855, 487] on button "Enviar" at bounding box center [865, 490] width 30 height 30
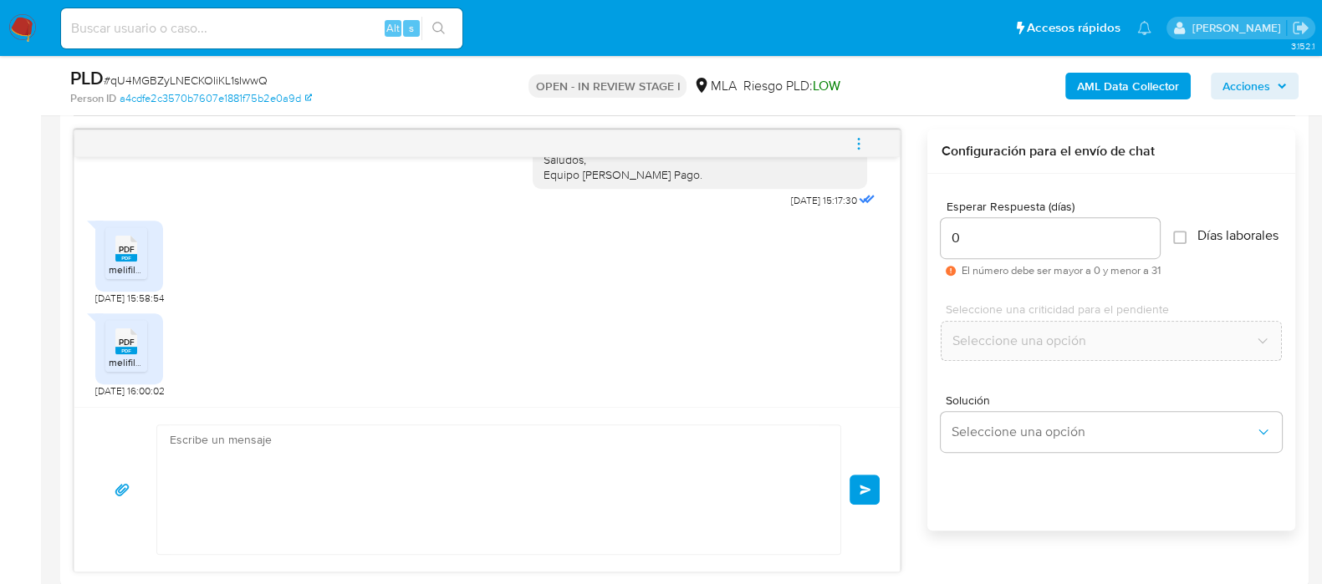
scroll to position [902, 0]
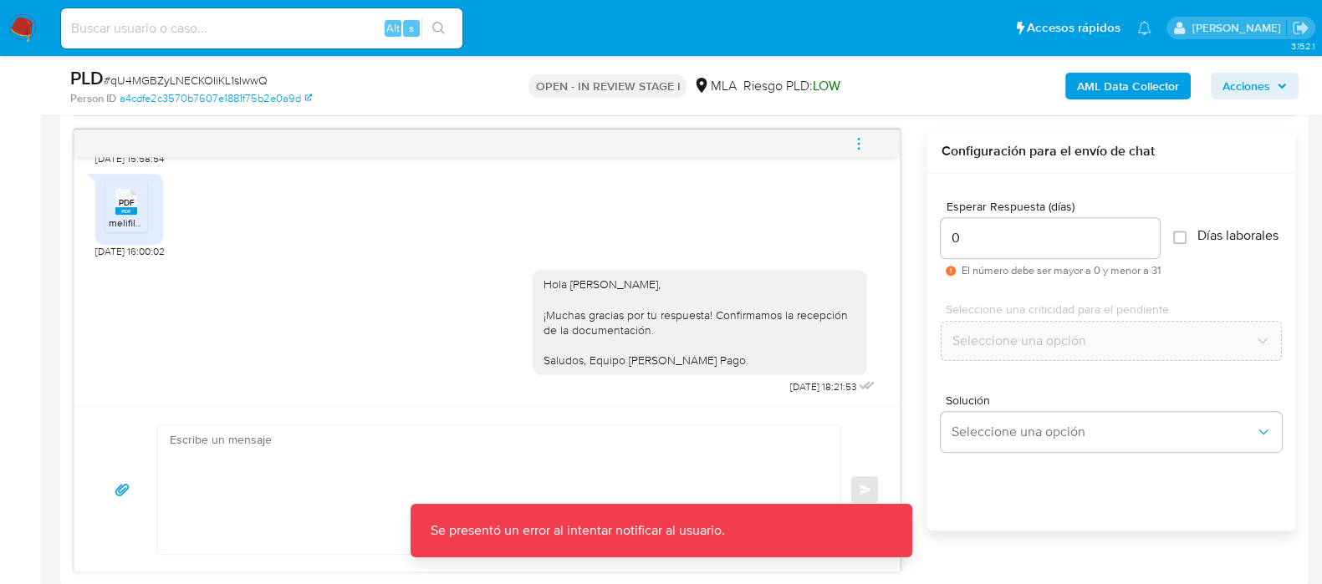
click at [851, 140] on icon "menu-action" at bounding box center [858, 143] width 15 height 15
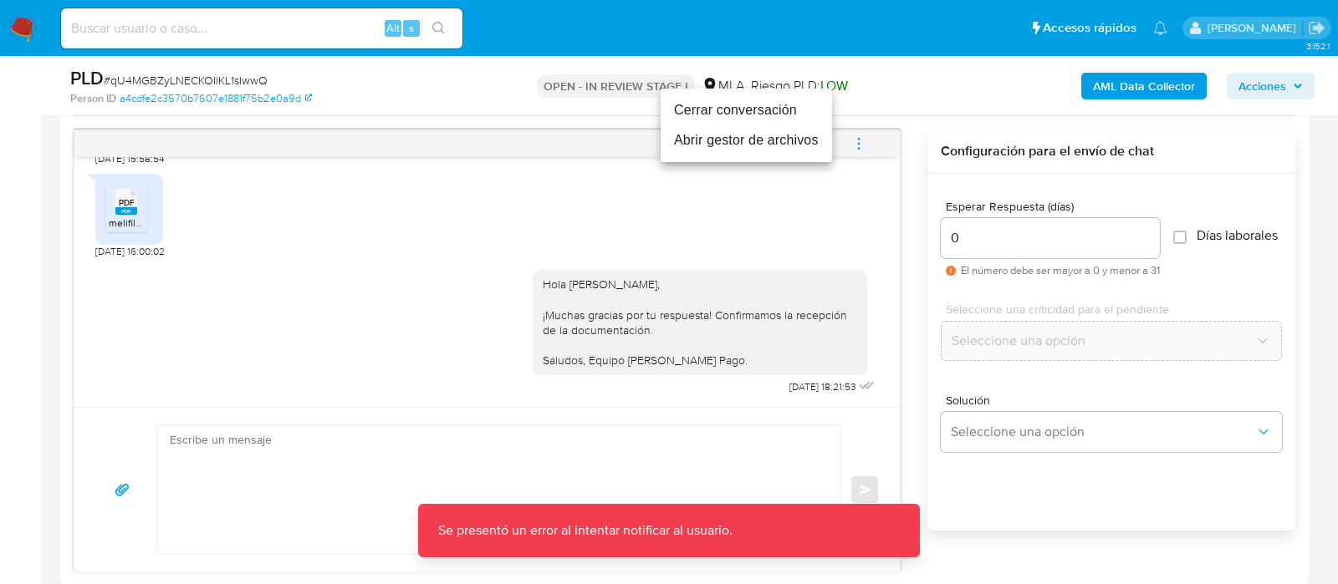
click at [755, 112] on li "Cerrar conversación" at bounding box center [746, 110] width 171 height 30
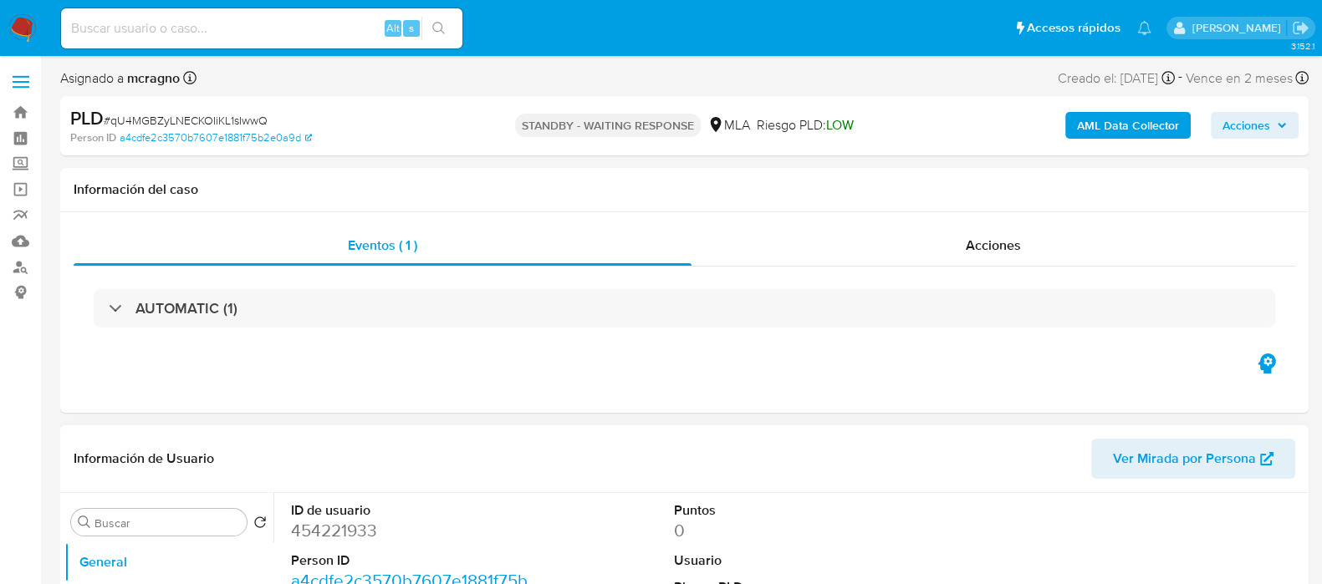
select select "10"
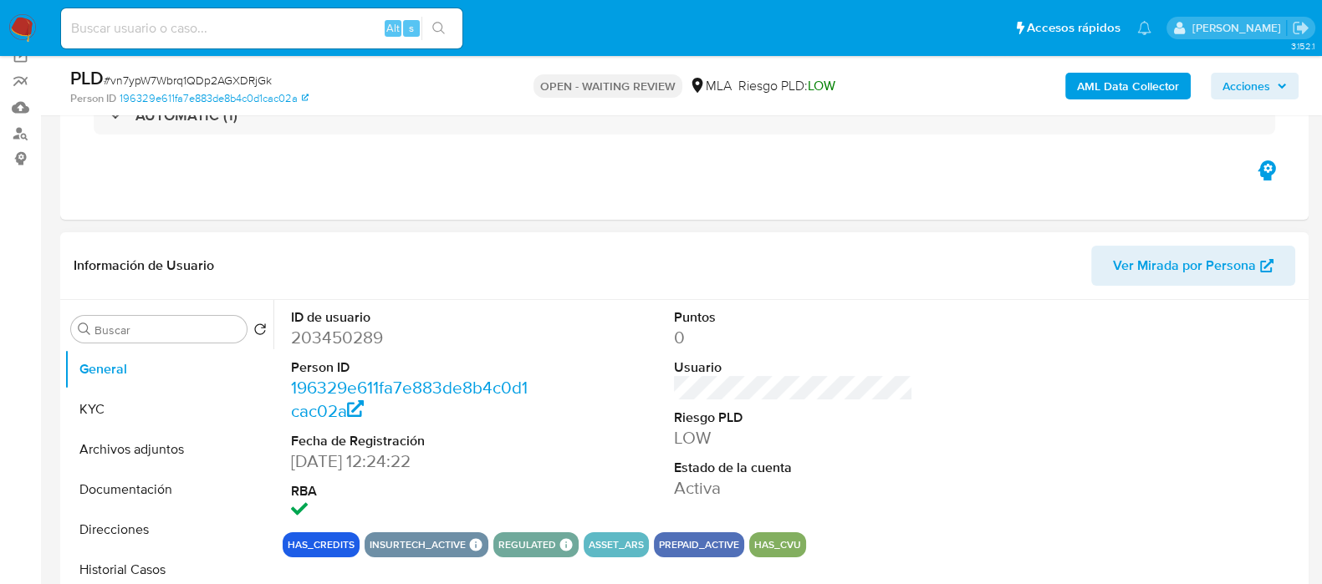
scroll to position [208, 0]
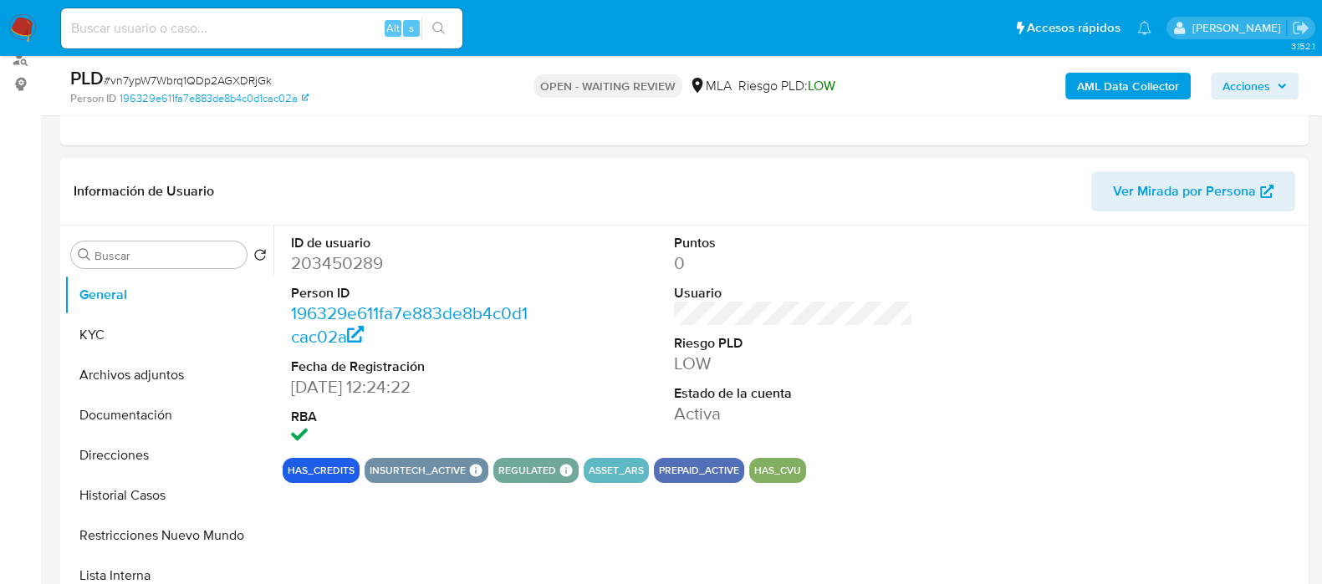
select select "10"
click at [350, 253] on dd "203450289" at bounding box center [410, 263] width 239 height 23
copy dd "203450289"
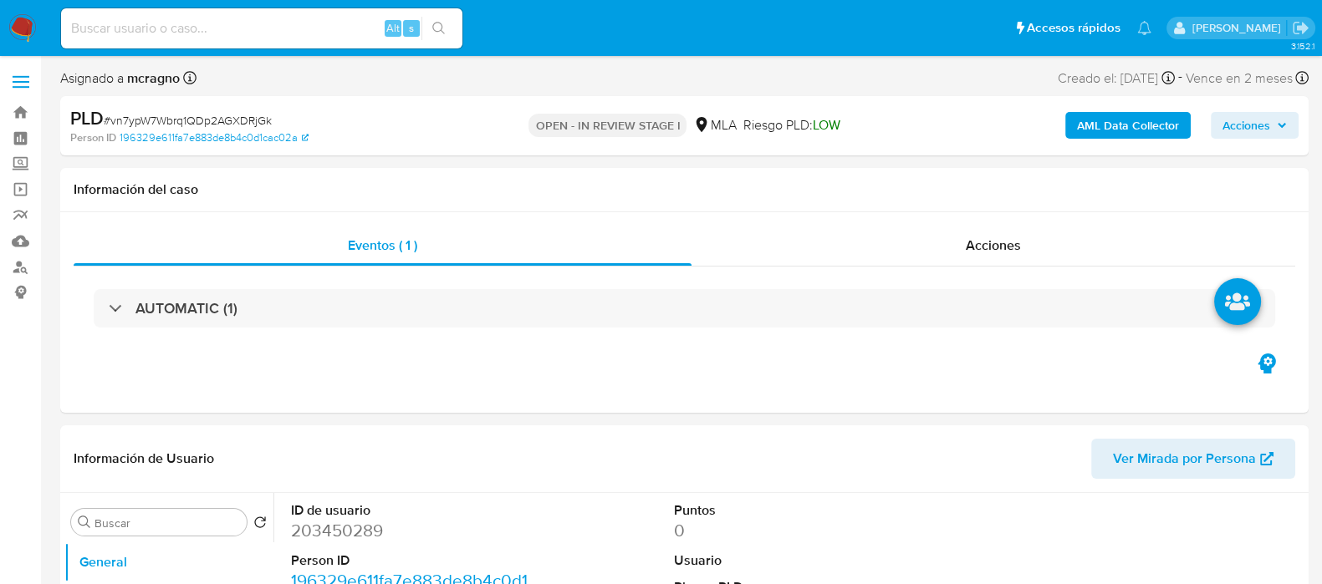
select select "10"
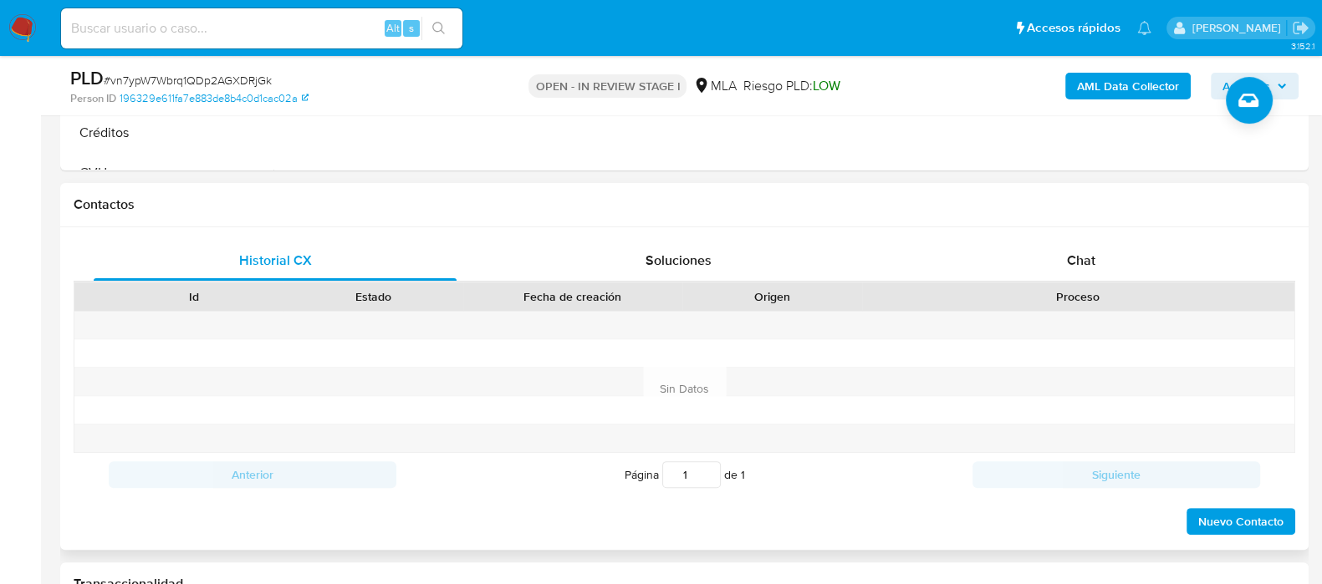
scroll to position [731, 0]
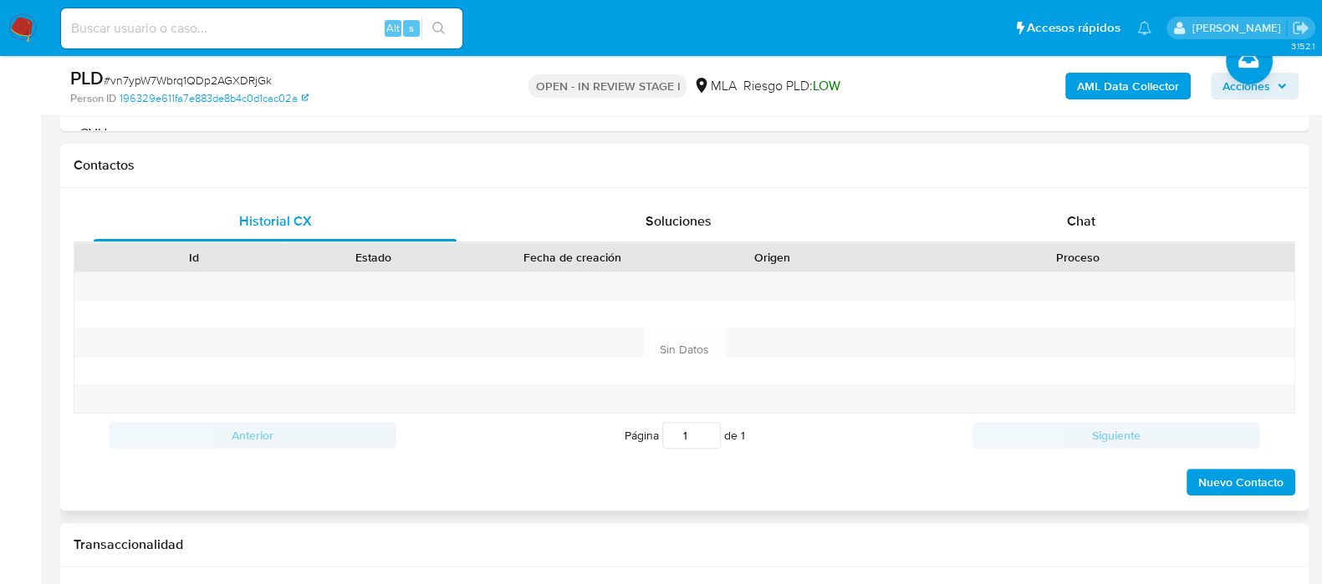
click at [1130, 244] on div "Proceso" at bounding box center [1078, 257] width 432 height 28
click at [1126, 223] on div "Chat" at bounding box center [1081, 222] width 363 height 40
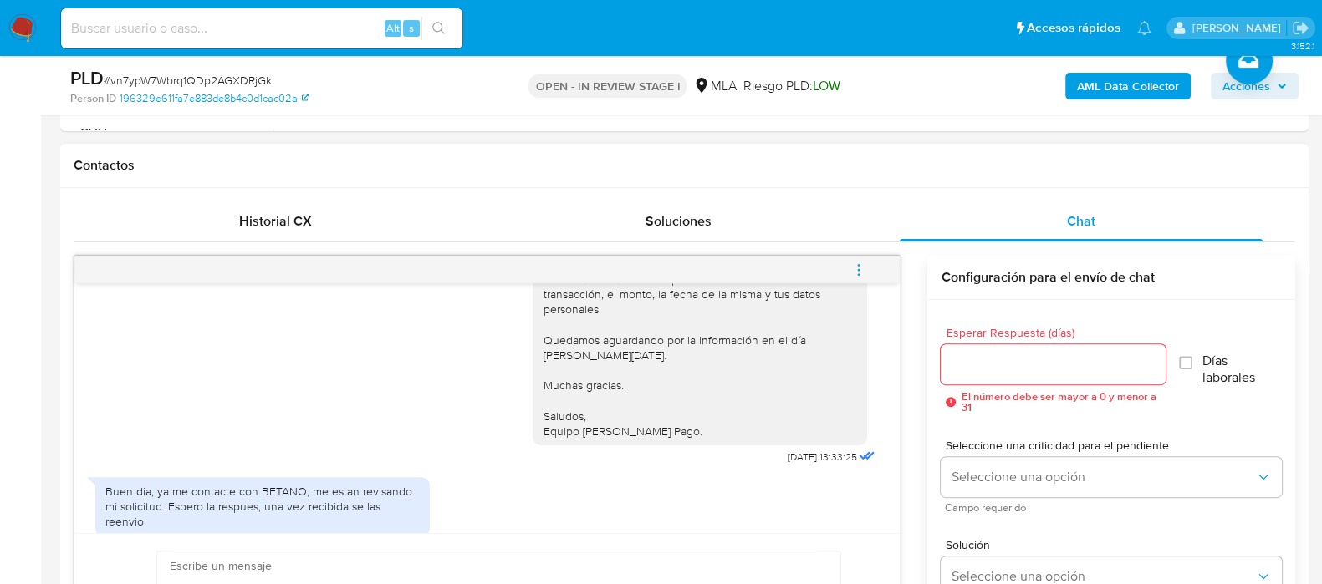
scroll to position [1550, 0]
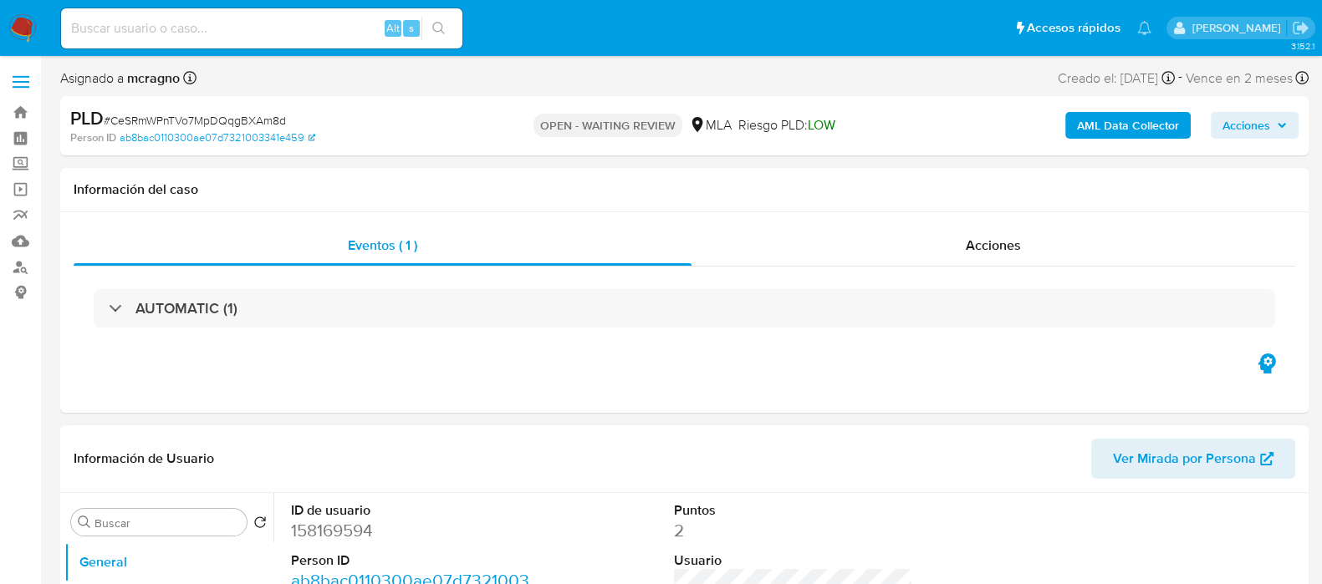
click at [328, 533] on dd "158169594" at bounding box center [410, 530] width 239 height 23
select select "10"
copy dd "158169594"
select select "10"
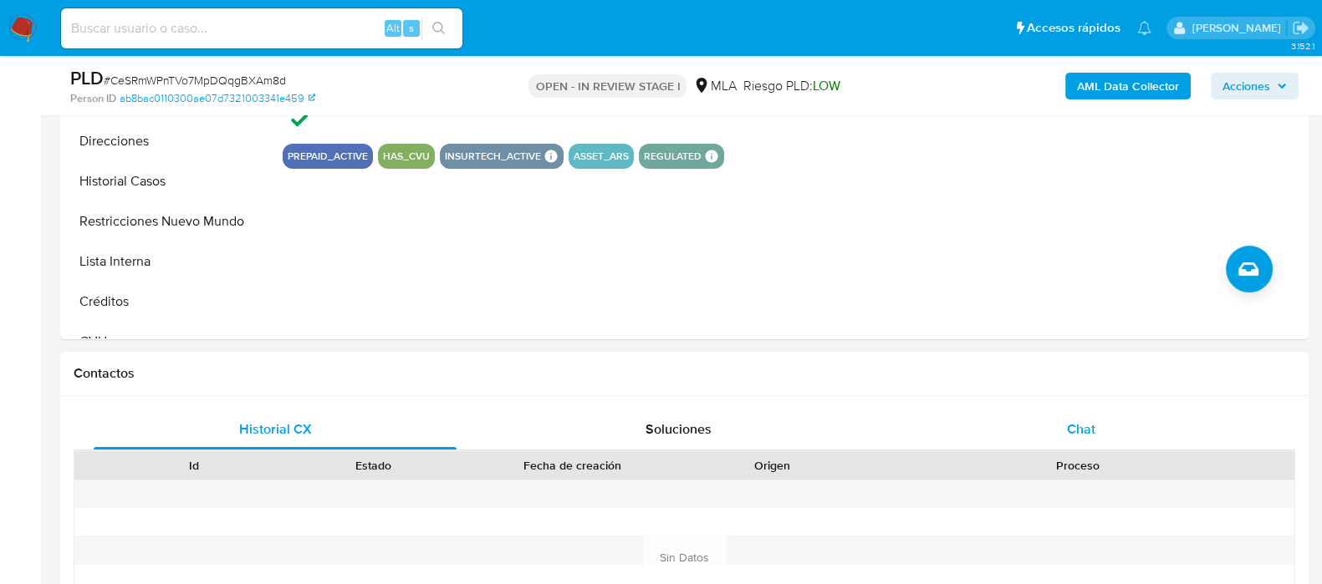
click at [1058, 421] on div "Chat" at bounding box center [1081, 430] width 363 height 40
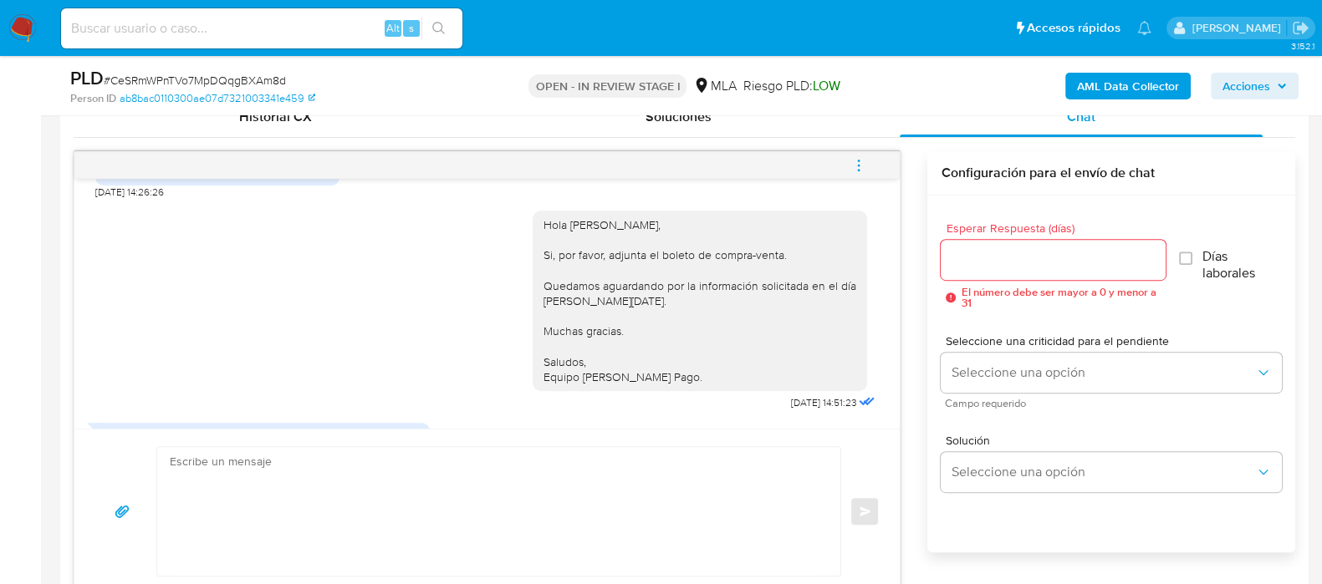
scroll to position [2616, 0]
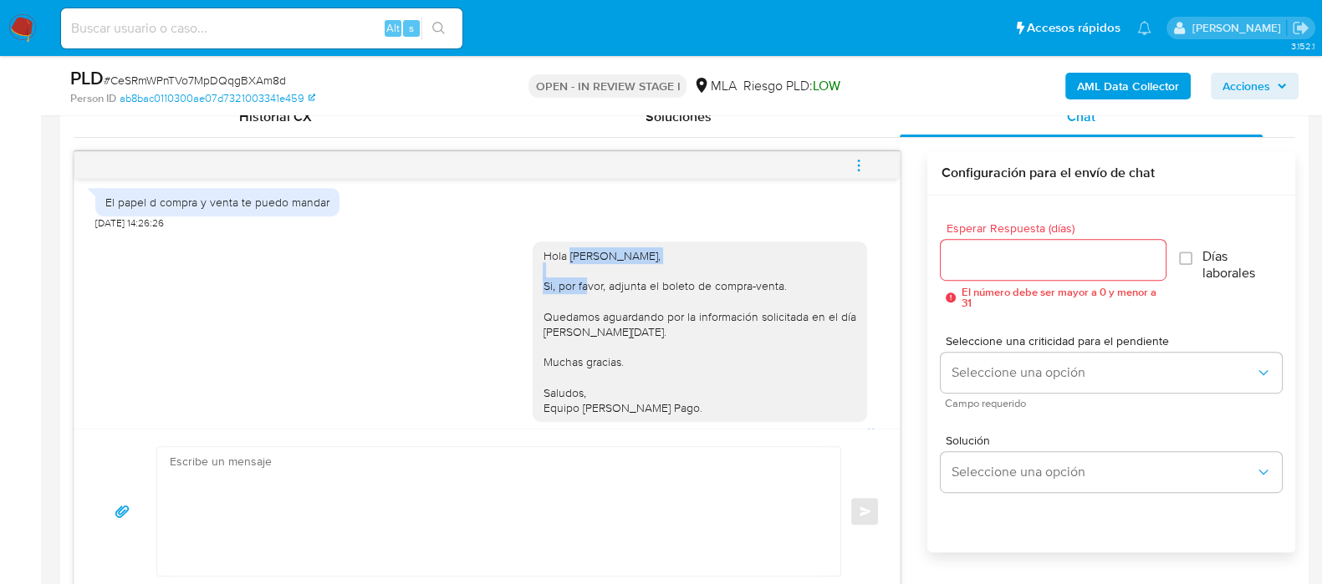
drag, startPoint x: 554, startPoint y: 265, endPoint x: 735, endPoint y: 267, distance: 181.4
click at [735, 267] on div "Hola [PERSON_NAME], Si, por favor, adjunta el boleto de compra-venta. Quedamos …" at bounding box center [700, 331] width 314 height 167
copy div "[PERSON_NAME],"
click at [533, 471] on textarea at bounding box center [495, 511] width 650 height 129
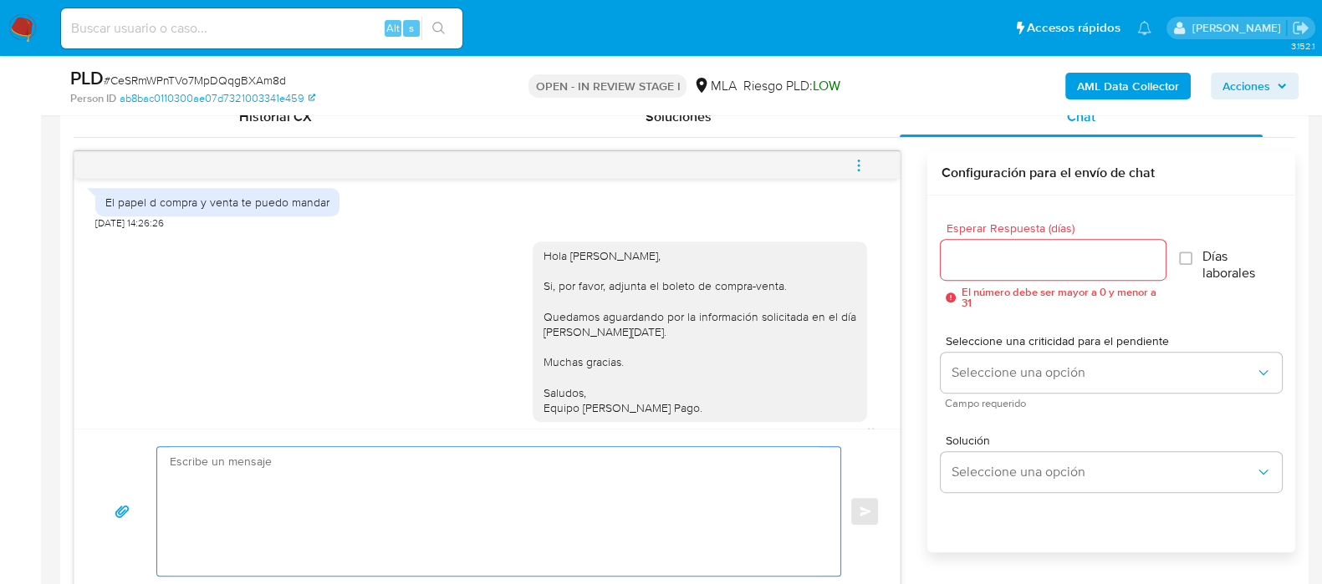
paste textarea "[PERSON_NAME],"
click at [709, 487] on textarea "Cristian Andres Rodriguez, Aguardamos el envio de la documentacion como máximo …" at bounding box center [495, 511] width 650 height 129
paste textarea "en caso de no responder a lo solicitado o si lo presentado resulta insuficiente…"
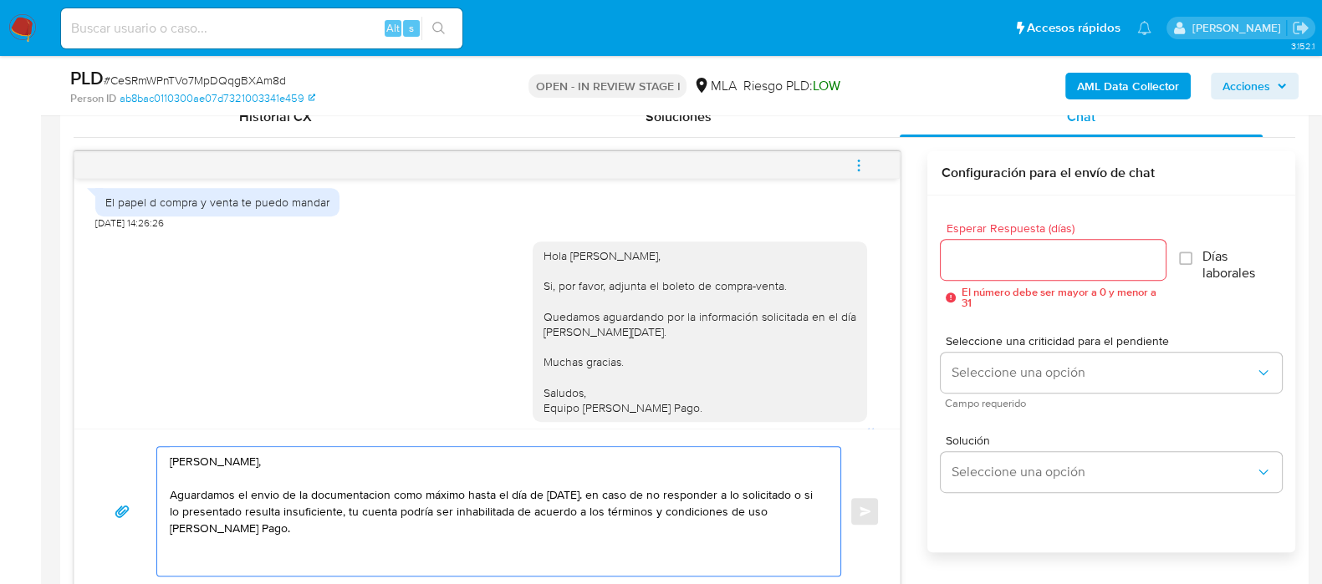
click at [594, 492] on textarea "Cristian Andres Rodriguez, Aguardamos el envio de la documentacion como máximo …" at bounding box center [495, 511] width 650 height 129
click at [794, 493] on textarea "Cristian Andres Rodriguez, Aguardamos el envio de la documentacion como máximo …" at bounding box center [495, 511] width 650 height 129
drag, startPoint x: 798, startPoint y: 496, endPoint x: 344, endPoint y: 512, distance: 453.5
click at [344, 512] on textarea "Cristian Andres Rodriguez, Aguardamos el envio de la documentacion como máximo …" at bounding box center [495, 511] width 650 height 129
click at [727, 528] on textarea "Cristian Andres Rodriguez, Aguardamos el envio de la documentacion como máximo …" at bounding box center [495, 511] width 650 height 129
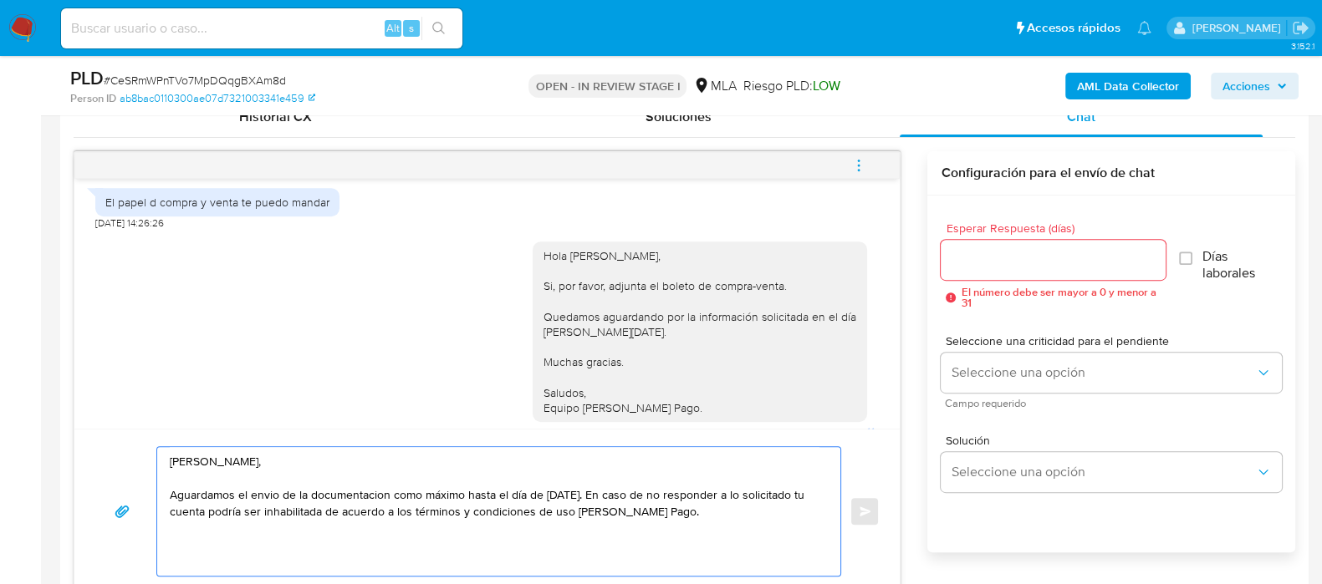
click at [749, 512] on textarea "Cristian Andres Rodriguez, Aguardamos el envio de la documentacion como máximo …" at bounding box center [495, 511] width 650 height 129
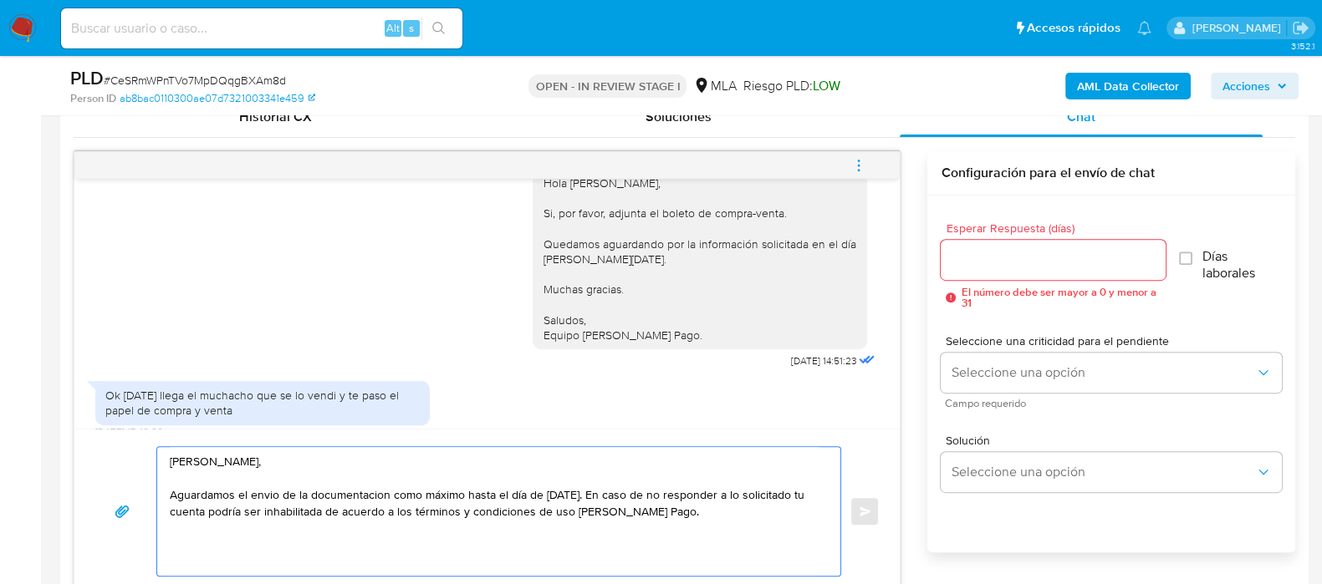
scroll to position [2721, 0]
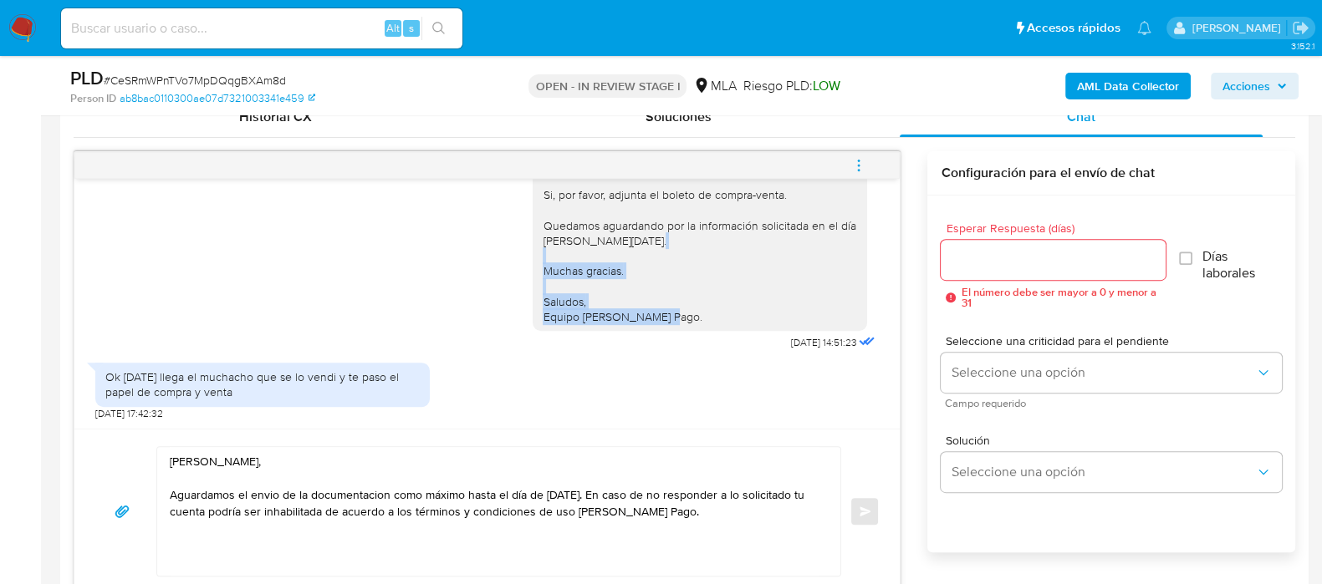
drag, startPoint x: 605, startPoint y: 288, endPoint x: 512, endPoint y: 262, distance: 97.4
click at [512, 262] on div "Hola Cristian Andres Rodriguez, Si, por favor, adjunta el boleto de compra-vent…" at bounding box center [486, 247] width 783 height 216
copy div "Muchas gracias. Saludos, Equipo de Mercado Pago."
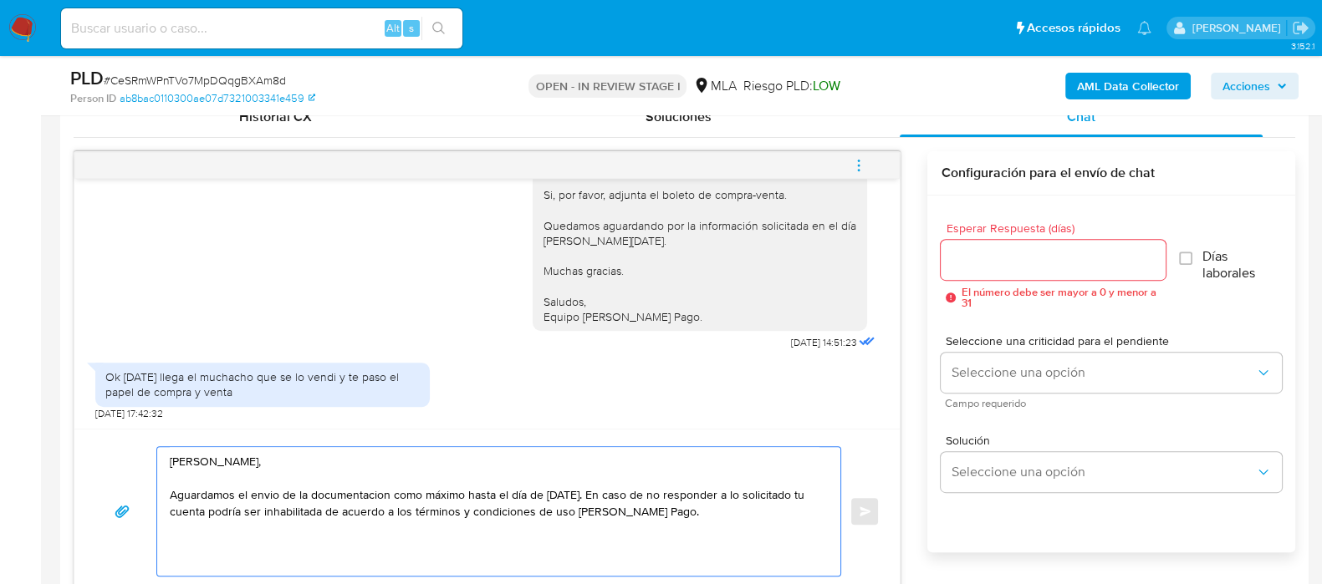
click at [301, 534] on textarea "Cristian Andres Rodriguez, Aguardamos el envio de la documentacion como máximo …" at bounding box center [495, 511] width 650 height 129
paste textarea "Muchas gracias. Saludos, Equipo de Mercado Pago."
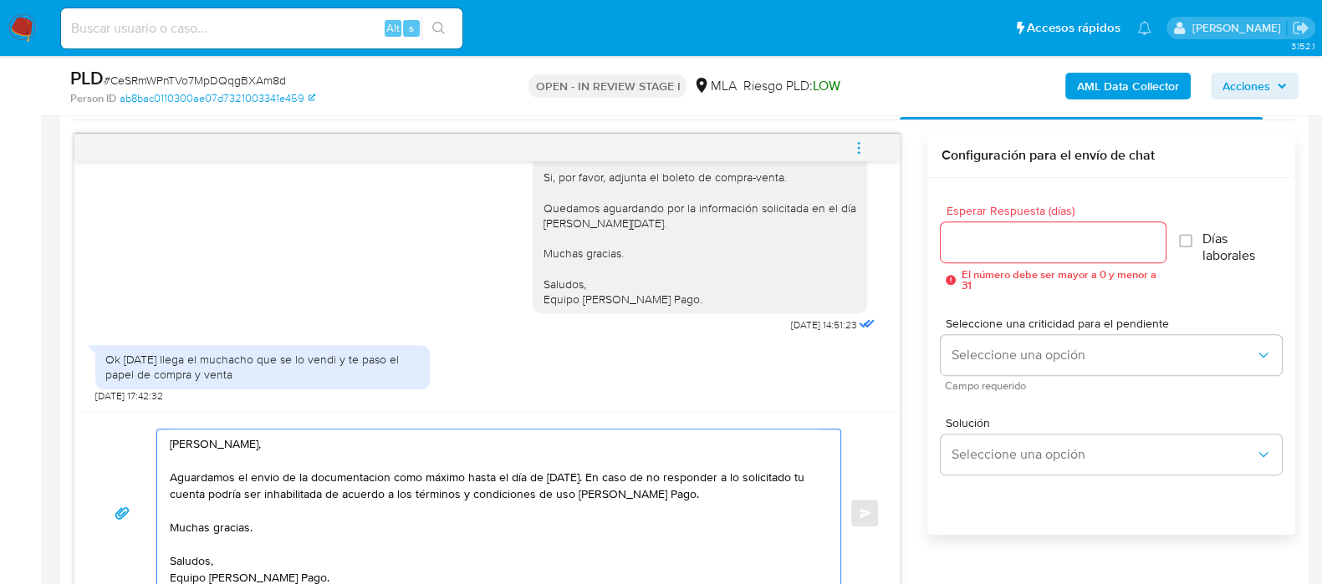
type textarea "Cristian Andres Rodriguez, Aguardamos el envio de la documentacion como máximo …"
click at [1022, 240] on input "Esperar Respuesta (días)" at bounding box center [1053, 243] width 224 height 22
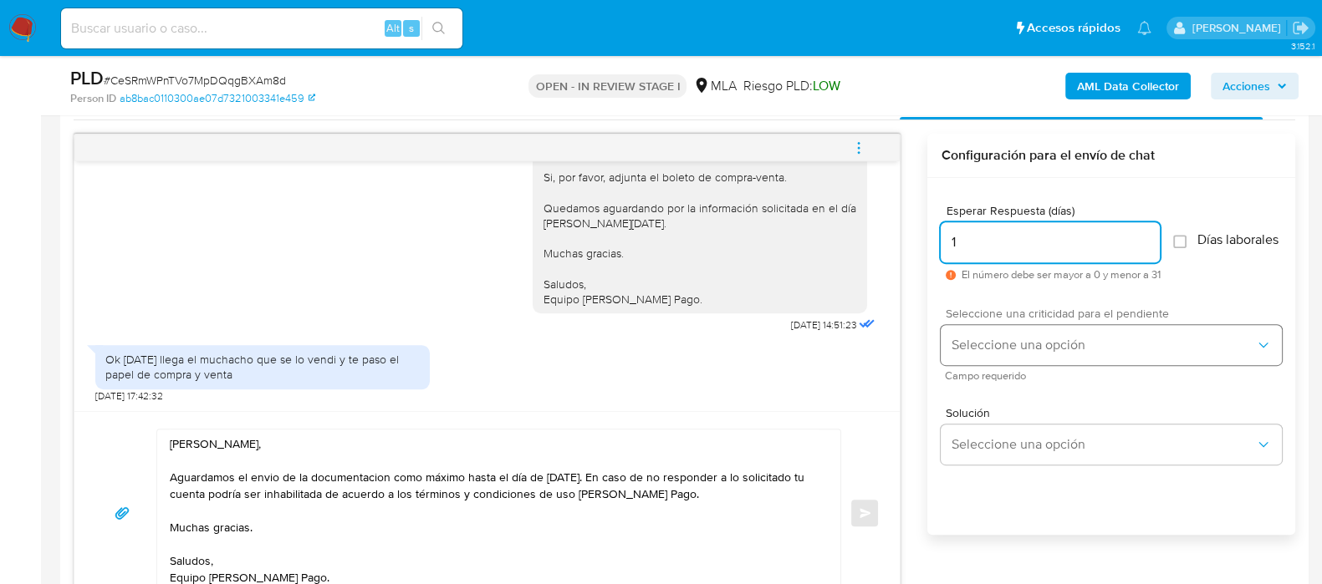
type input "1"
click at [1008, 354] on span "Seleccione una opción" at bounding box center [1103, 345] width 304 height 17
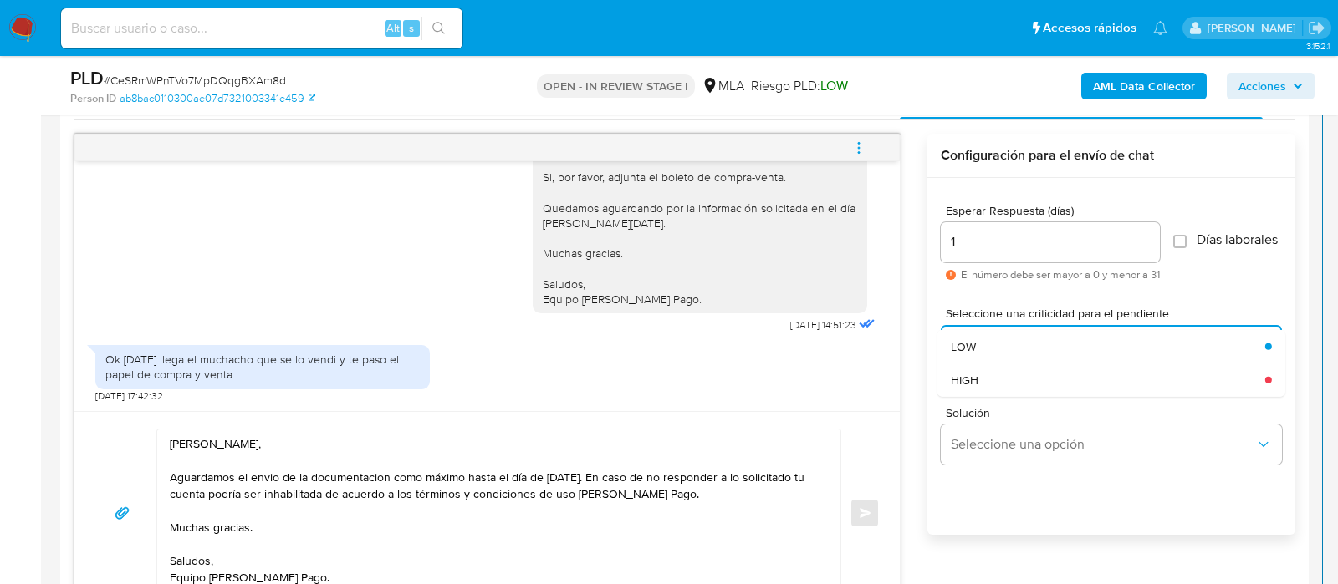
click at [983, 244] on input "1" at bounding box center [1050, 243] width 219 height 22
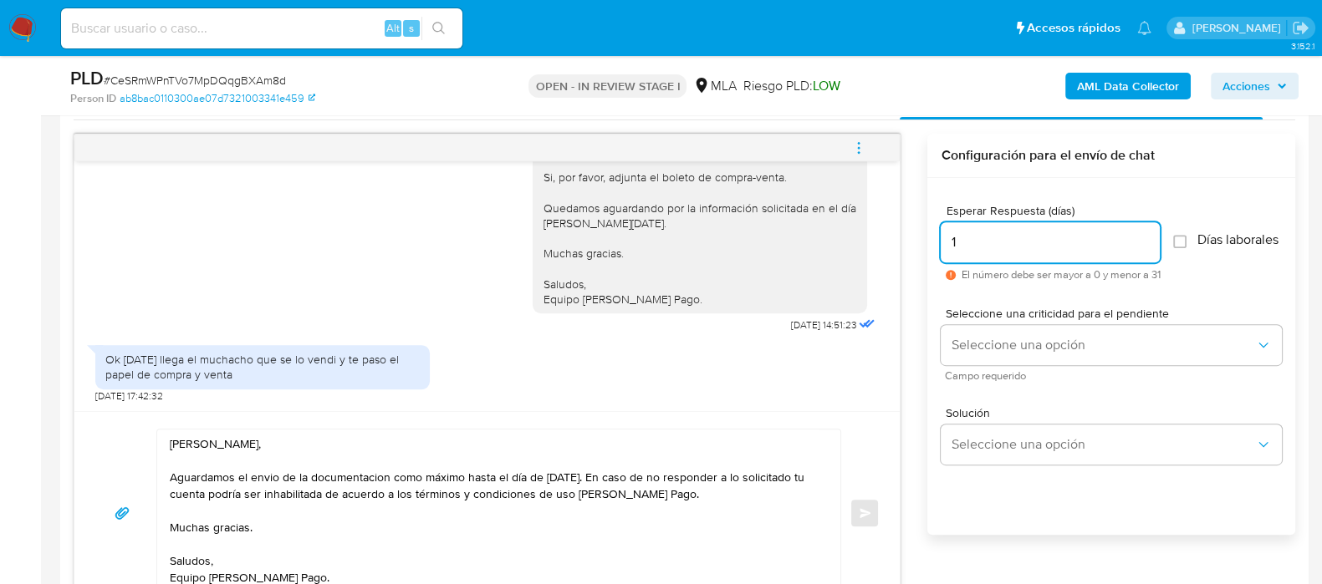
click at [983, 244] on input "1" at bounding box center [1050, 243] width 219 height 22
type input "0"
click at [874, 509] on button "Enviar" at bounding box center [865, 513] width 30 height 30
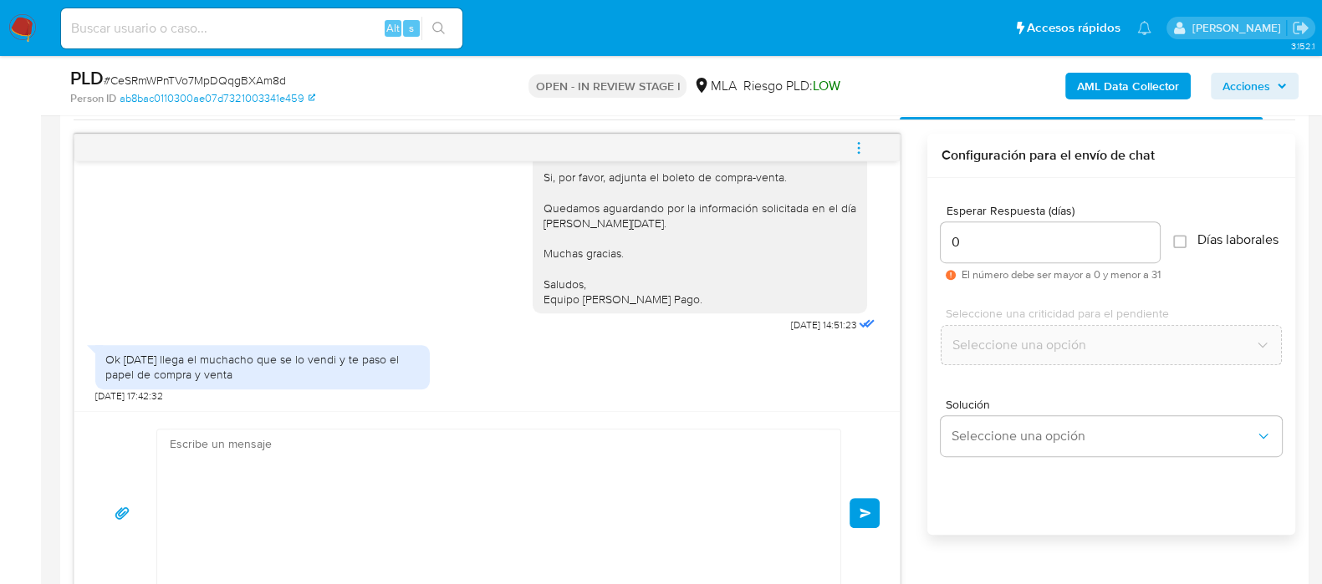
scroll to position [2936, 0]
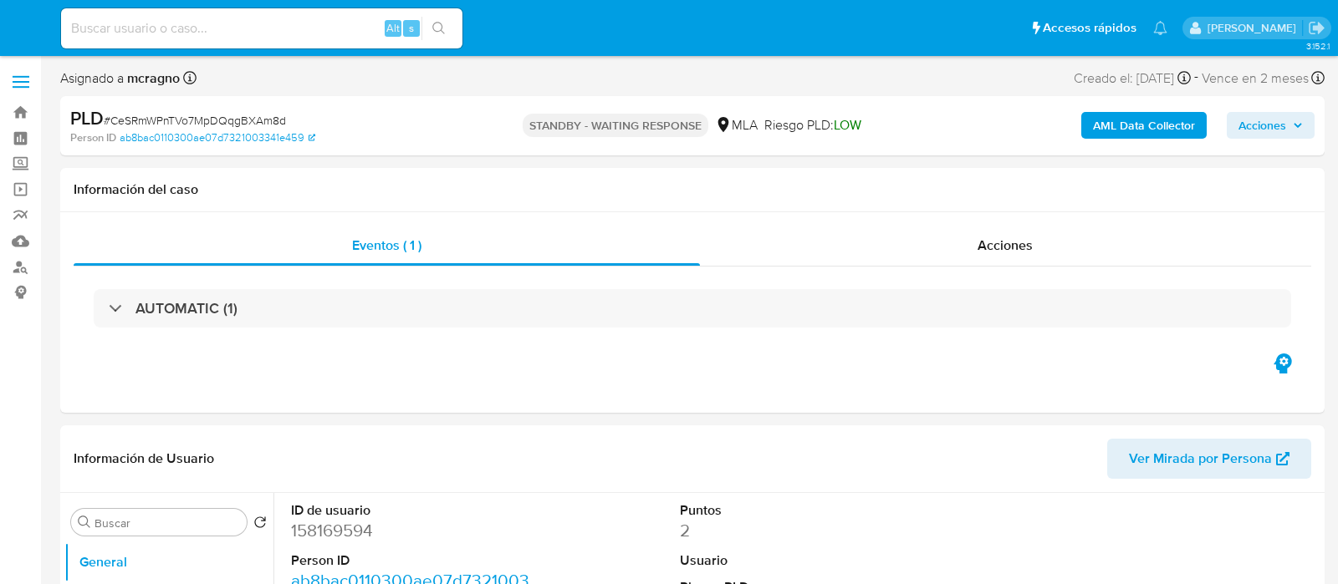
select select "10"
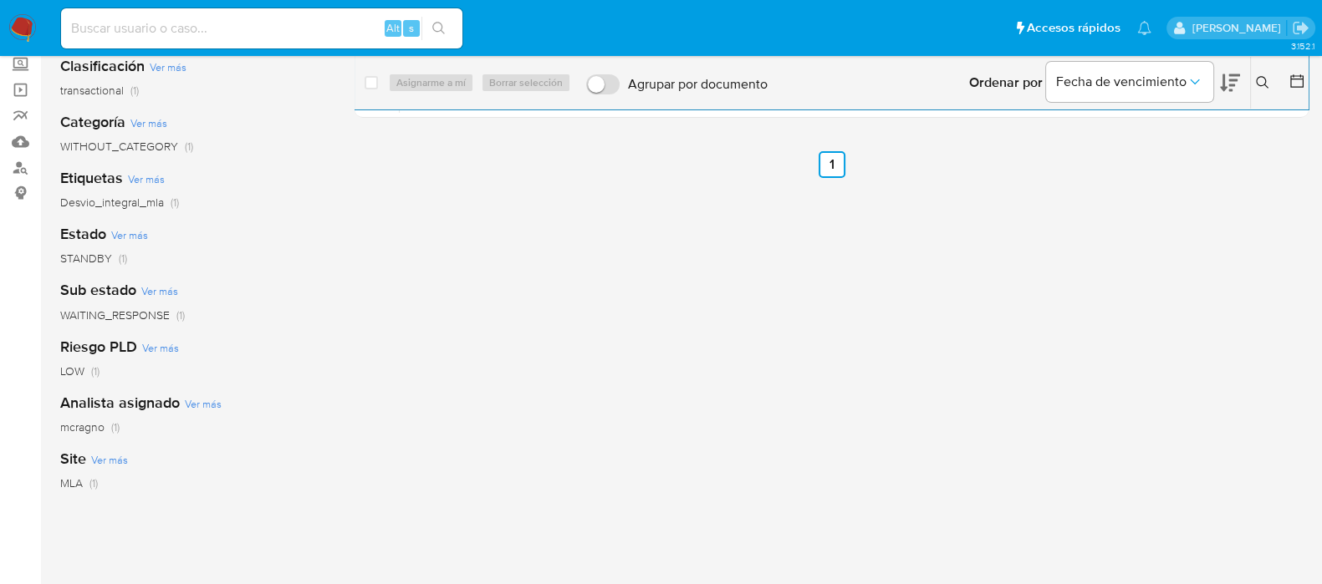
scroll to position [208, 0]
